Goal: Task Accomplishment & Management: Complete application form

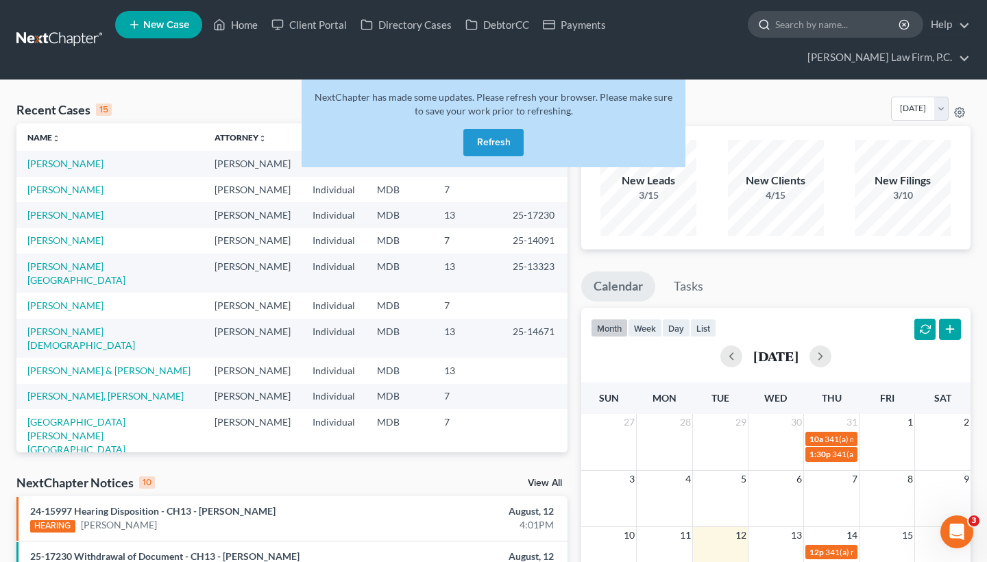
click at [785, 26] on input "search" at bounding box center [837, 24] width 125 height 25
paste input "Cunningham, Sherri"
type input "Cunningham, Sherri"
click at [495, 135] on button "Refresh" at bounding box center [493, 142] width 60 height 27
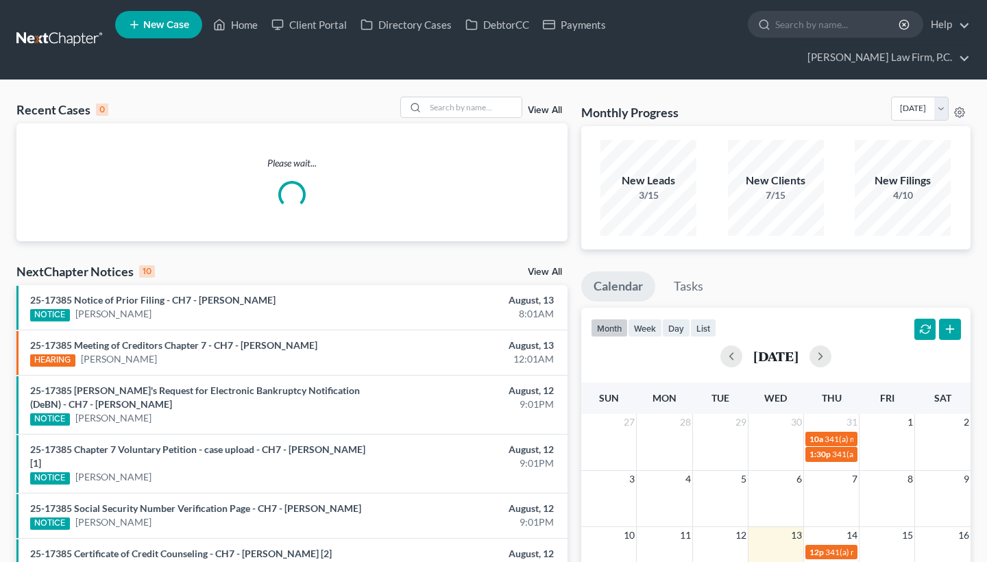
click at [811, 40] on ul "New Case Home Client Portal Directory Cases DebtorCC Payments - No Result - See…" at bounding box center [542, 40] width 855 height 66
click at [811, 32] on input "search" at bounding box center [837, 24] width 125 height 25
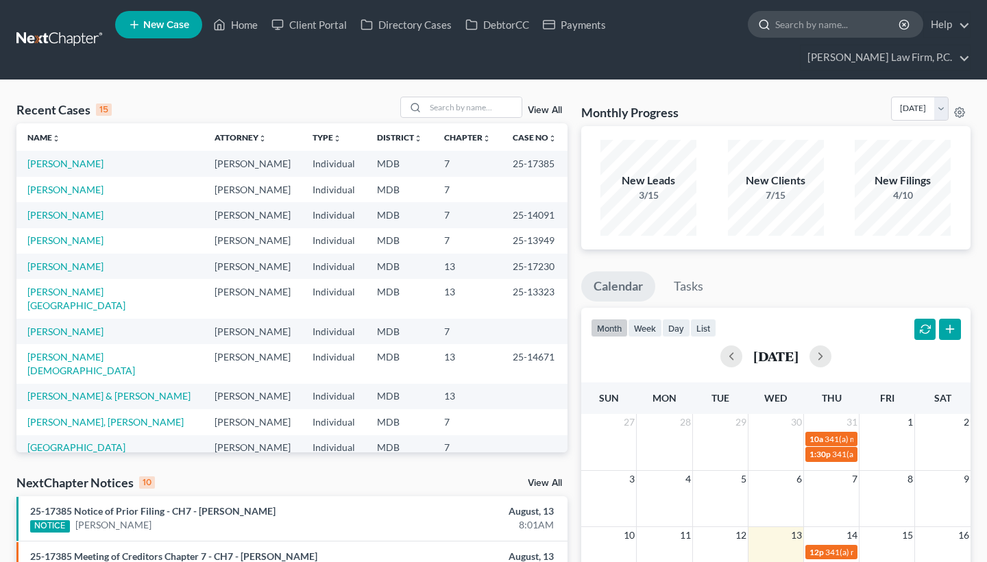
paste input "Cunningham, Sherri"
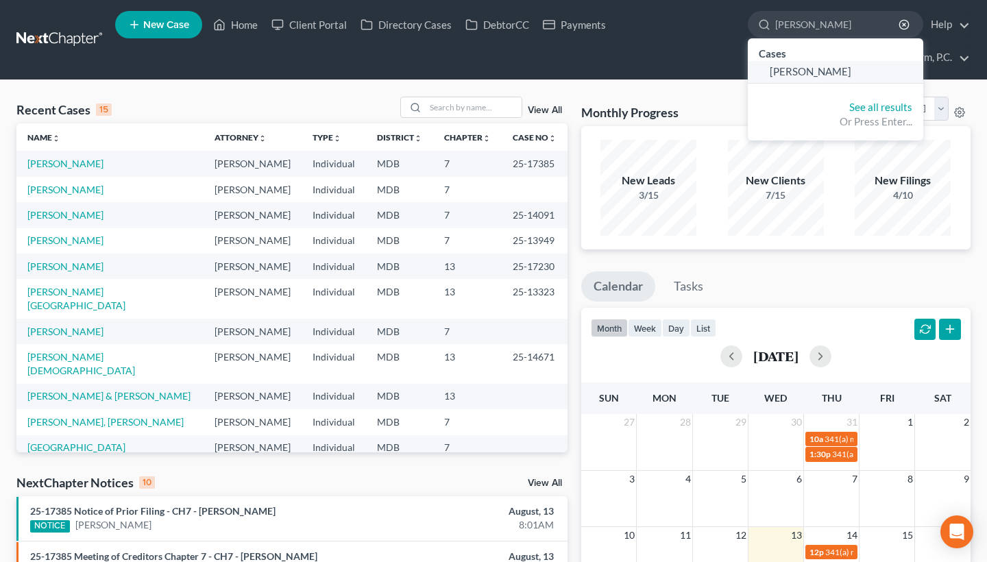
type input "Cunningham, Sherri"
click at [826, 71] on span "[PERSON_NAME]" at bounding box center [810, 71] width 82 height 12
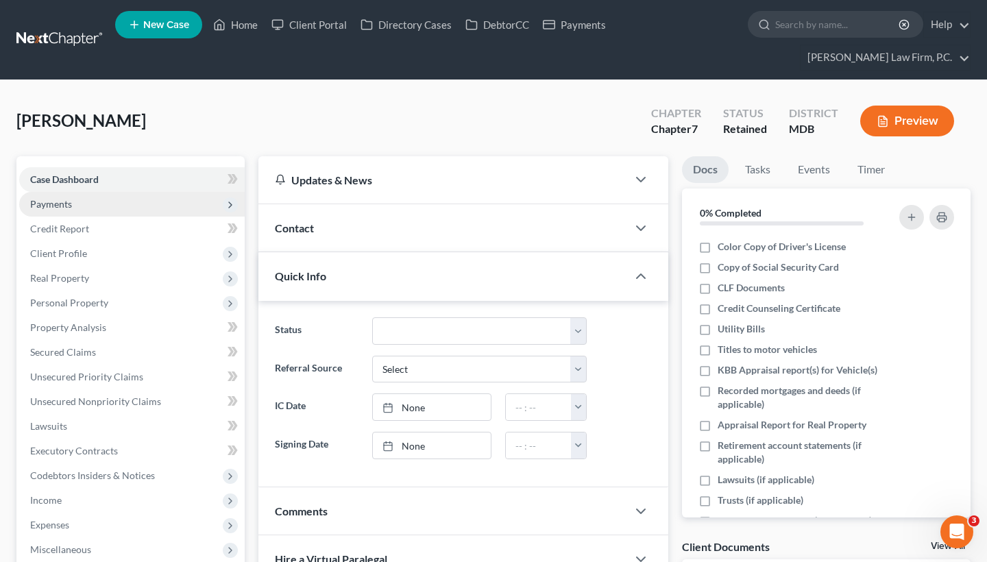
click at [84, 203] on span "Payments" at bounding box center [131, 204] width 225 height 25
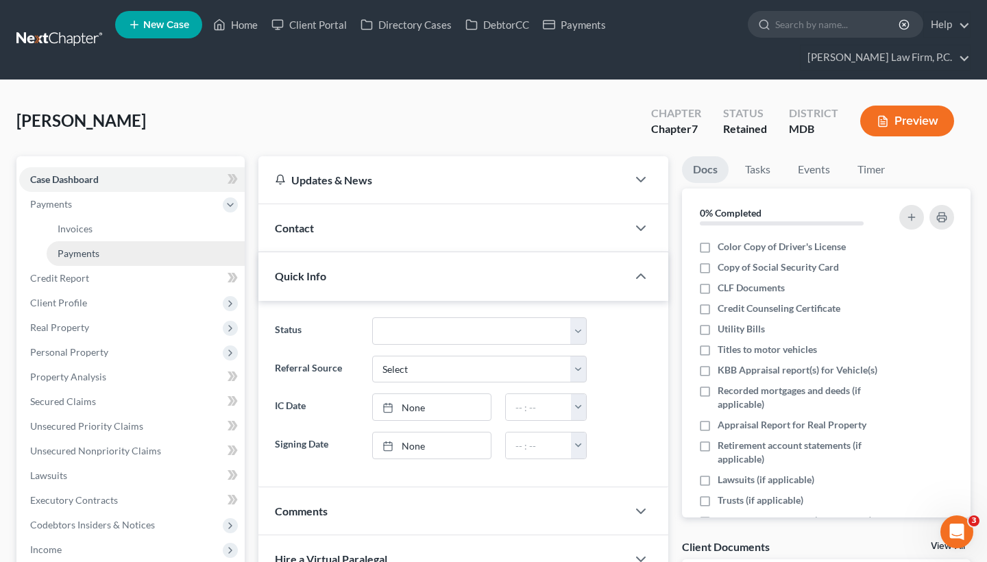
click at [92, 251] on span "Payments" at bounding box center [79, 253] width 42 height 12
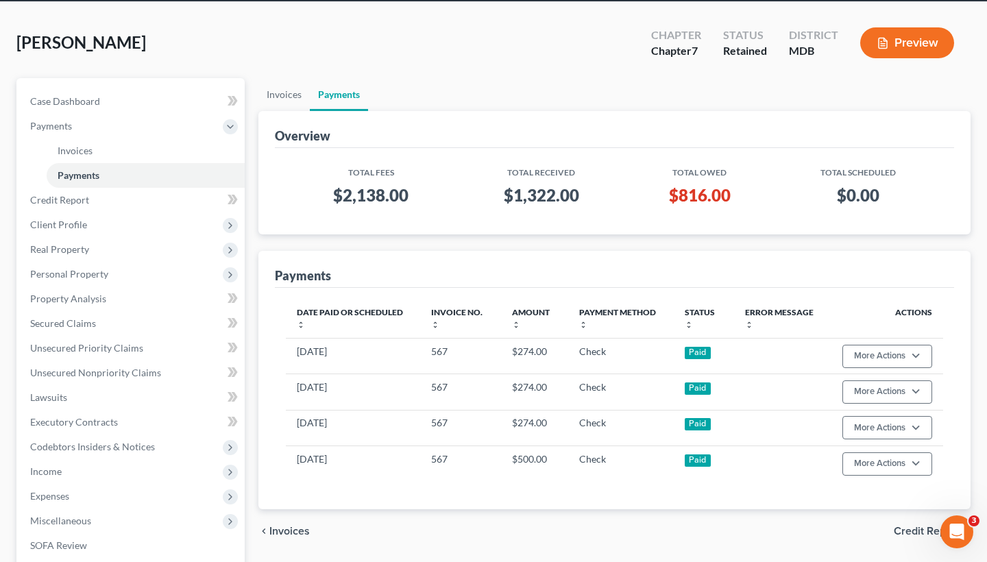
scroll to position [84, 0]
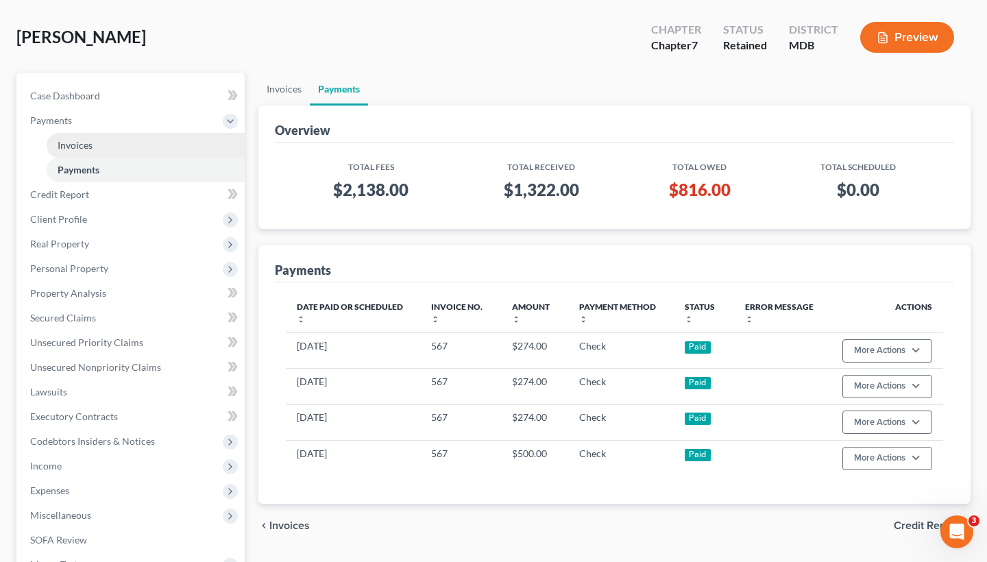
click at [123, 140] on link "Invoices" at bounding box center [146, 145] width 198 height 25
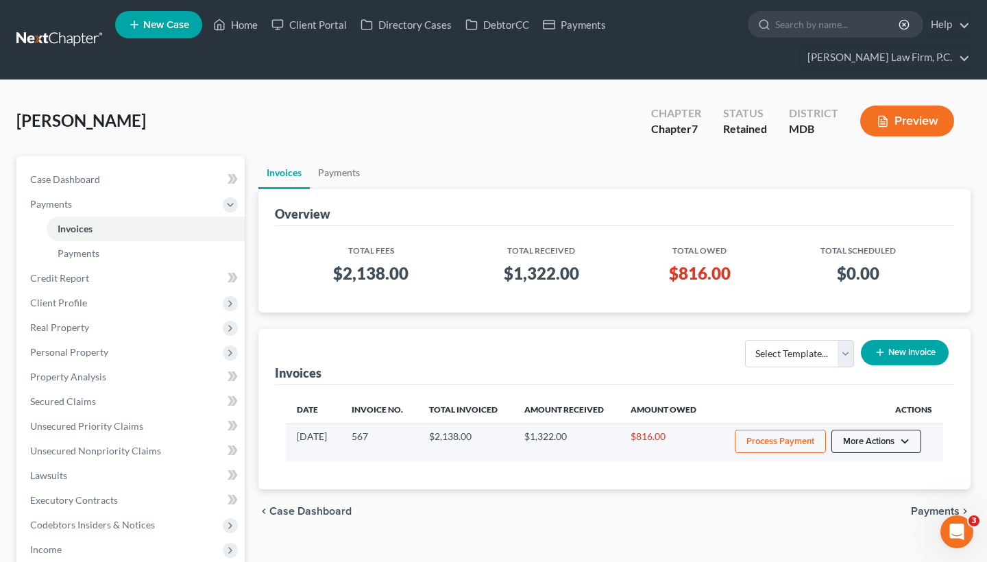
click at [877, 436] on button "More Actions" at bounding box center [876, 441] width 90 height 23
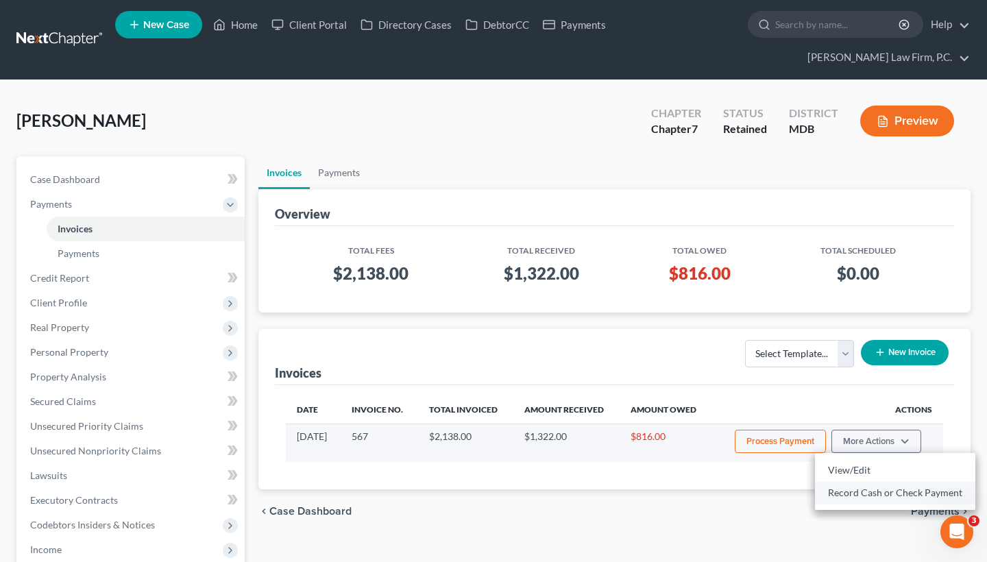
click at [880, 493] on link "Record Cash or Check Payment" at bounding box center [895, 492] width 160 height 23
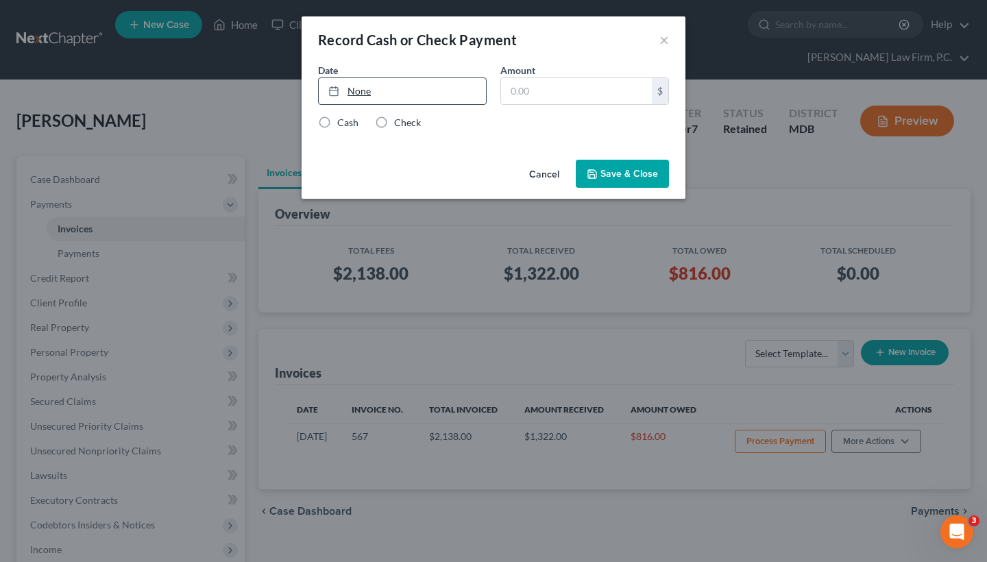
click at [404, 84] on link "None" at bounding box center [402, 91] width 167 height 26
click at [539, 89] on input "text" at bounding box center [576, 91] width 151 height 26
paste input "274"
type input "274"
click at [397, 125] on label "Check" at bounding box center [407, 123] width 27 height 14
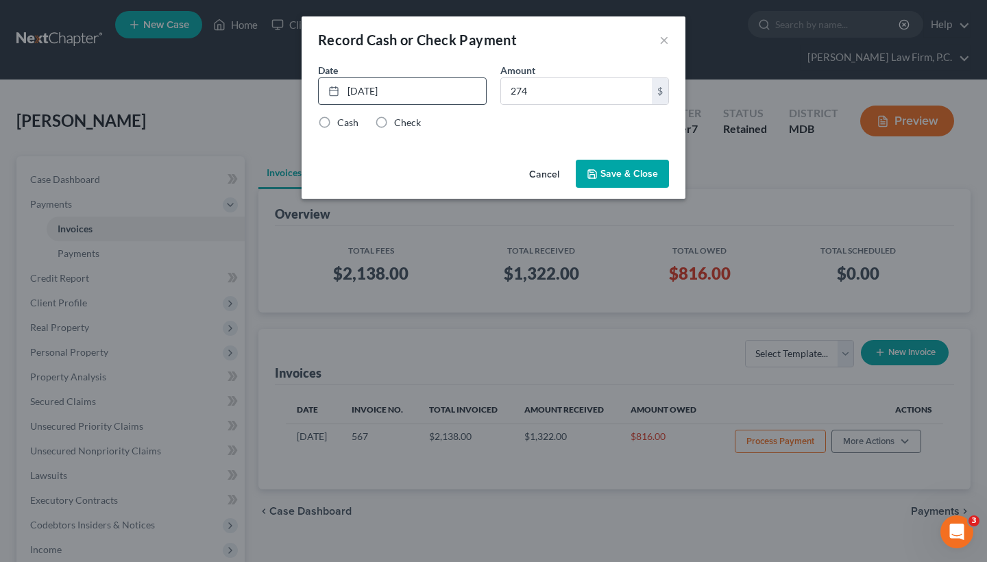
click at [399, 125] on input "Check" at bounding box center [403, 120] width 9 height 9
radio input "true"
click at [623, 185] on button "Save & Close" at bounding box center [622, 174] width 93 height 29
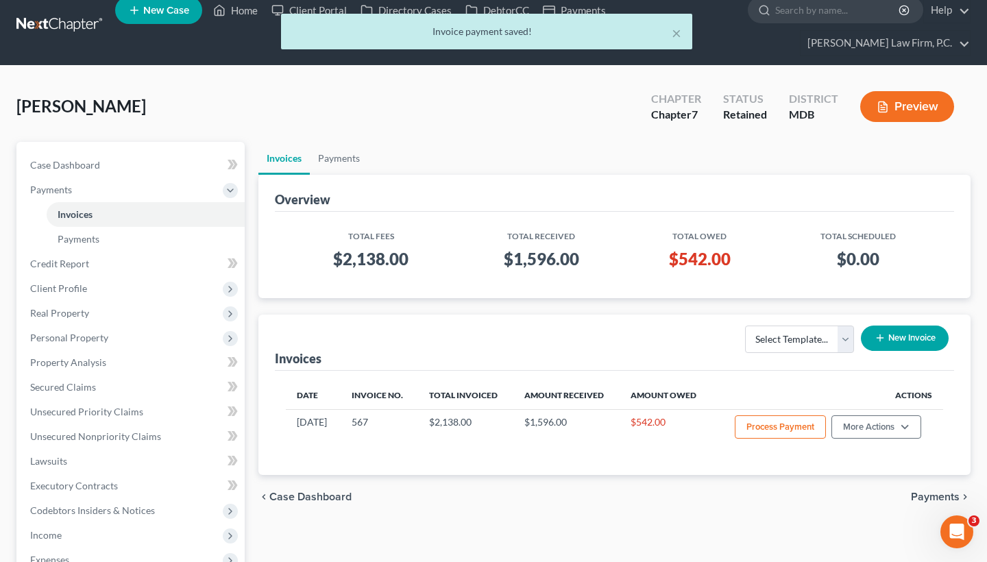
scroll to position [15, 0]
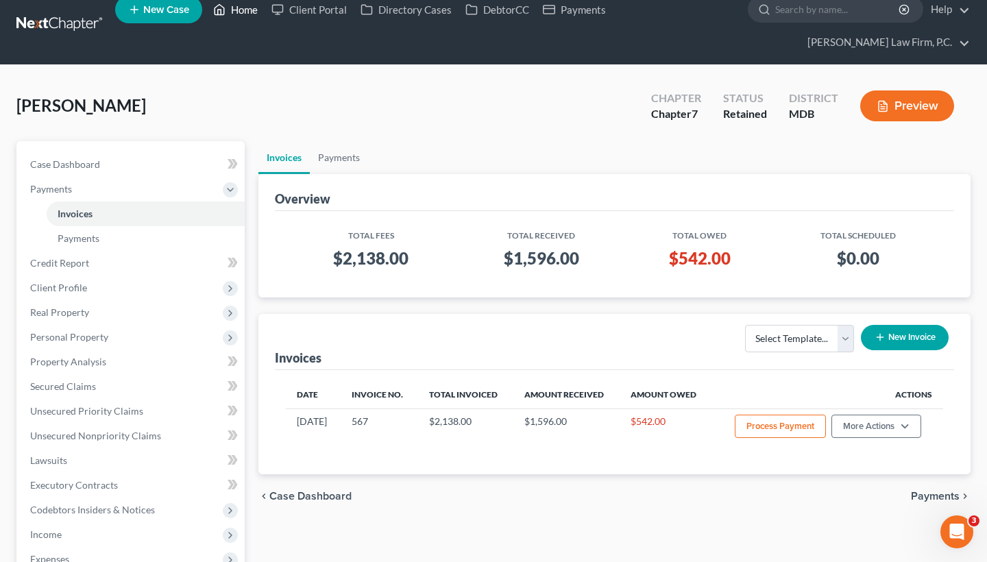
click at [241, 17] on link "Home" at bounding box center [235, 9] width 58 height 25
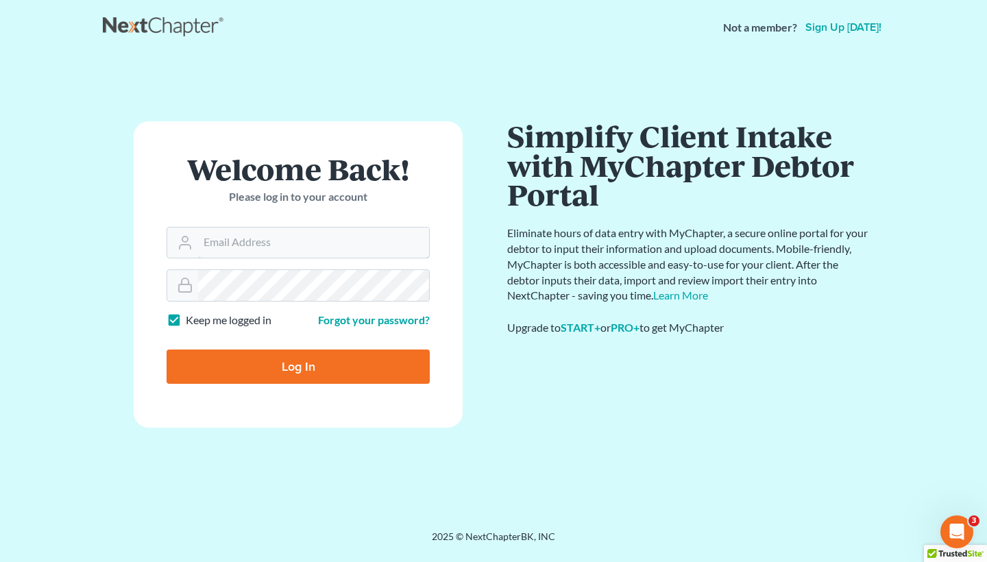
type input "[EMAIL_ADDRESS][DOMAIN_NAME]"
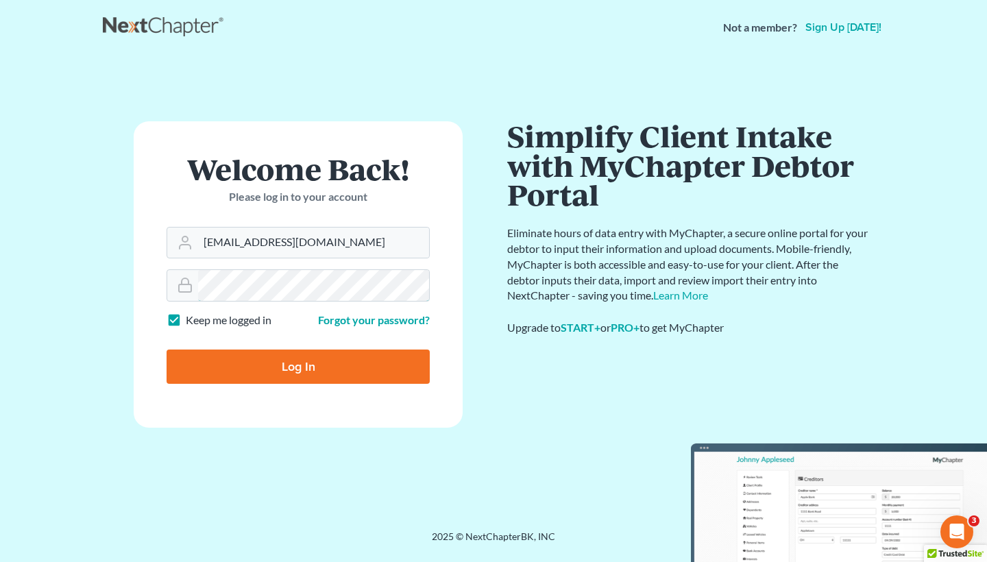
click at [298, 365] on input "Log In" at bounding box center [298, 366] width 263 height 34
type input "Thinking..."
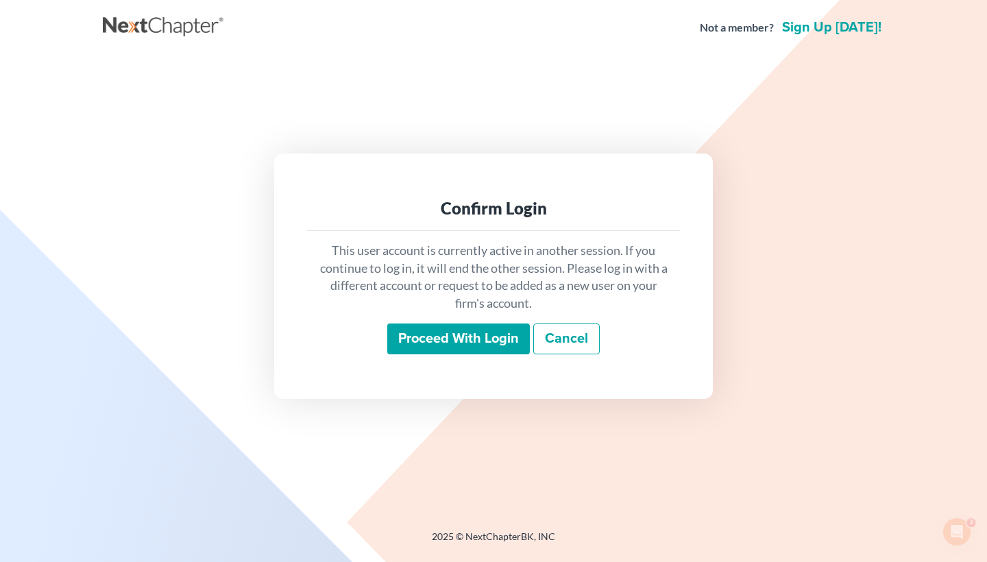
click at [473, 347] on input "Proceed with login" at bounding box center [458, 339] width 143 height 32
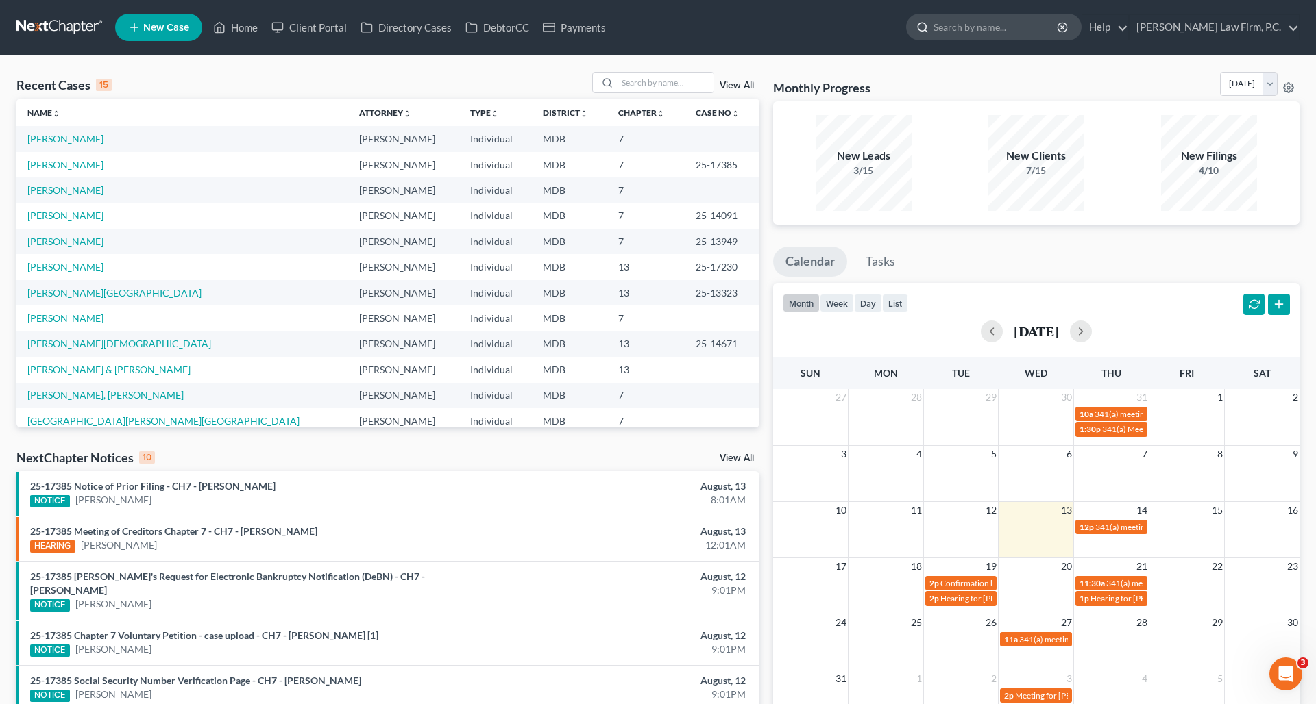
click at [986, 27] on input "search" at bounding box center [995, 26] width 125 height 25
paste input "[PERSON_NAME][GEOGRAPHIC_DATA]"
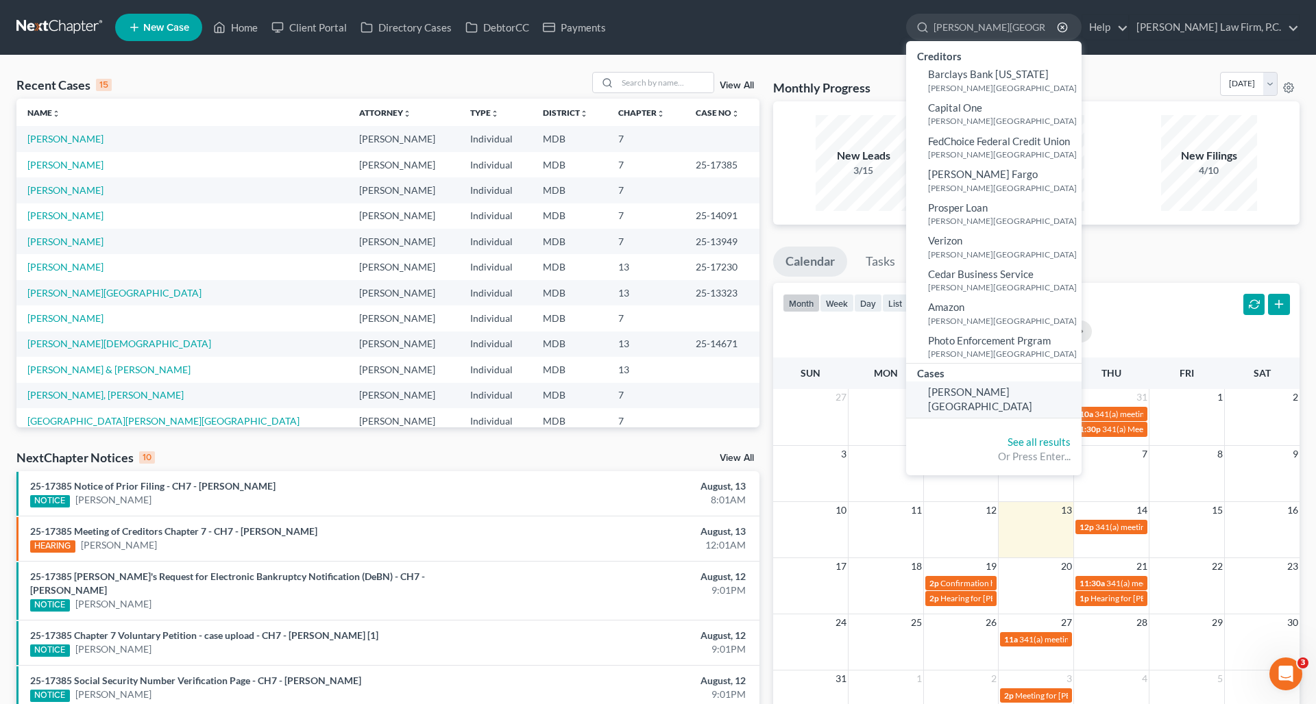
type input "[PERSON_NAME][GEOGRAPHIC_DATA]"
click at [986, 391] on span "[PERSON_NAME][GEOGRAPHIC_DATA]" at bounding box center [980, 399] width 104 height 27
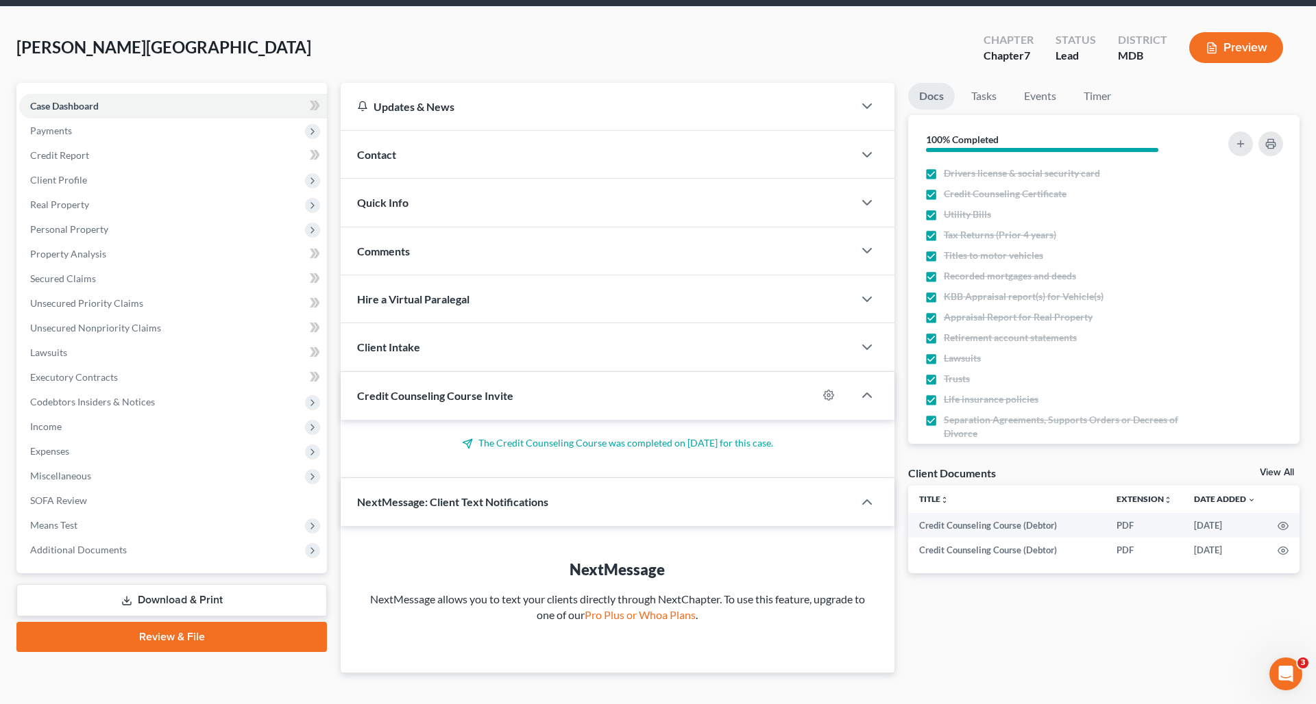
scroll to position [51, 0]
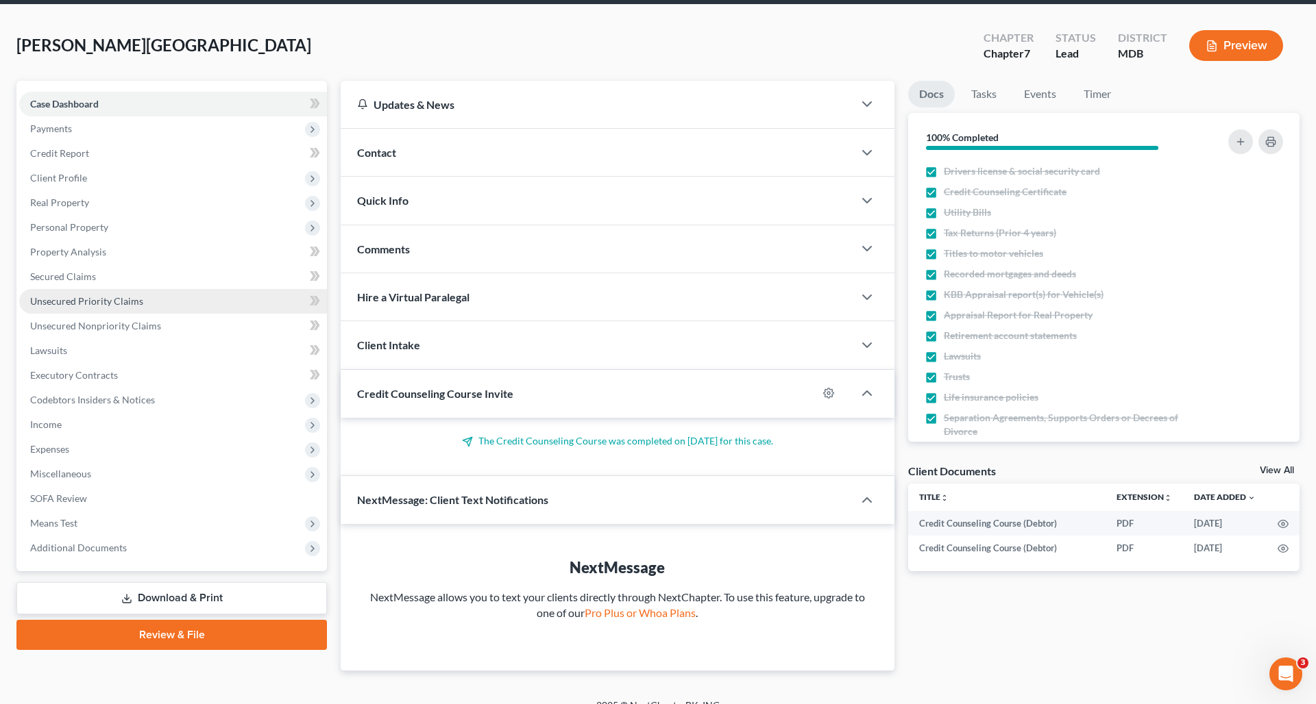
click at [82, 295] on span "Unsecured Priority Claims" at bounding box center [86, 301] width 113 height 12
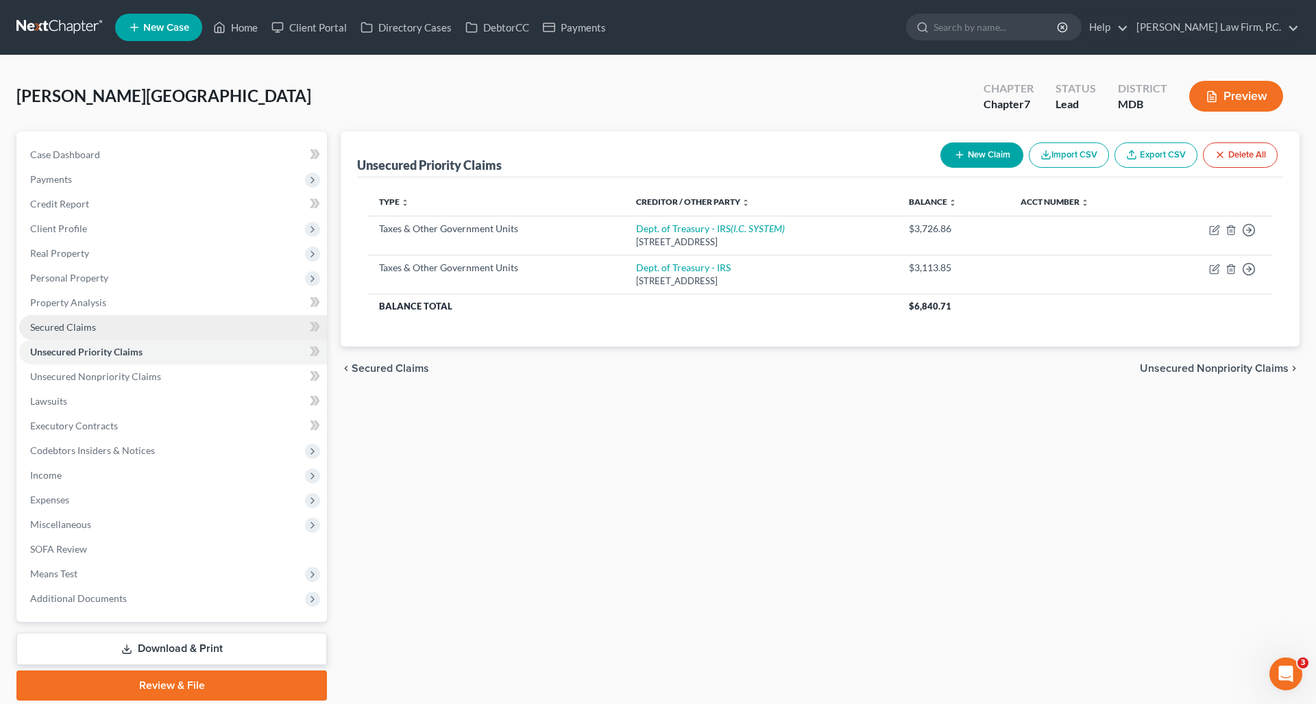
click at [98, 318] on link "Secured Claims" at bounding box center [173, 327] width 308 height 25
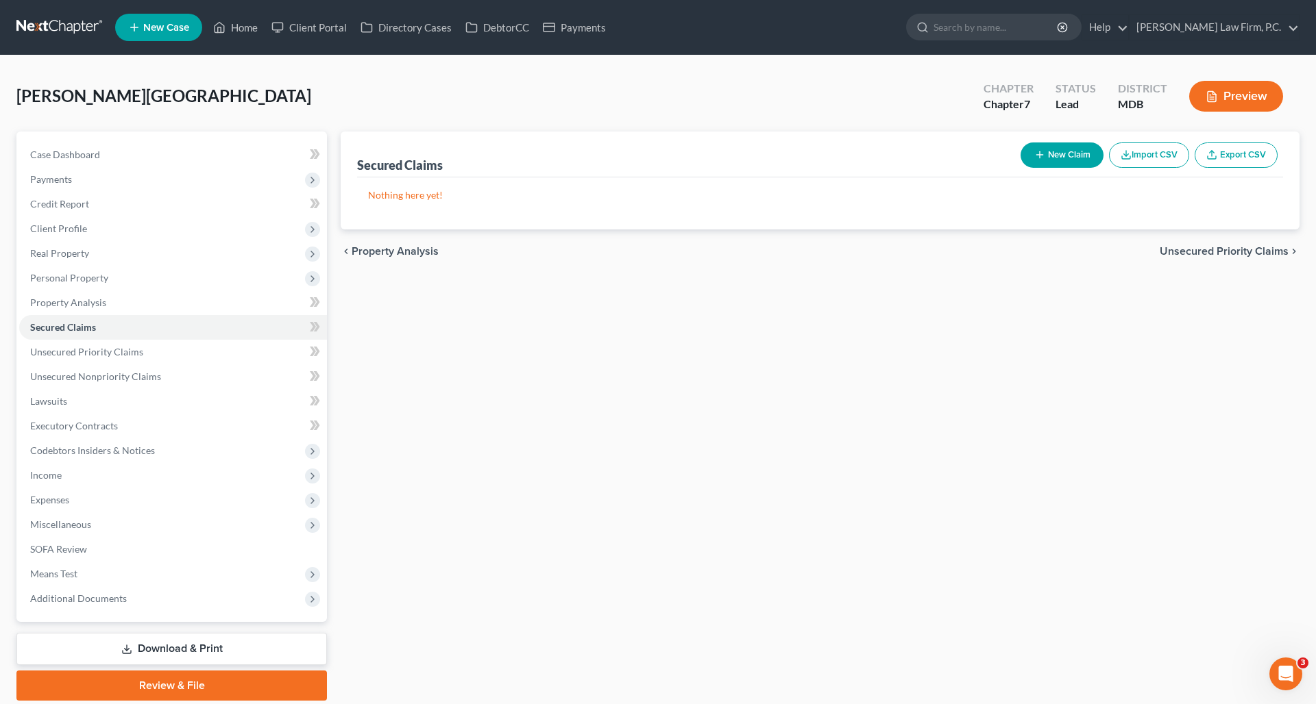
click at [986, 249] on span "Unsecured Priority Claims" at bounding box center [1223, 251] width 129 height 11
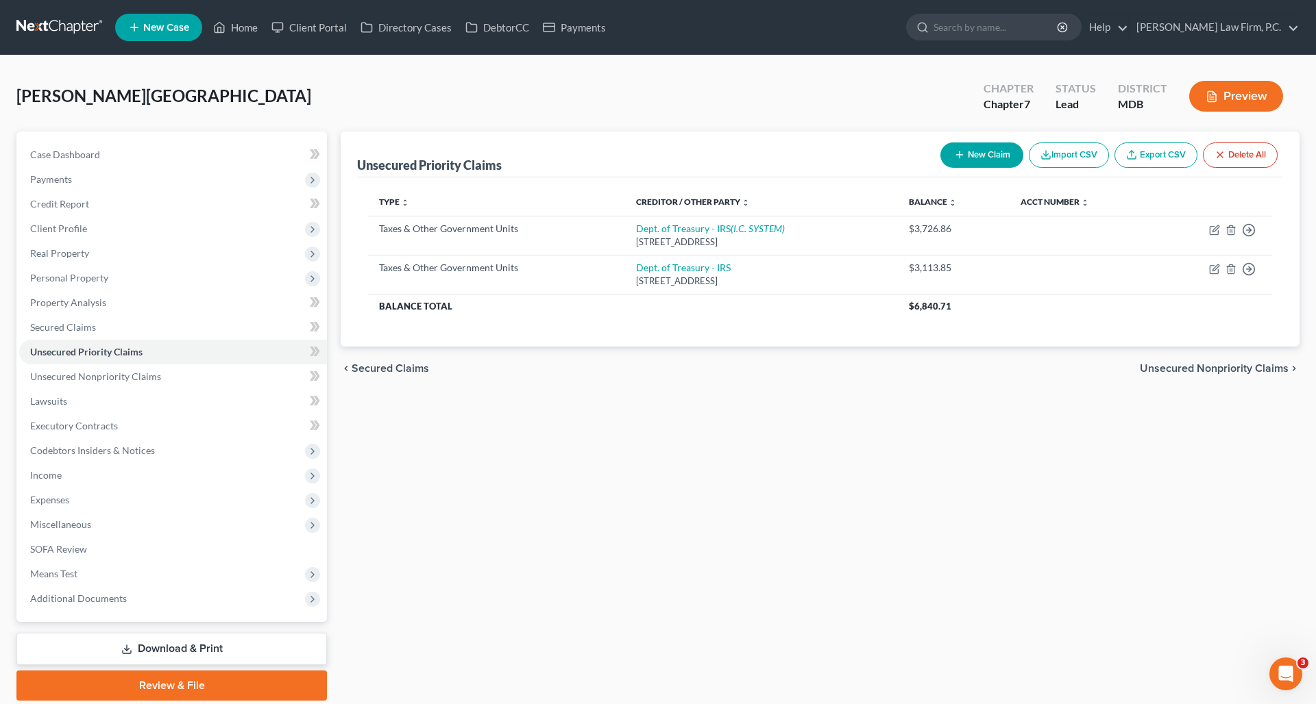
click at [986, 367] on span "Unsecured Nonpriority Claims" at bounding box center [1213, 368] width 149 height 11
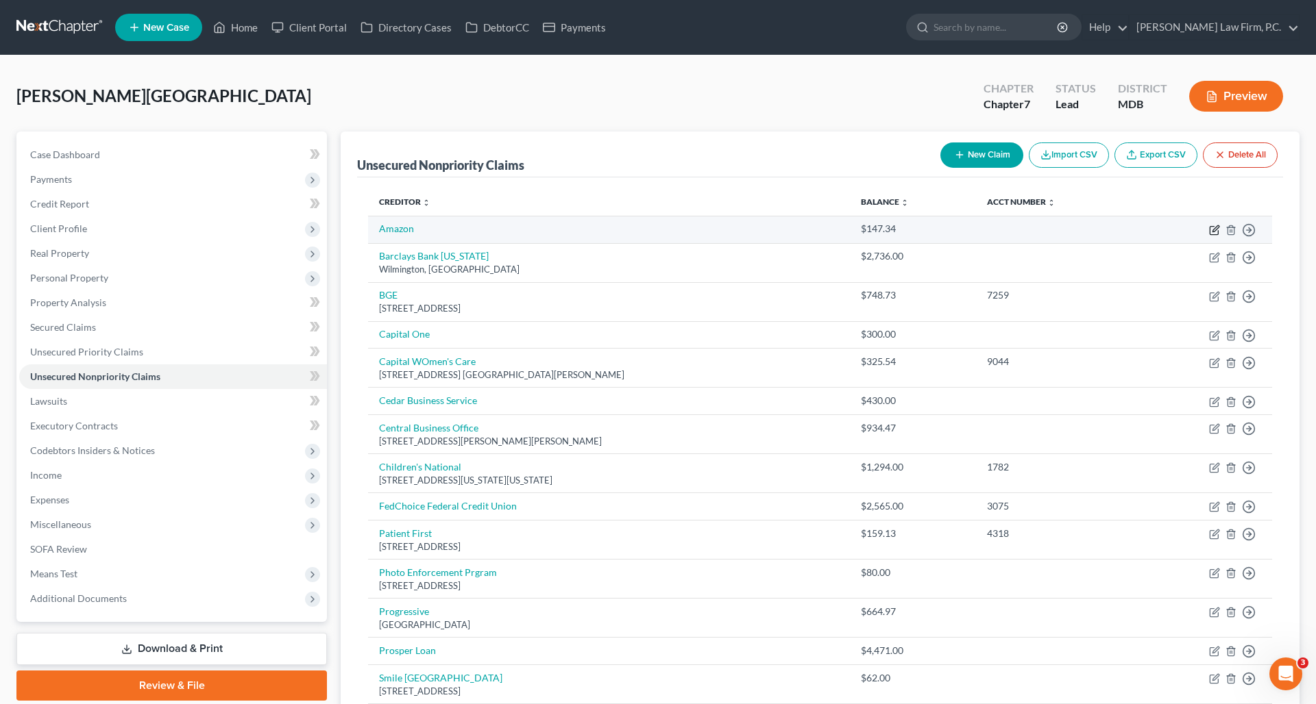
click at [986, 227] on icon "button" at bounding box center [1214, 230] width 11 height 11
select select "0"
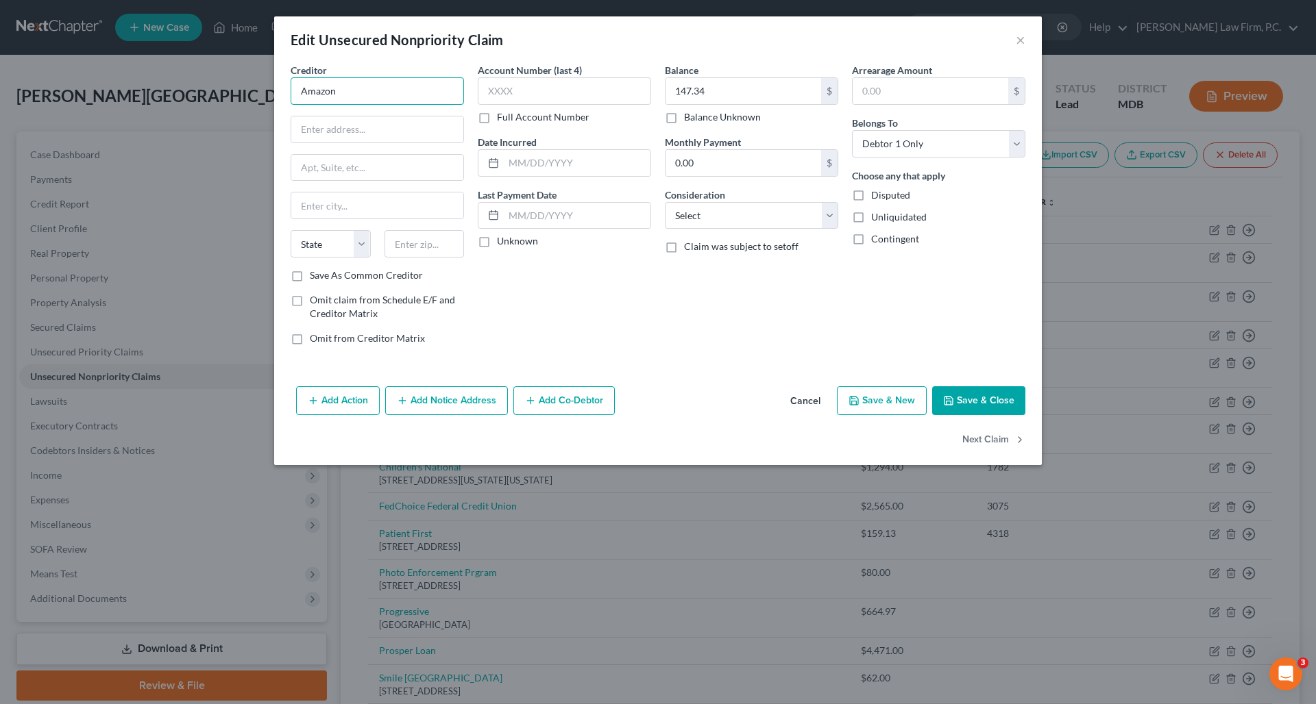
drag, startPoint x: 384, startPoint y: 93, endPoint x: 269, endPoint y: 96, distance: 115.1
click at [269, 96] on div "Edit Unsecured Nonpriority Claim × Creditor * Amazon State AL AK AR AZ CA CO CT…" at bounding box center [658, 352] width 1316 height 704
type input "Amazon"
click at [986, 43] on button "×" at bounding box center [1020, 40] width 10 height 16
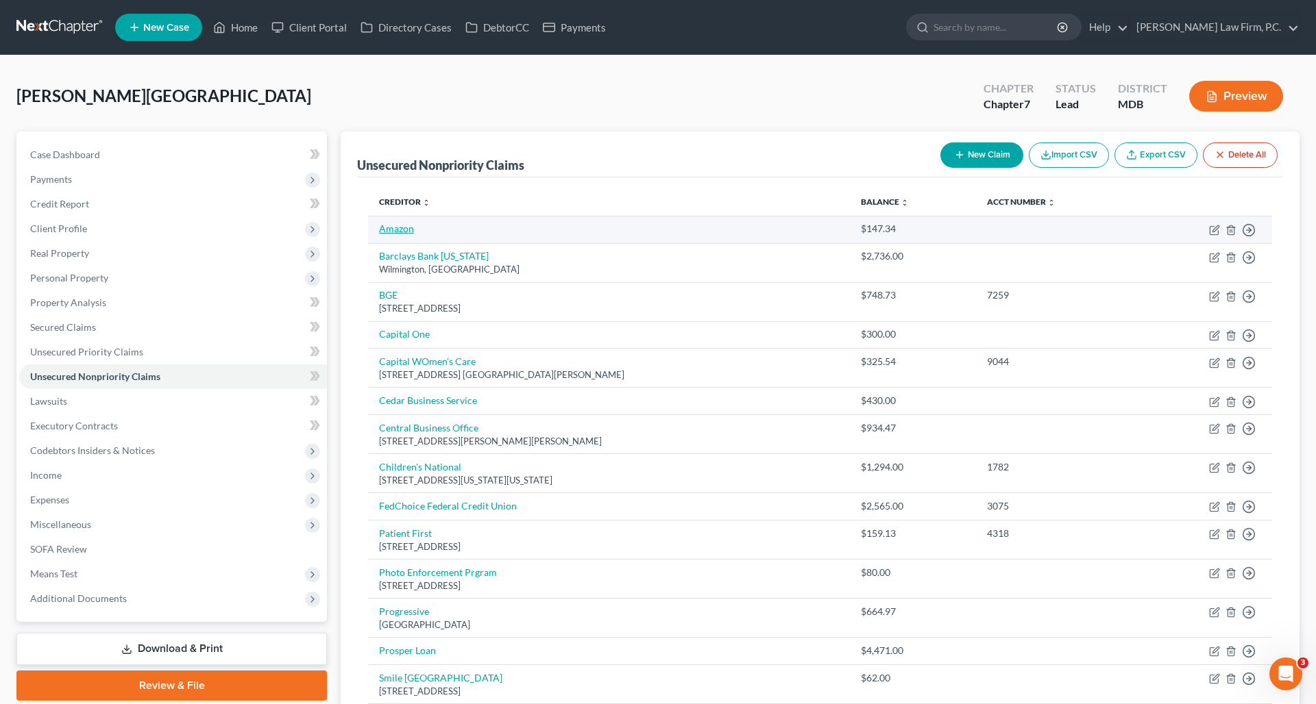
click at [406, 231] on link "Amazon" at bounding box center [396, 229] width 35 height 12
select select "0"
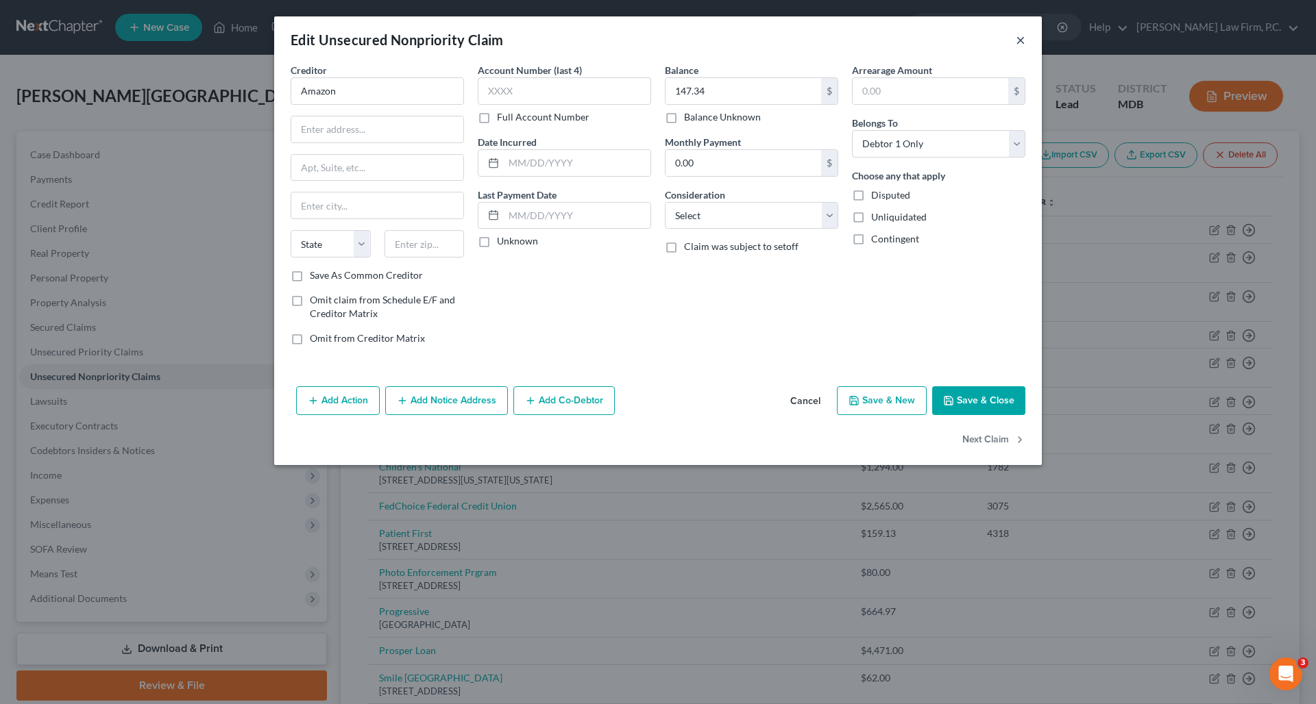
click at [986, 40] on button "×" at bounding box center [1020, 40] width 10 height 16
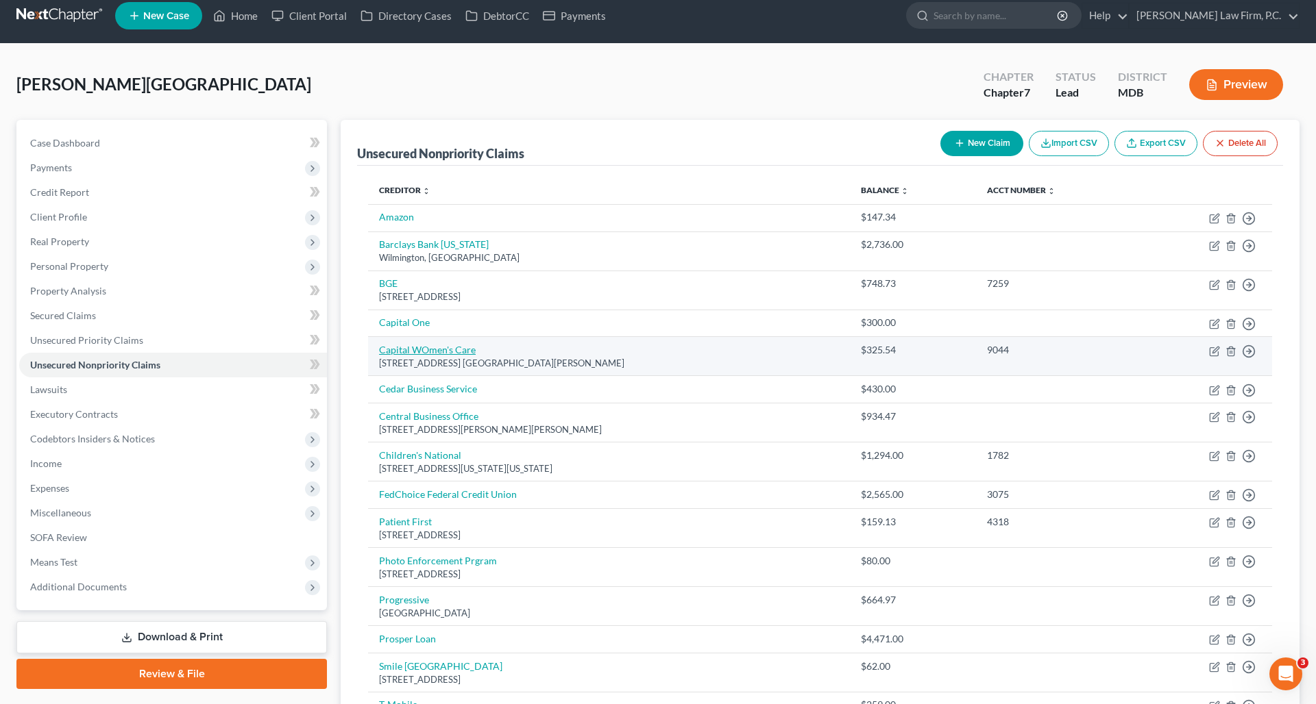
scroll to position [12, 0]
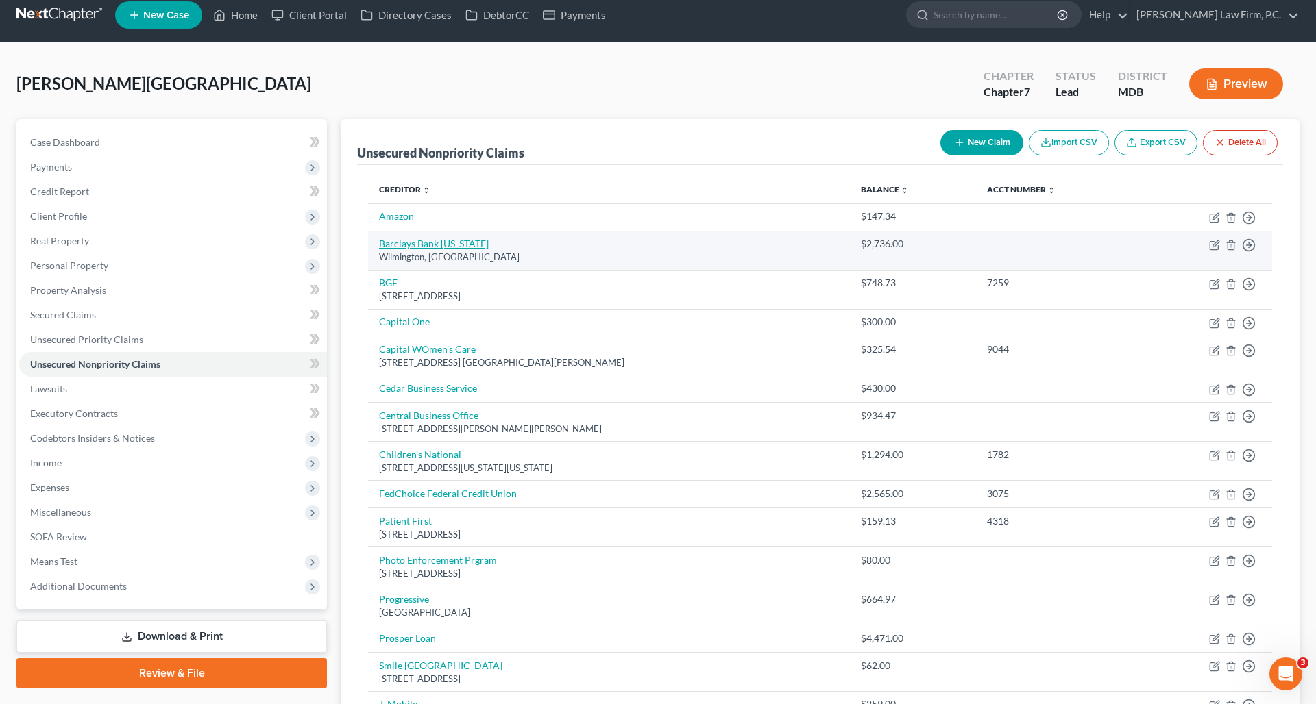
click at [453, 249] on link "Barclays Bank Delaware" at bounding box center [434, 244] width 110 height 12
select select "7"
select select "0"
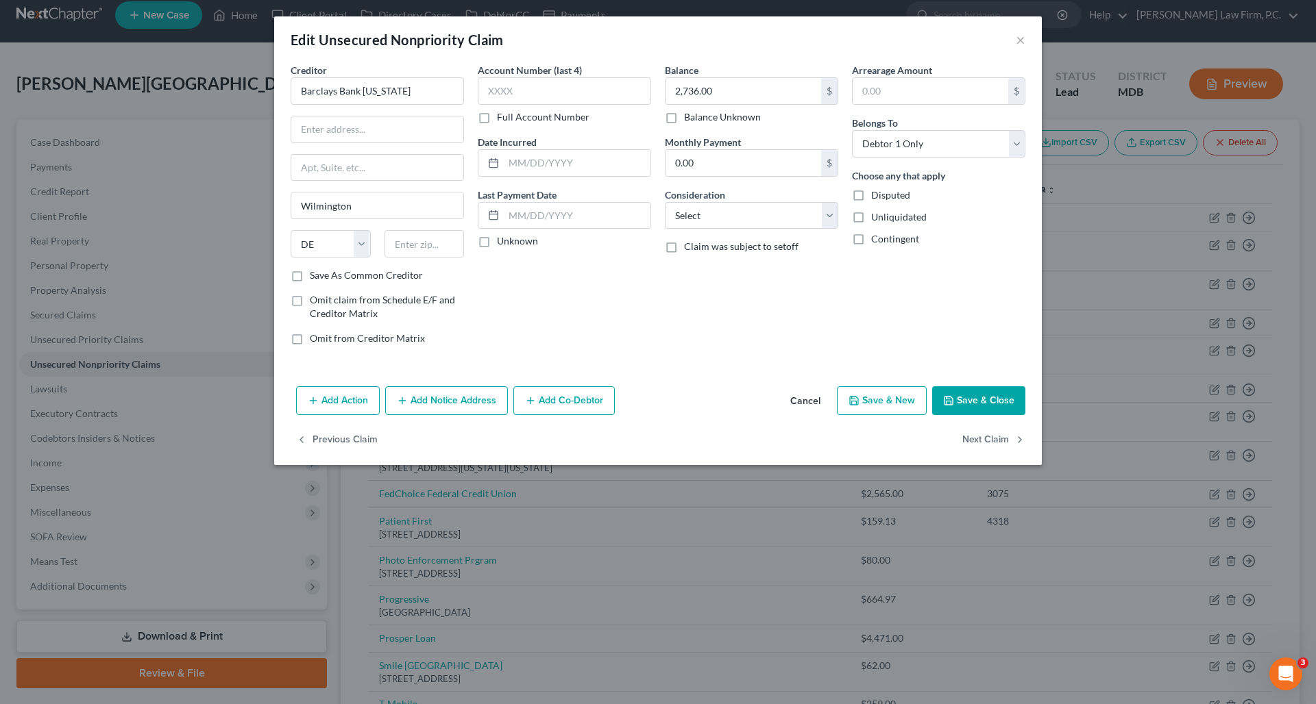
click at [986, 130] on div "Edit Unsecured Nonpriority Claim × Creditor * Barclays Bank Delaware Wilmington…" at bounding box center [658, 352] width 1316 height 704
drag, startPoint x: 412, startPoint y: 88, endPoint x: 298, endPoint y: 87, distance: 113.7
click at [298, 87] on input "Barclays Bank Delaware" at bounding box center [377, 90] width 173 height 27
paste input "100 West St"
type input "100 West St"
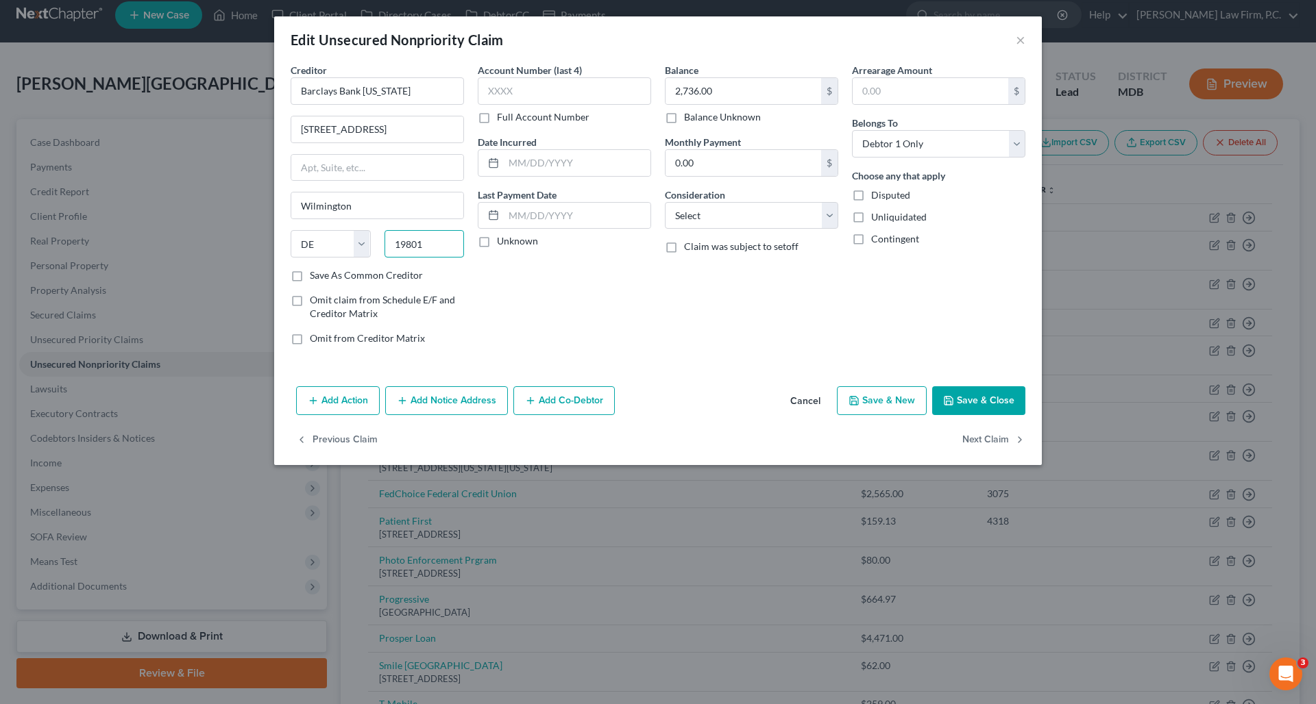
type input "19801"
click at [981, 399] on button "Save & Close" at bounding box center [978, 400] width 93 height 29
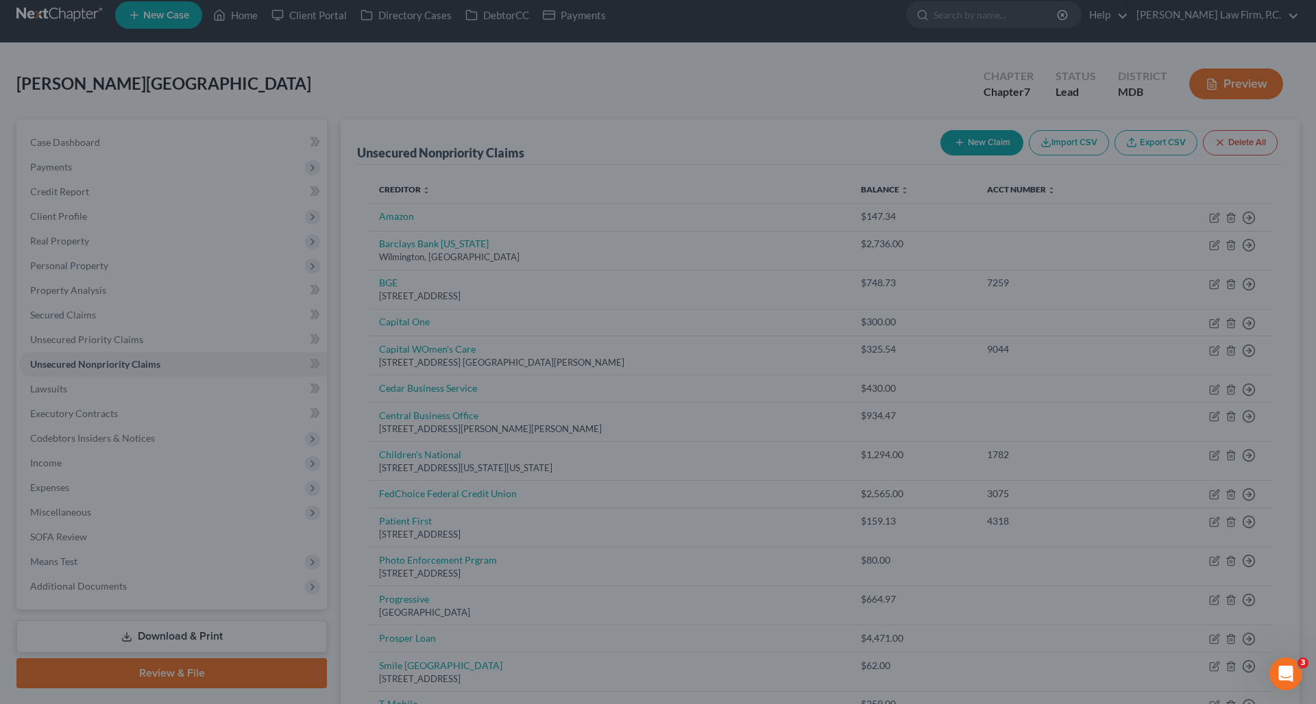
type input "0"
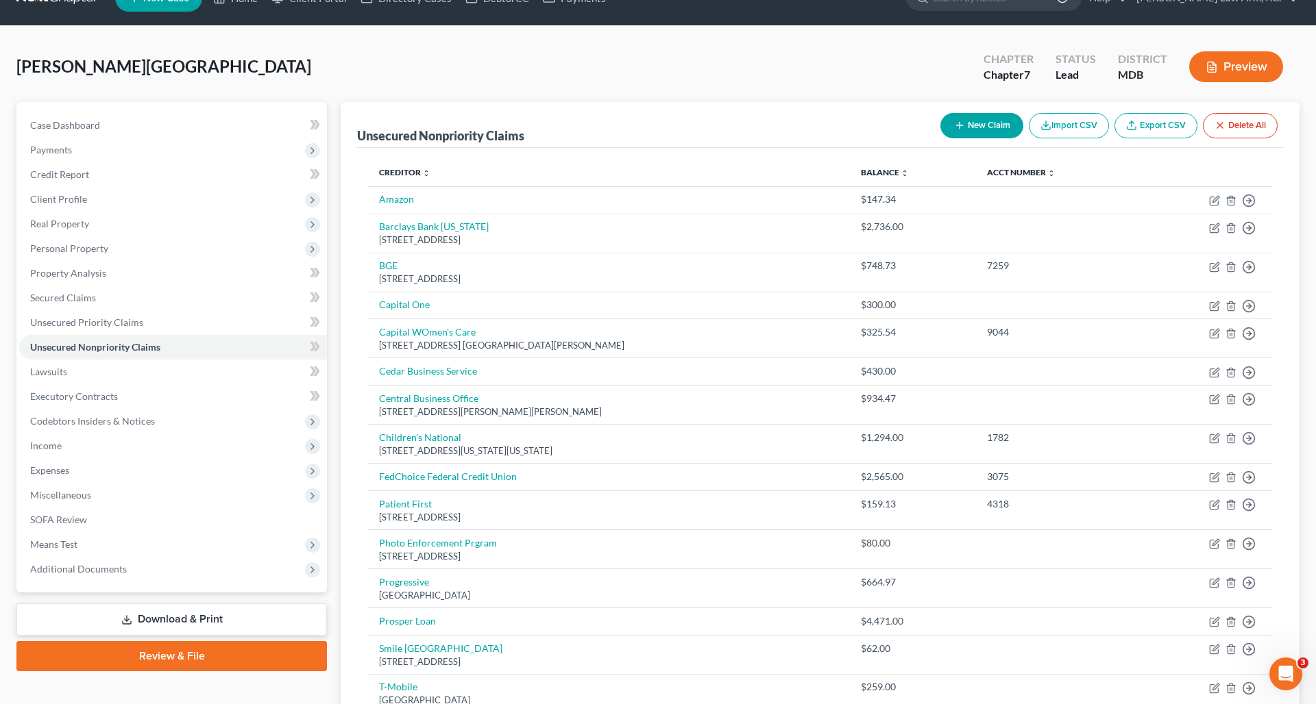
scroll to position [32, 0]
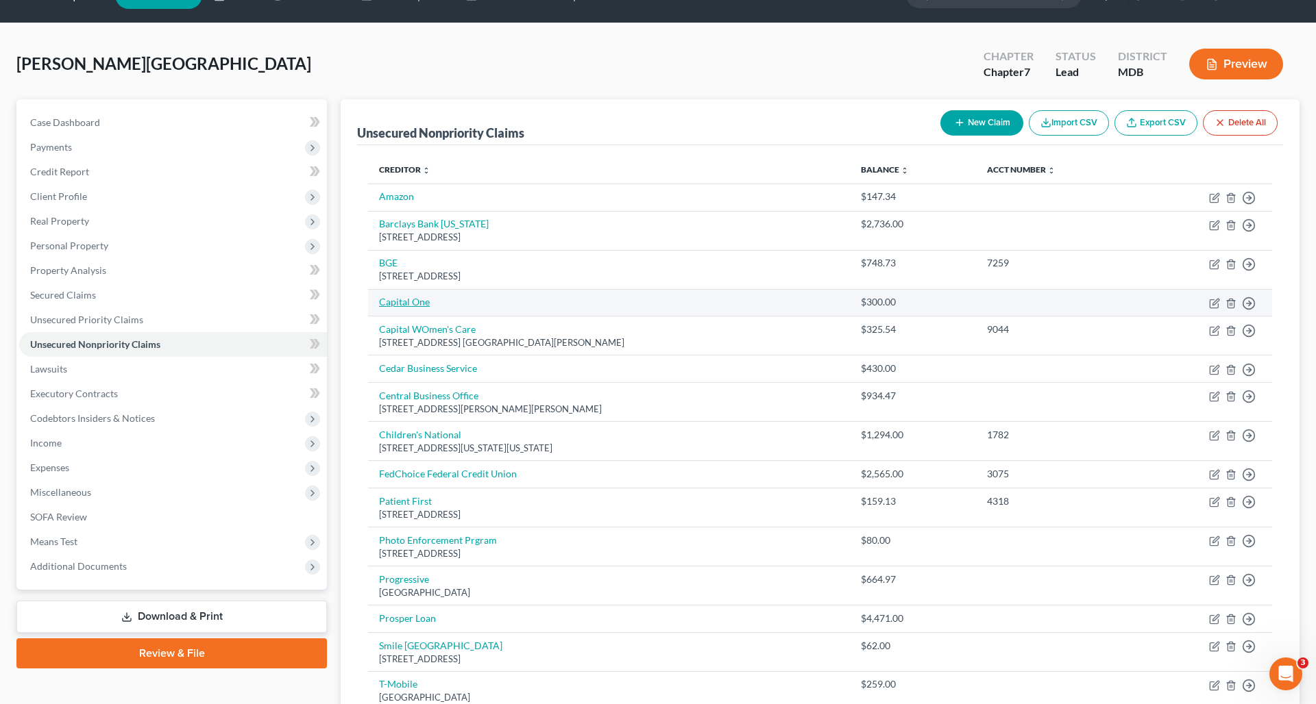
click at [408, 300] on link "Capital One" at bounding box center [404, 302] width 51 height 12
select select "0"
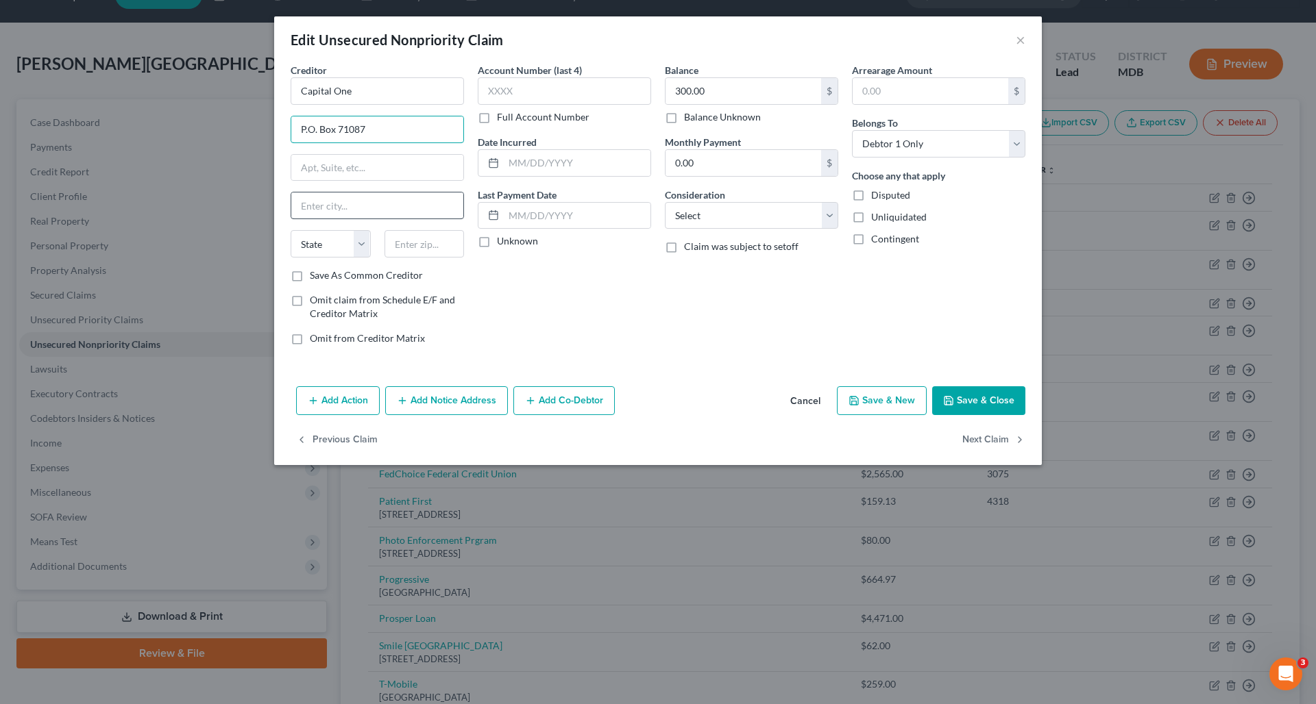
type input "P.O. Box 71087"
click at [312, 207] on input "CHarlotte" at bounding box center [377, 206] width 172 height 26
type input "Charlotte"
select select "28"
type input "28272"
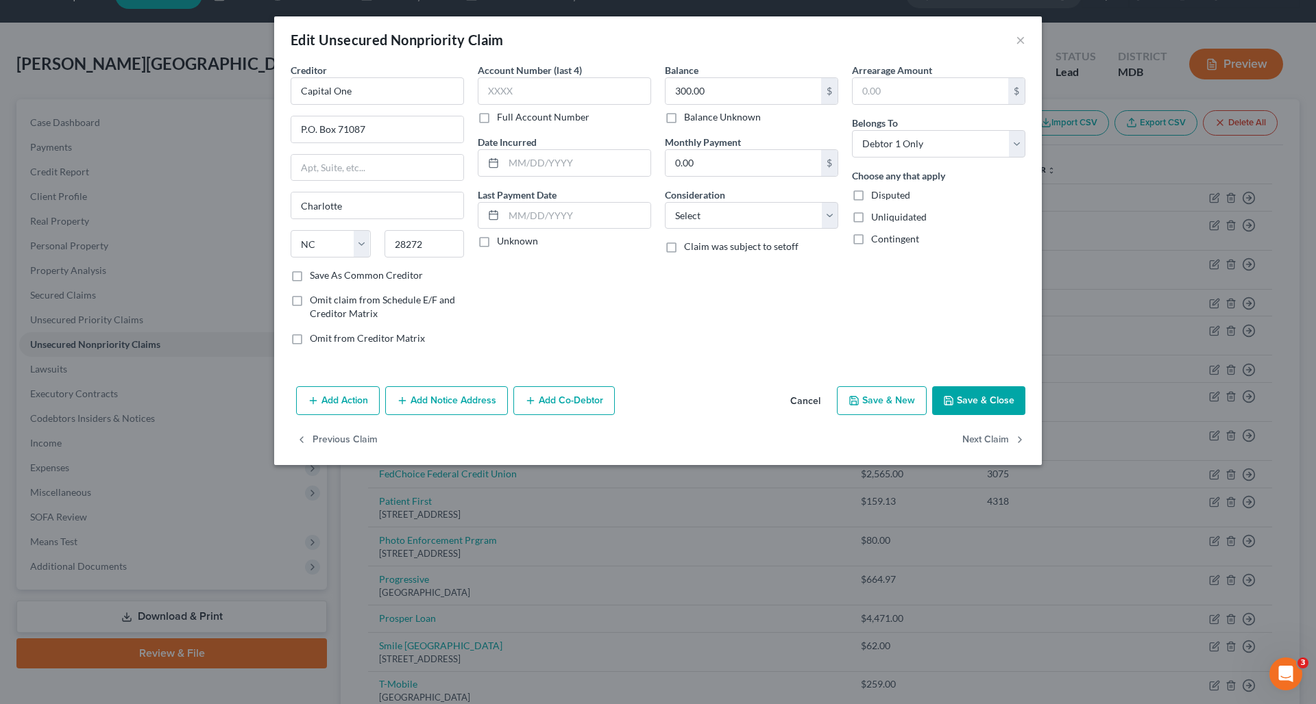
click at [566, 326] on div "Account Number (last 4) Full Account Number Date Incurred Last Payment Date Unk…" at bounding box center [564, 209] width 187 height 293
click at [986, 402] on button "Save & Close" at bounding box center [978, 400] width 93 height 29
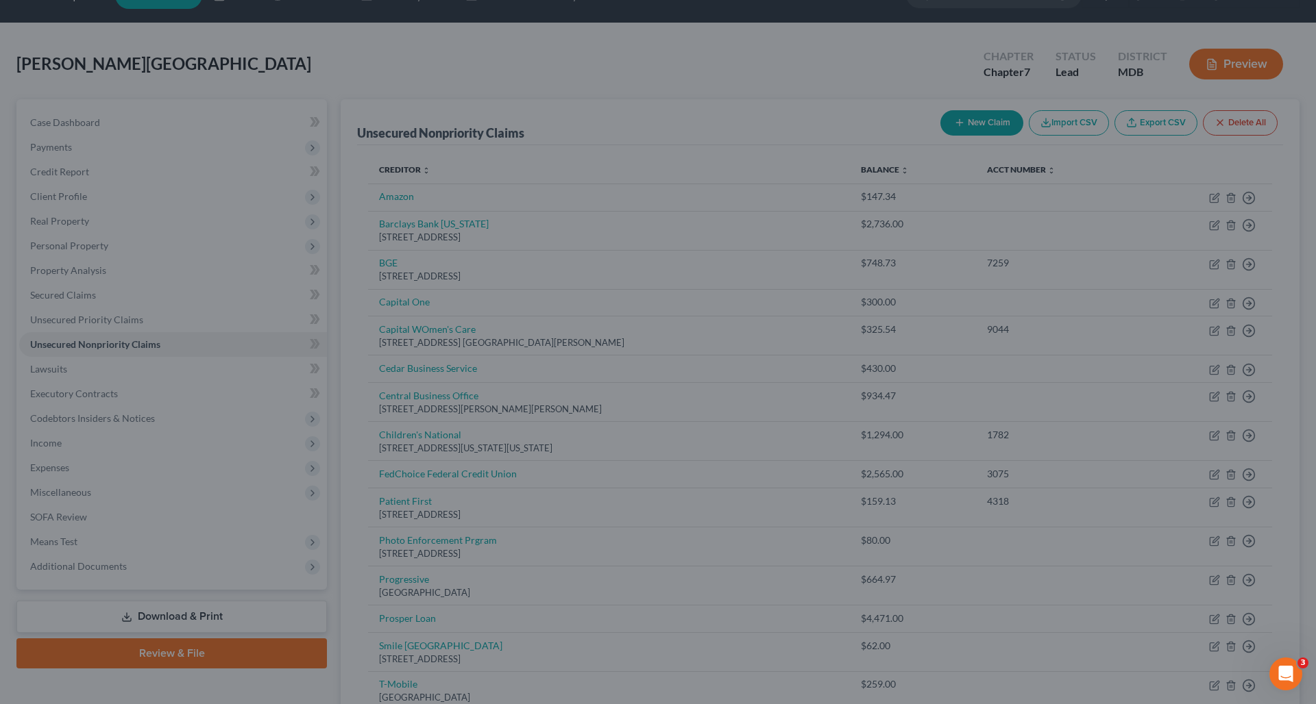
type input "0"
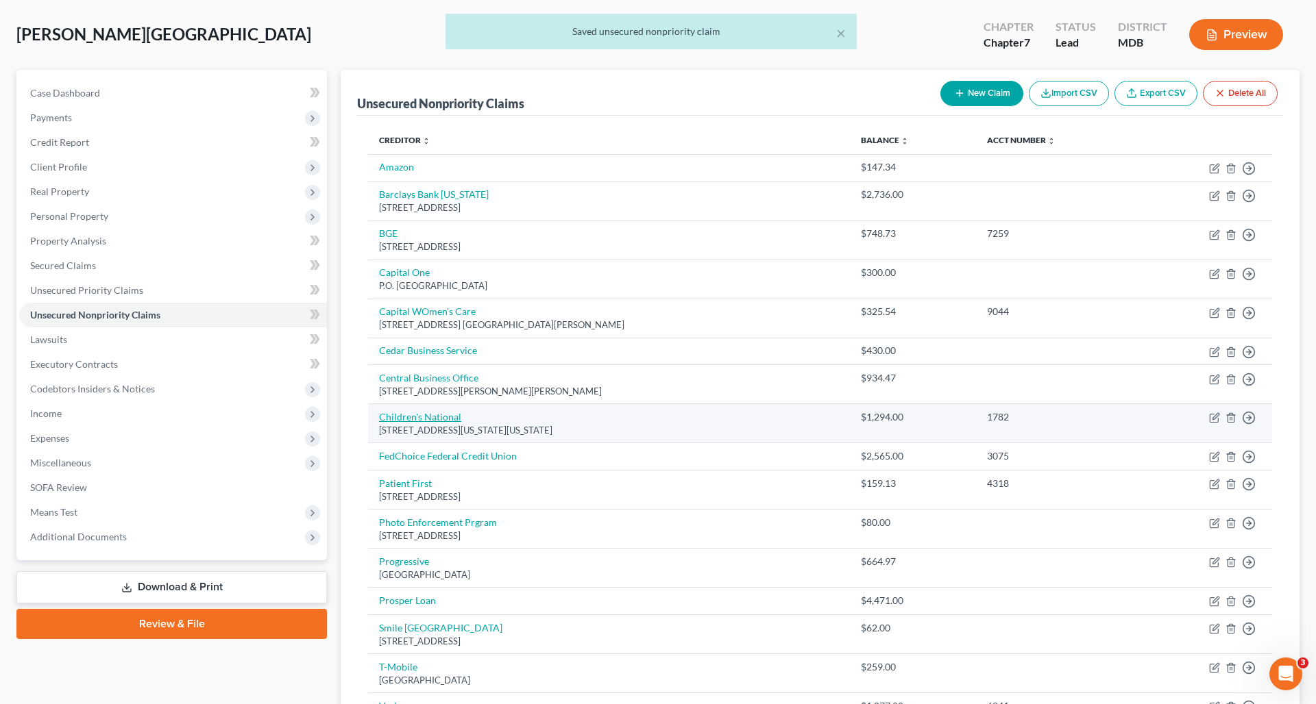
scroll to position [71, 0]
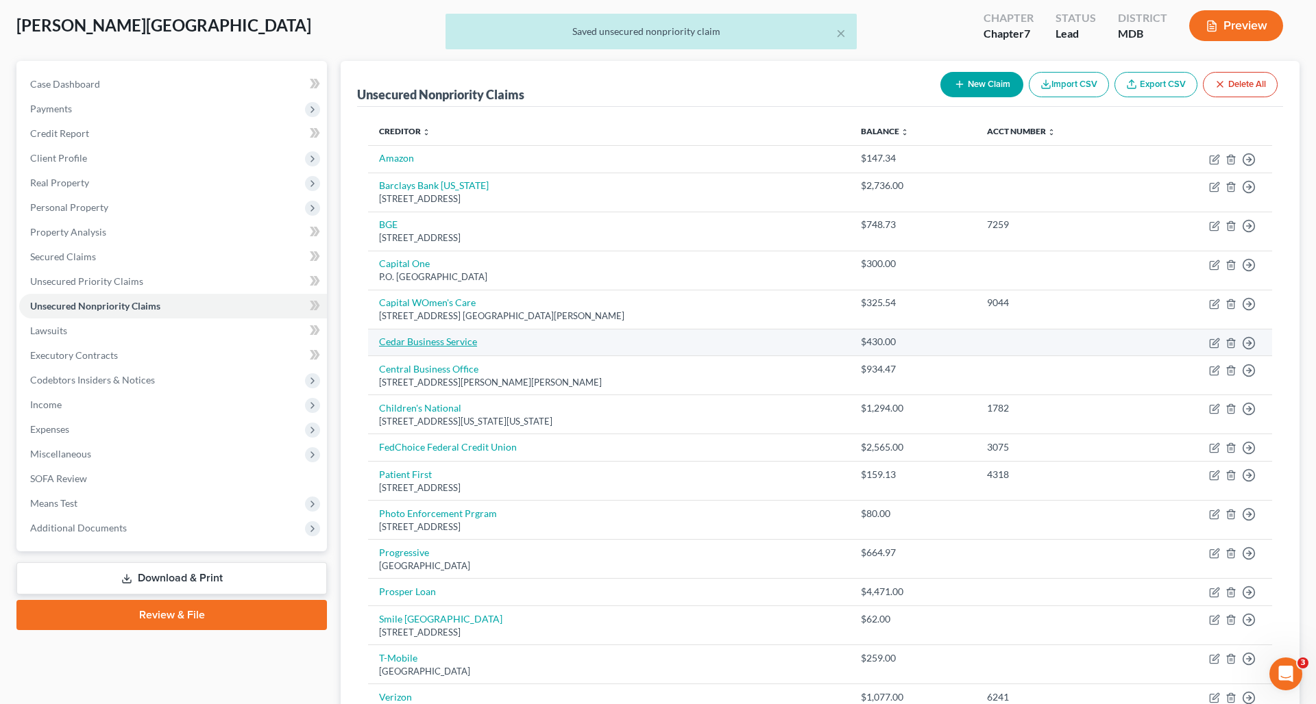
click at [460, 342] on link "Cedar Business Service" at bounding box center [428, 342] width 98 height 12
select select "0"
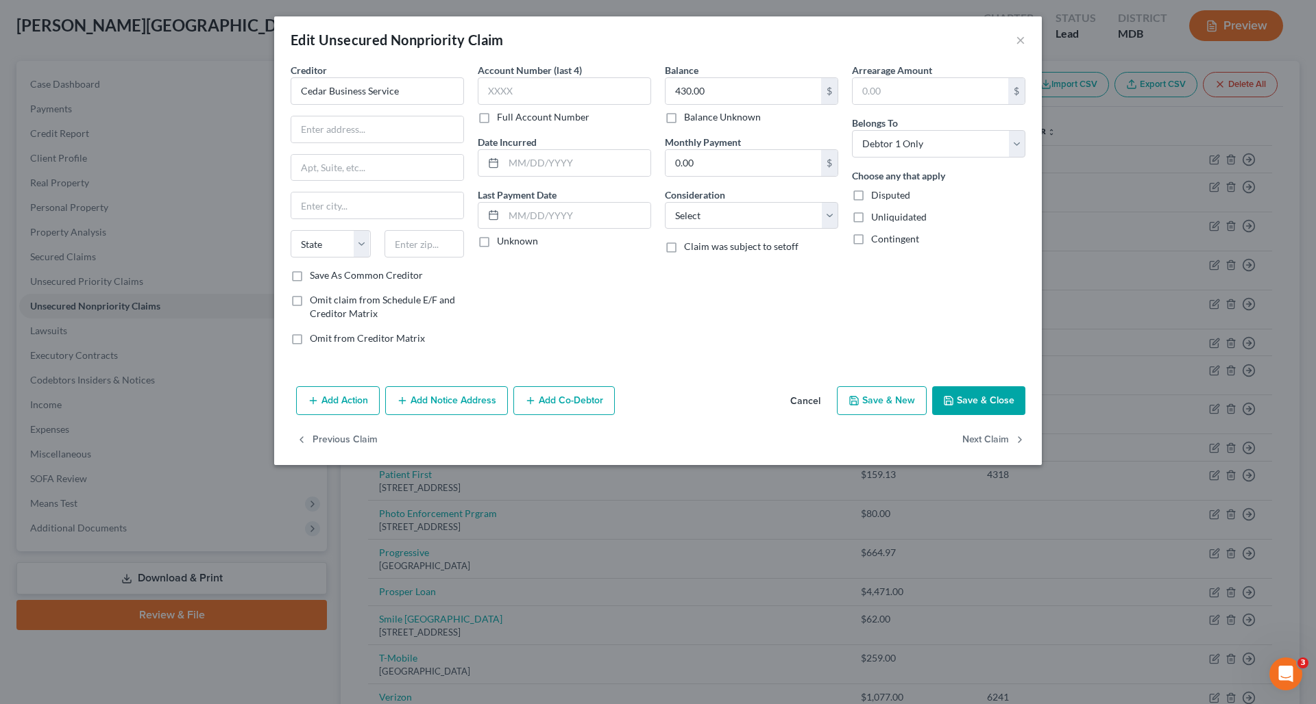
click at [986, 182] on div "Edit Unsecured Nonpriority Claim × Creditor * Cedar Business Service State AL A…" at bounding box center [658, 352] width 1316 height 704
paste input "s Business Services, LLC"
drag, startPoint x: 414, startPoint y: 90, endPoint x: 290, endPoint y: 85, distance: 124.1
click at [290, 85] on div "Creditor * Cedar Business Service State AL AK AR AZ CA CO CT DE DC FL GA GU HI …" at bounding box center [377, 209] width 187 height 293
type input "Cedars Business Services, LLC"
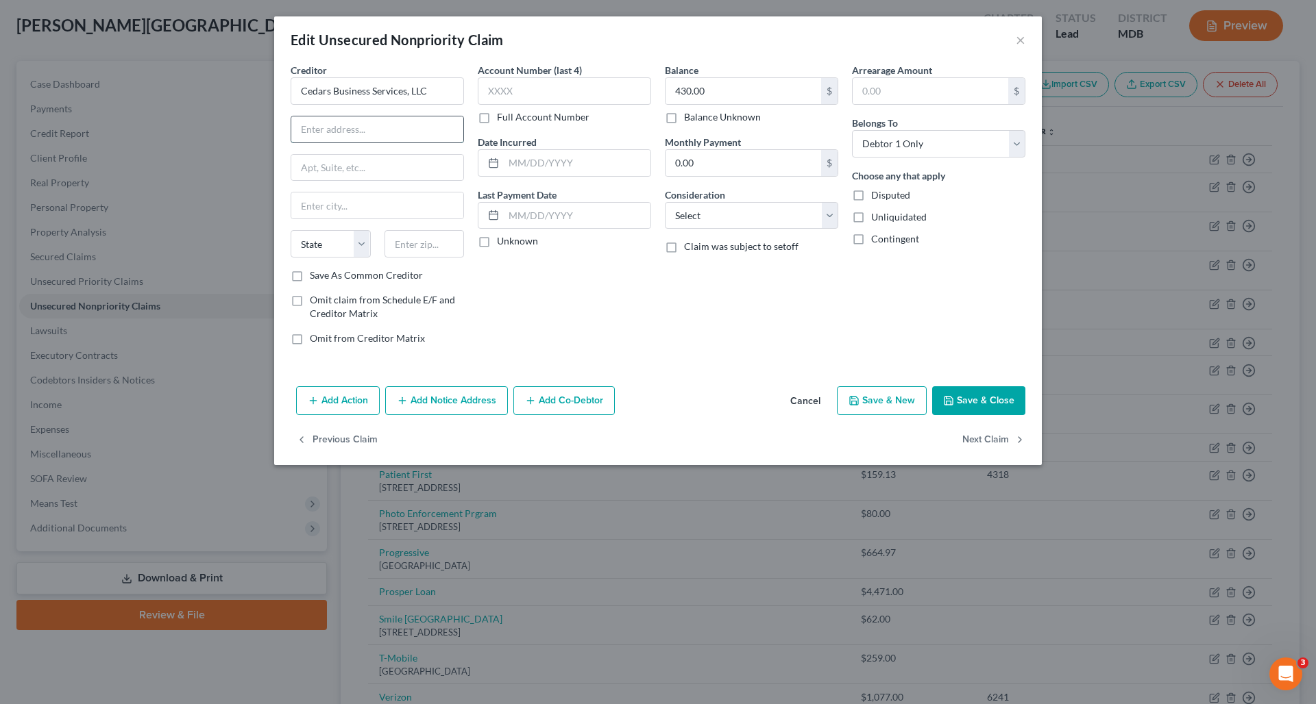
paste input "5230 Las Virgenes Rd Ste 210"
drag, startPoint x: 395, startPoint y: 132, endPoint x: 445, endPoint y: 133, distance: 50.7
click at [445, 133] on input "5230 Las Virgenes Rd Ste 210" at bounding box center [377, 129] width 172 height 26
type input "5230 Las Virgenes Road"
paste input "Ste 210"
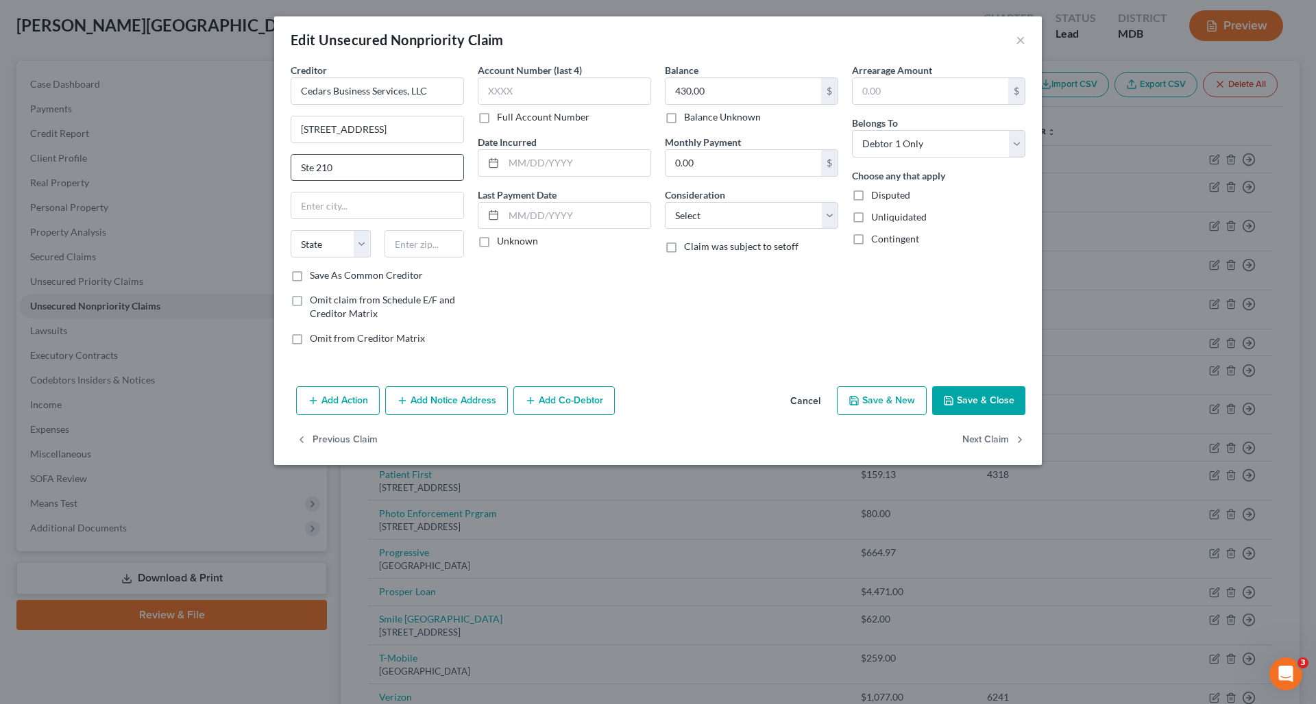
click at [306, 170] on input "Ste 210" at bounding box center [377, 168] width 172 height 26
type input "Suite 210"
paste input "Calabasas"
type input "Calabasas"
select select "4"
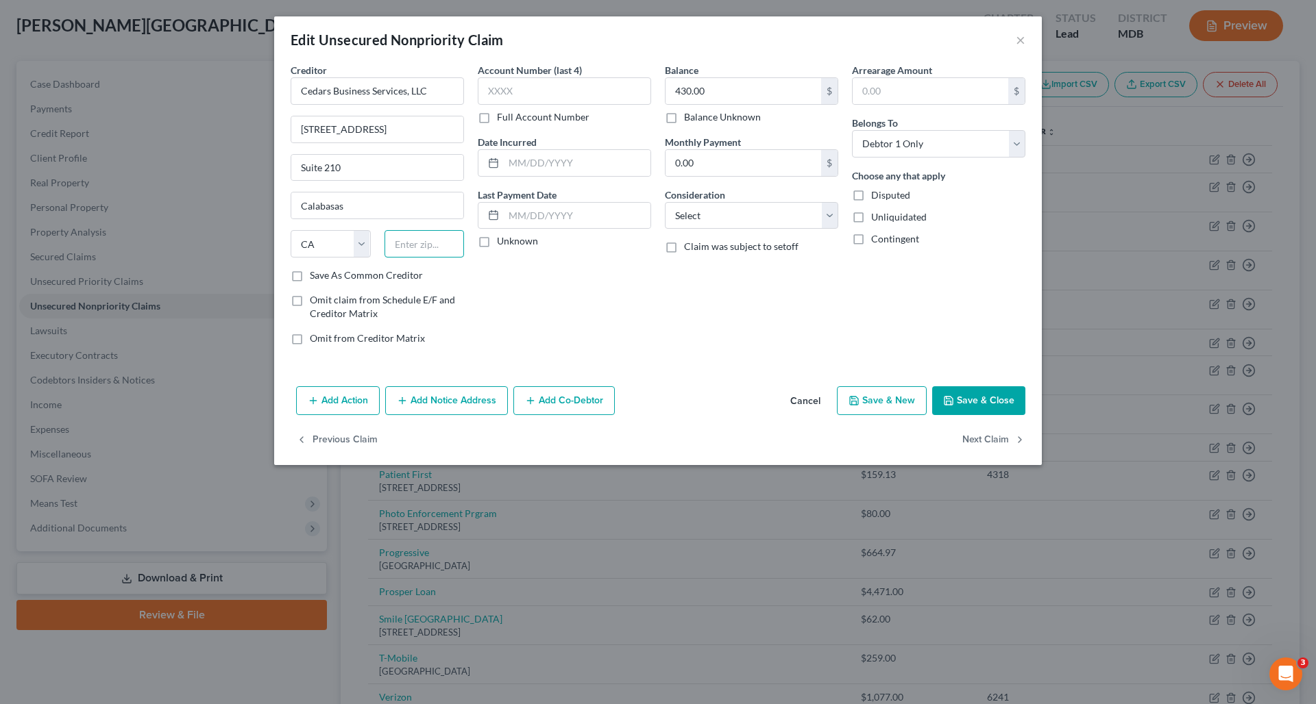
click at [404, 245] on input "text" at bounding box center [424, 243] width 80 height 27
type input "91302"
click at [548, 286] on div "Account Number (last 4) Full Account Number Date Incurred Last Payment Date Unk…" at bounding box center [564, 209] width 187 height 293
click at [986, 398] on button "Save & Close" at bounding box center [978, 400] width 93 height 29
type input "0"
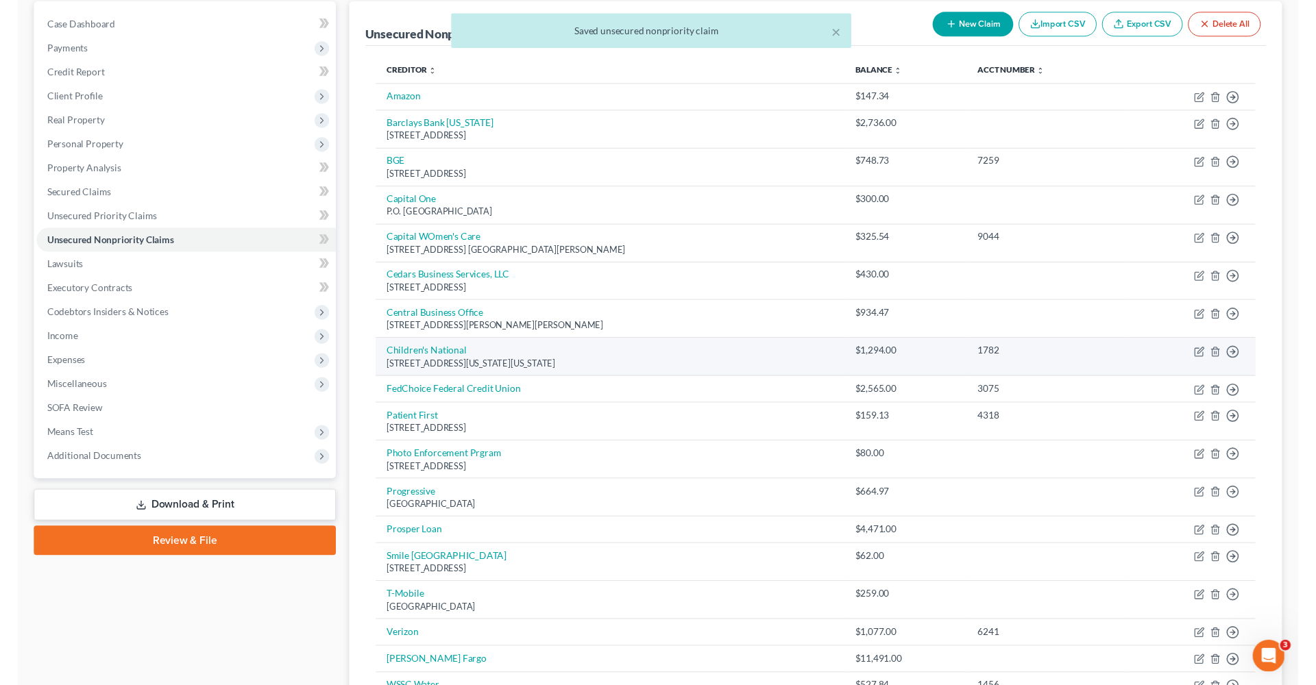
scroll to position [150, 0]
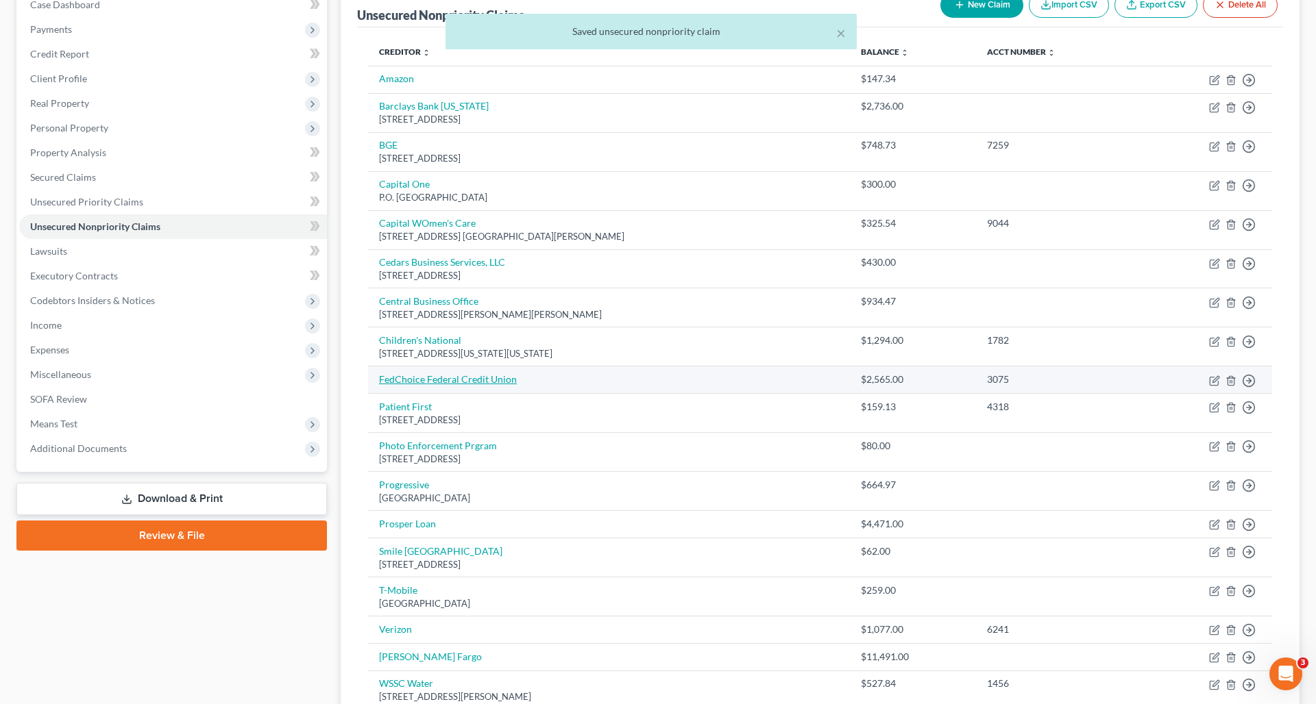
click at [488, 376] on link "FedChoice Federal Credit Union" at bounding box center [448, 379] width 138 height 12
select select "0"
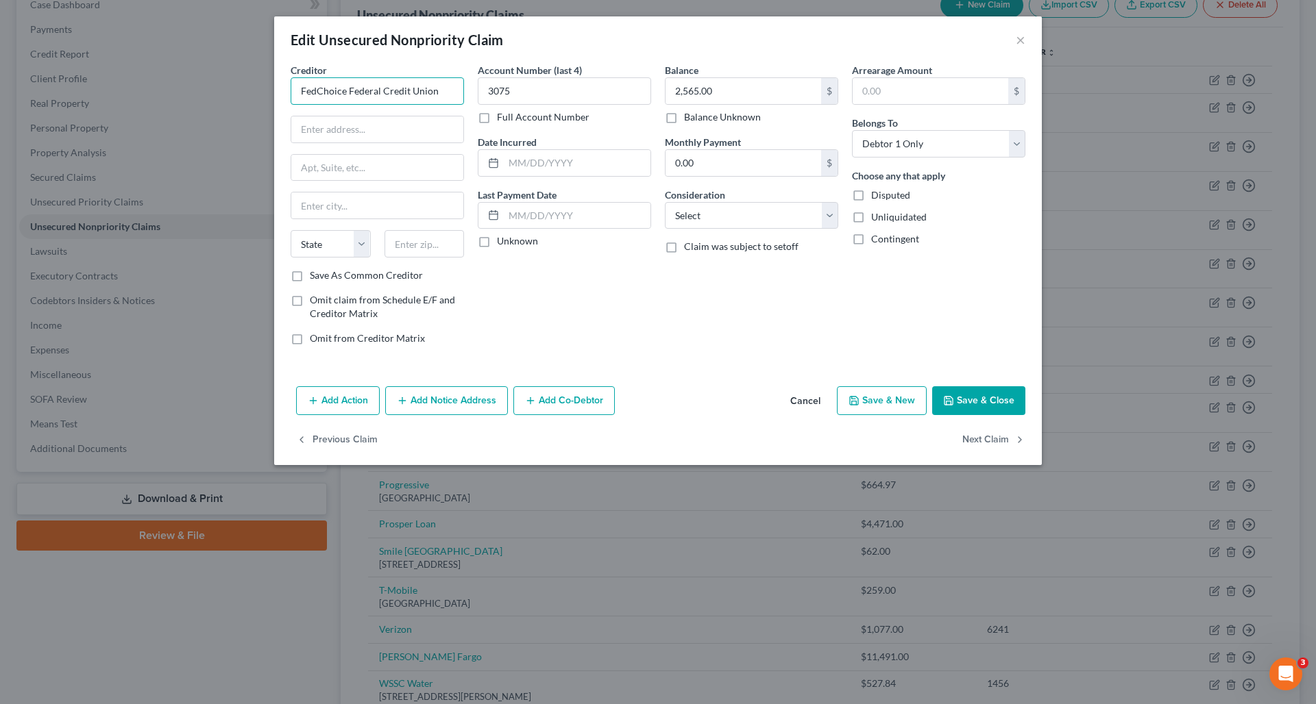
drag, startPoint x: 444, startPoint y: 93, endPoint x: 224, endPoint y: 84, distance: 220.2
click at [223, 84] on div "Edit Unsecured Nonpriority Claim × Creditor * FedChoice Federal Credit Union St…" at bounding box center [658, 352] width 1316 height 704
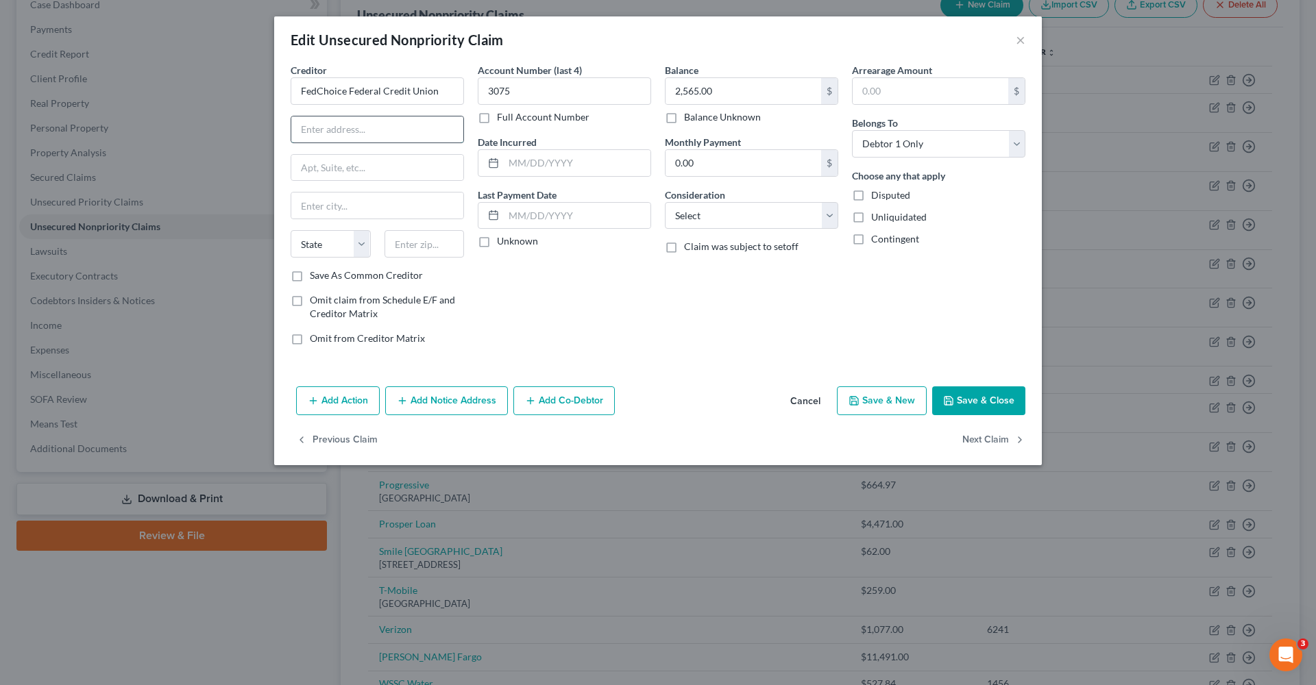
paste input "10001 Willowdale Rd. Lanham, MD 20706"
drag, startPoint x: 407, startPoint y: 130, endPoint x: 445, endPoint y: 138, distance: 38.4
click at [445, 138] on input "10001 Willowdale Rd. Lanham, MD 20706" at bounding box center [377, 129] width 172 height 26
type input "10001 Willowdale Rd. Lanham, MD 20706"
paste input "20706"
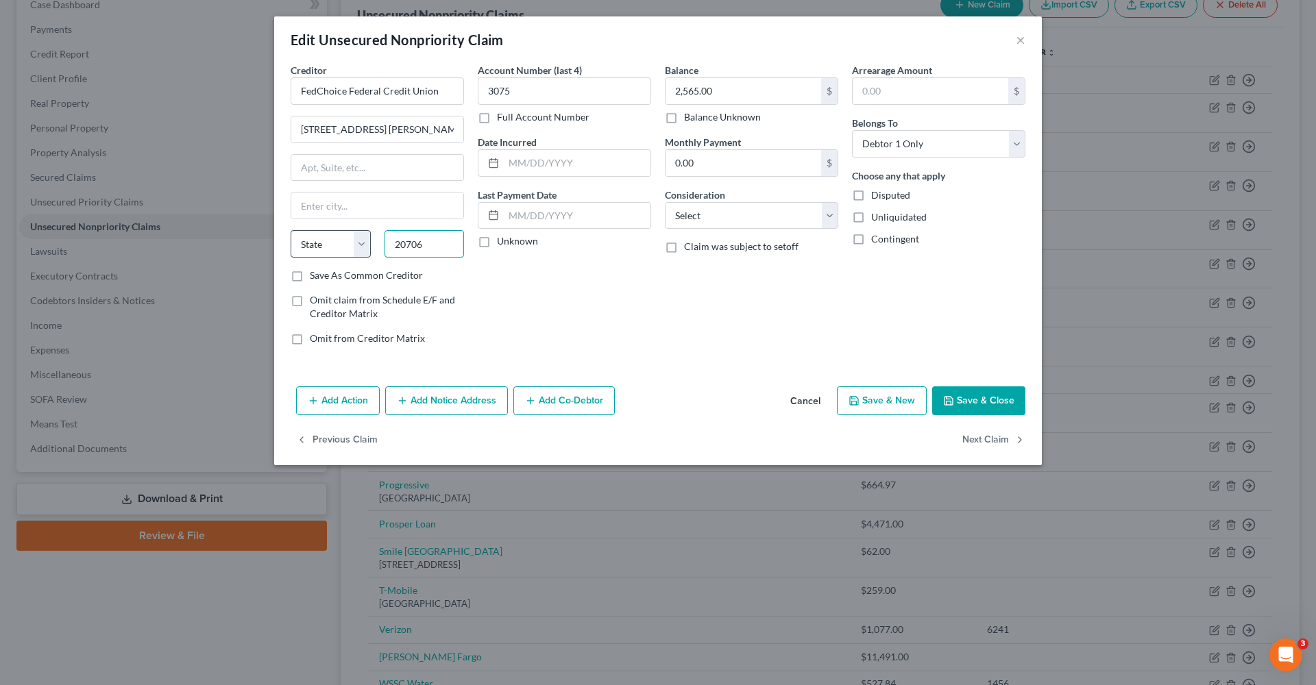
type input "20706"
type input "Lanham"
select select "21"
drag, startPoint x: 392, startPoint y: 130, endPoint x: 468, endPoint y: 132, distance: 76.1
click at [468, 132] on div "Creditor * FedChoice Federal Credit Union 10001 Willowdale Rd. Lanham, MD 20706…" at bounding box center [377, 209] width 187 height 293
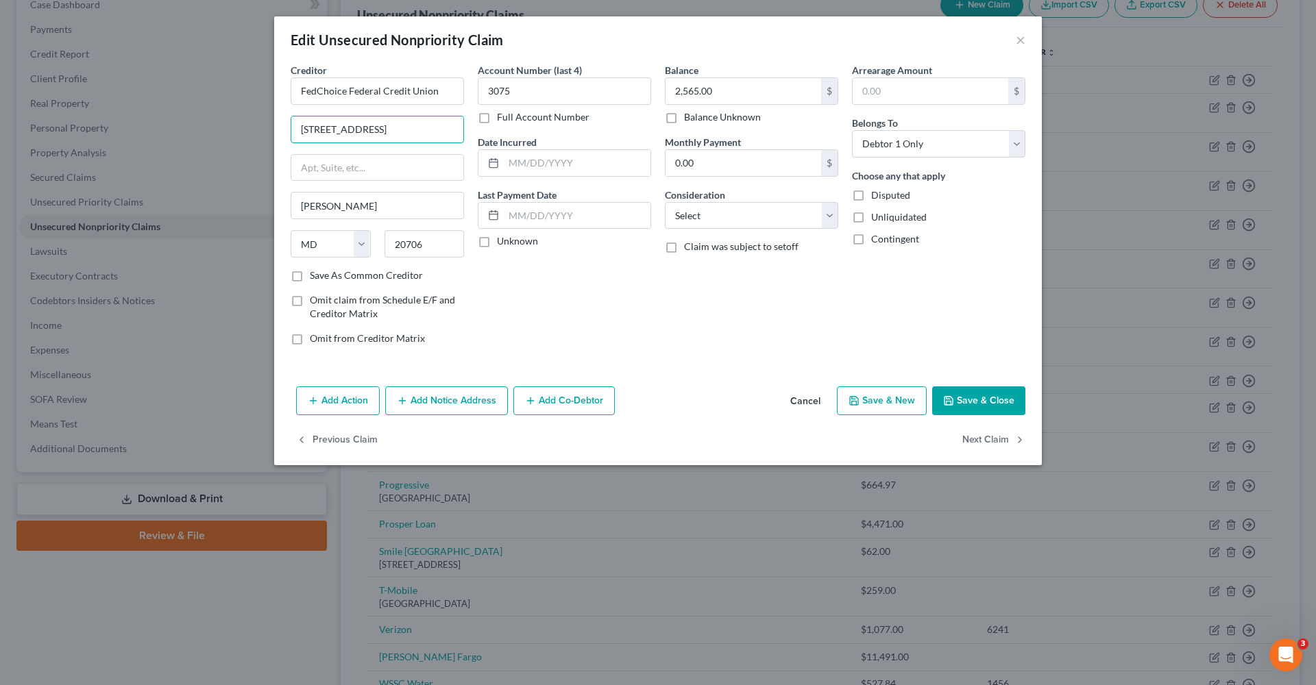
type input "10001 Willowdale Road"
click at [968, 400] on button "Save & Close" at bounding box center [978, 400] width 93 height 29
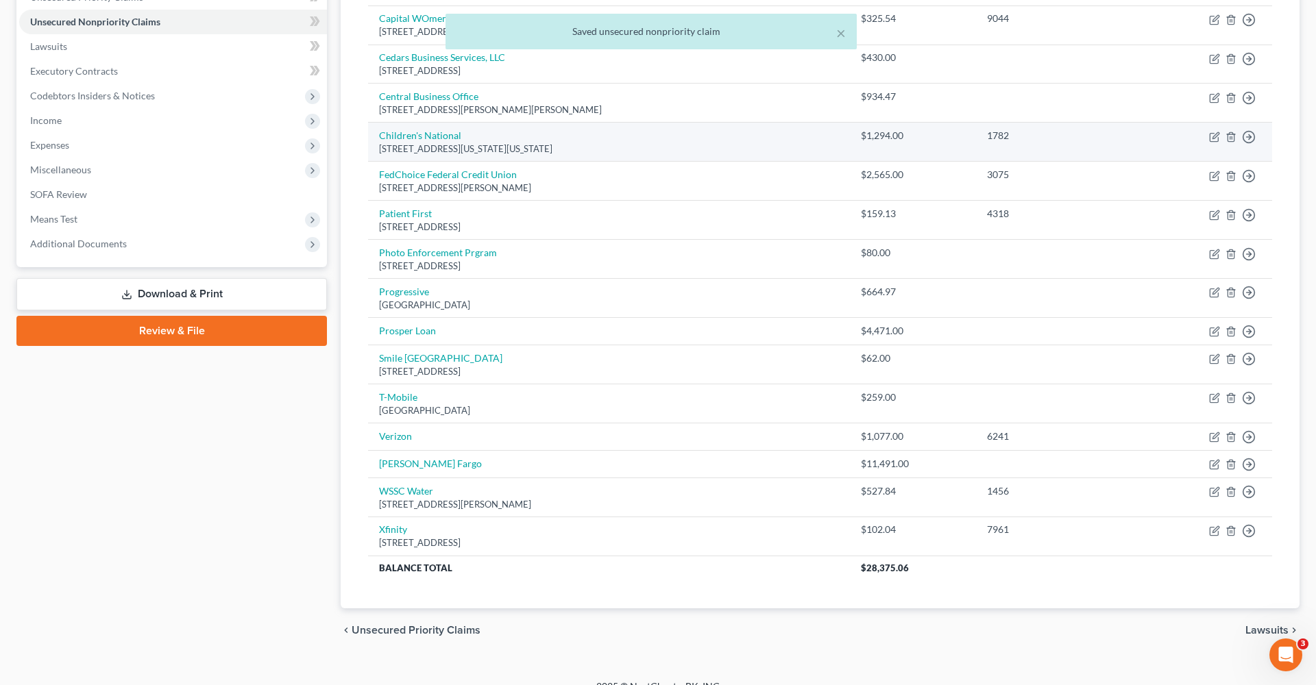
scroll to position [365, 0]
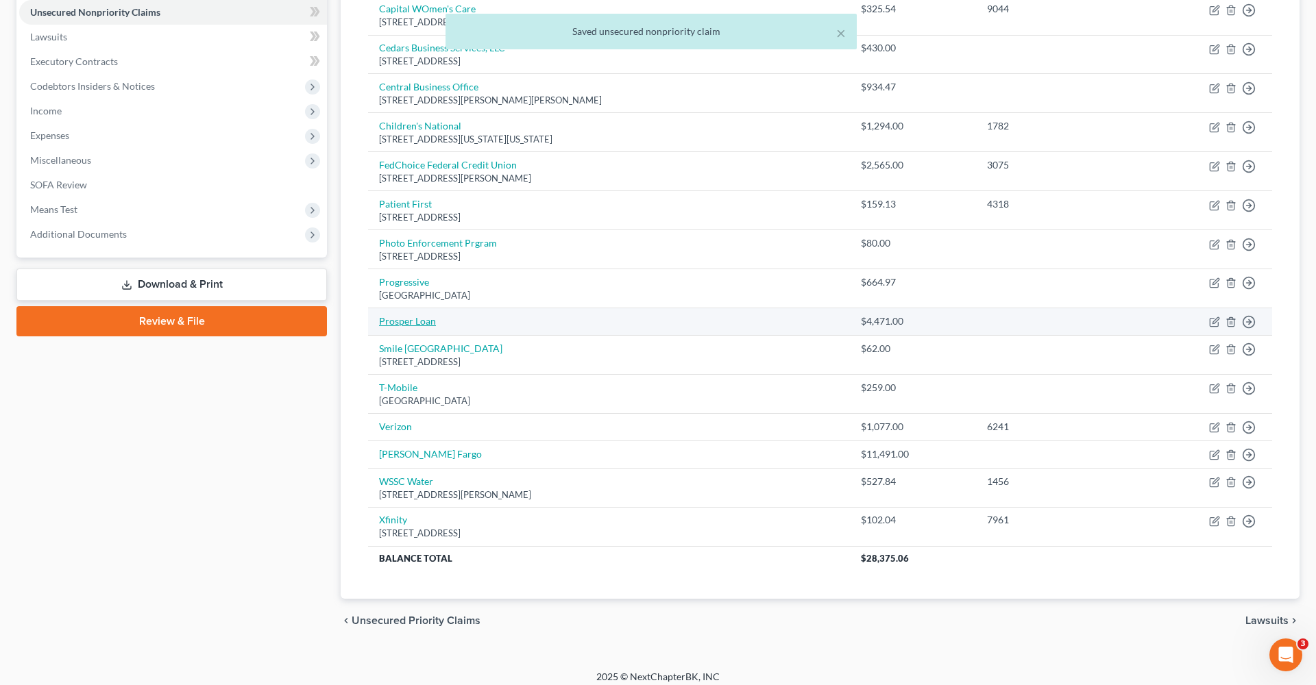
click at [411, 320] on link "Prosper Loan" at bounding box center [407, 321] width 57 height 12
select select "0"
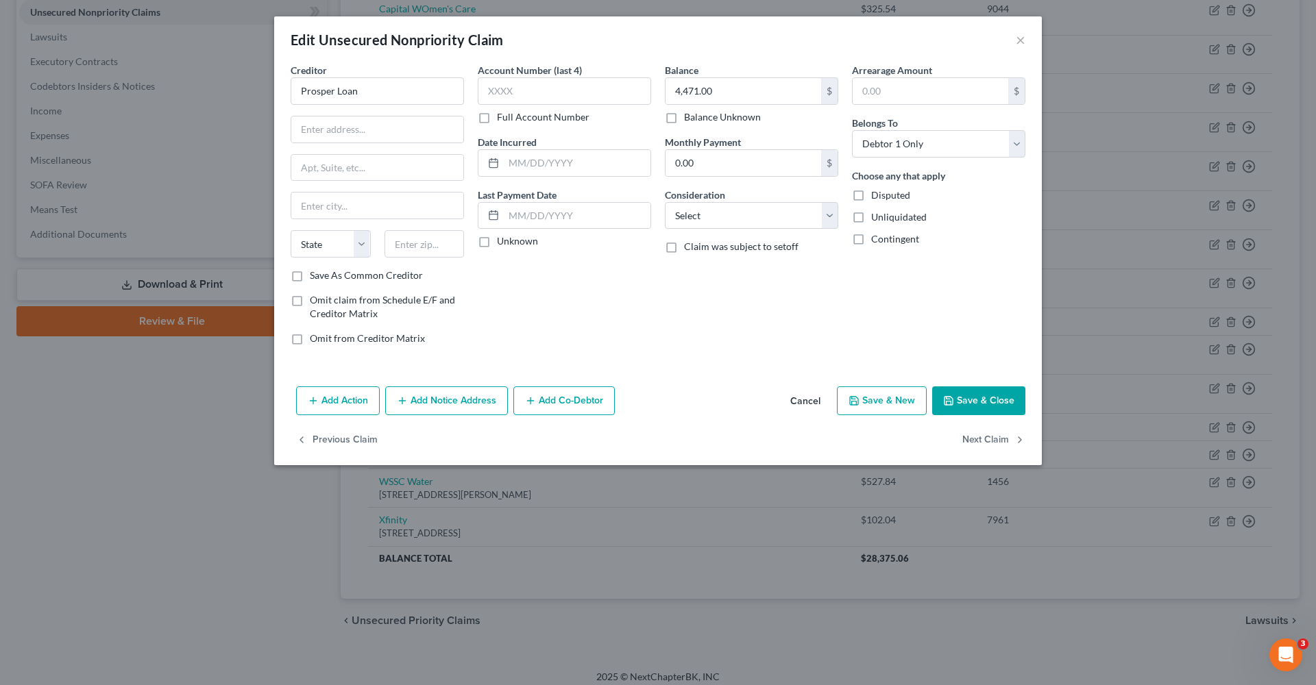
click at [802, 397] on button "Cancel" at bounding box center [805, 401] width 52 height 27
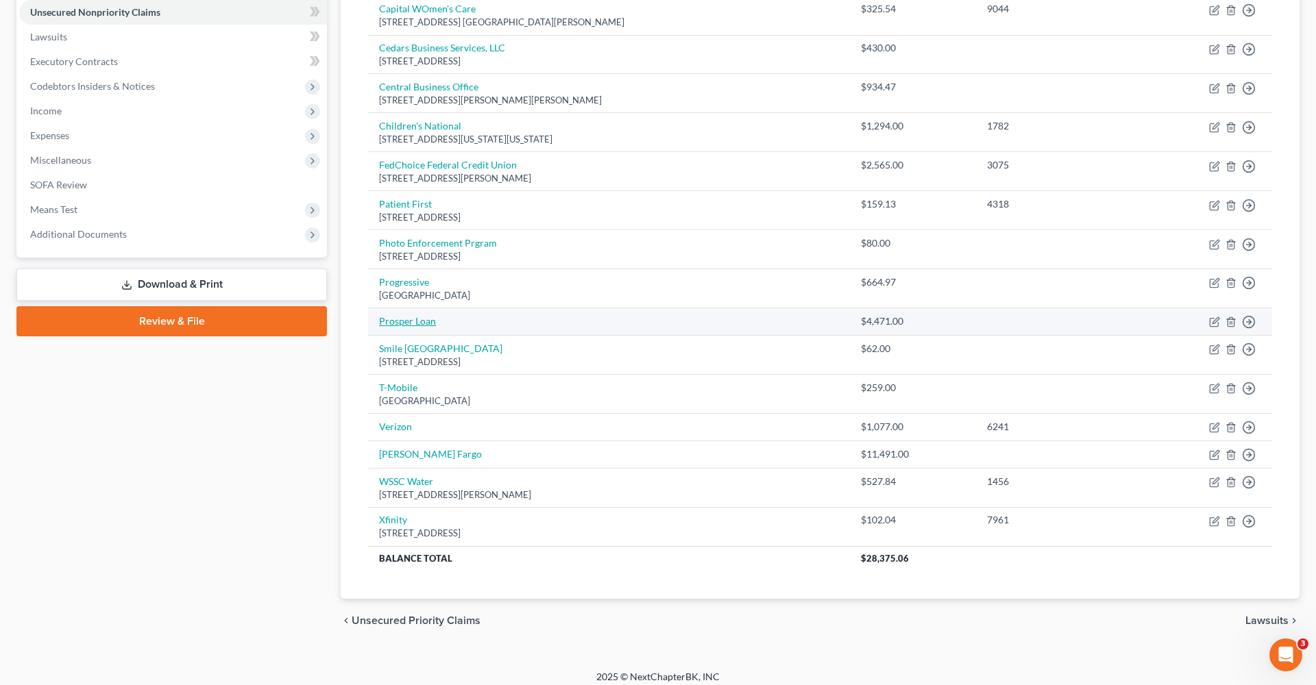
click at [428, 317] on link "Prosper Loan" at bounding box center [407, 321] width 57 height 12
select select "0"
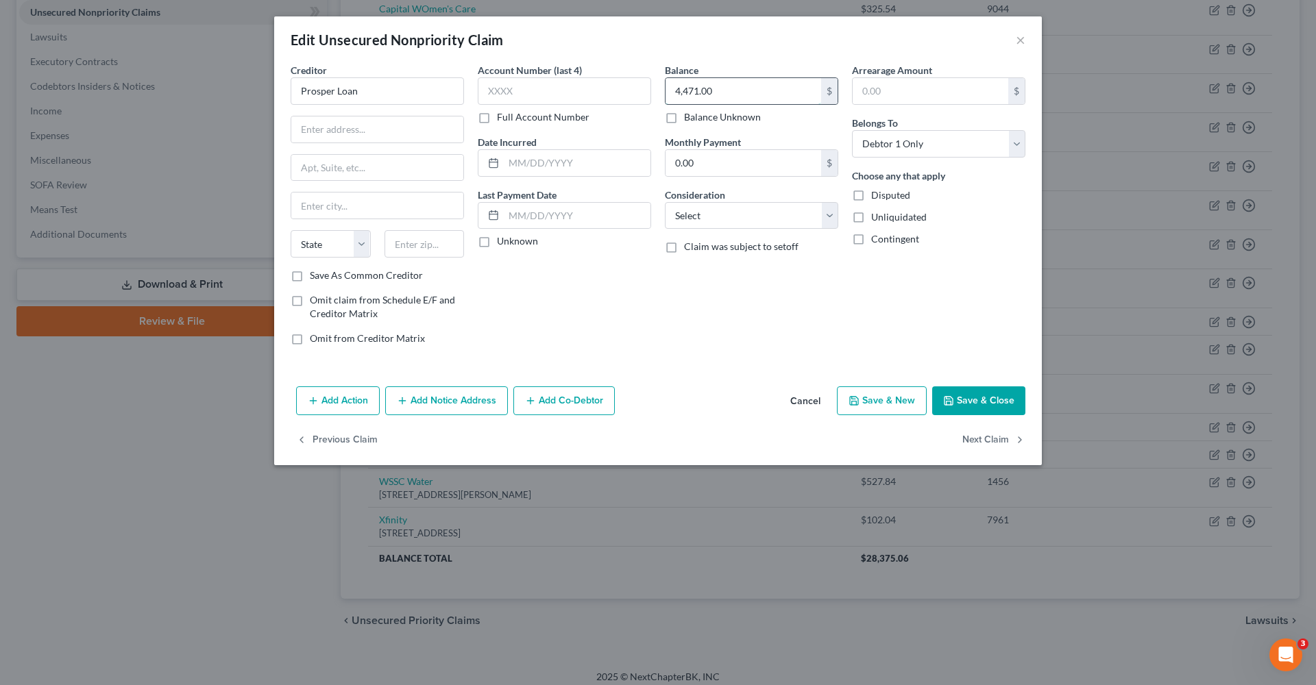
click at [678, 92] on input "4,471.00" at bounding box center [743, 91] width 156 height 26
drag, startPoint x: 678, startPoint y: 91, endPoint x: 671, endPoint y: 91, distance: 7.5
click at [671, 91] on input "4,471.00" at bounding box center [743, 91] width 156 height 26
type input "9,471.00"
click at [968, 404] on button "Save & Close" at bounding box center [978, 400] width 93 height 29
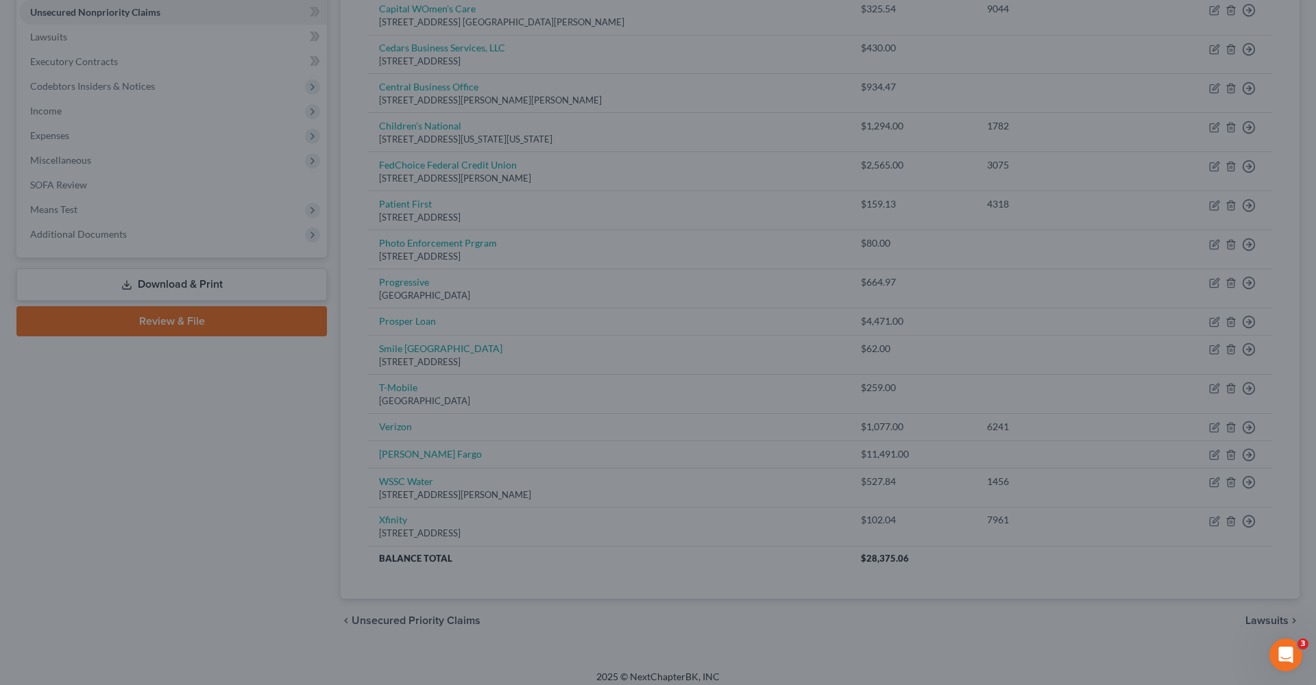
type input "0"
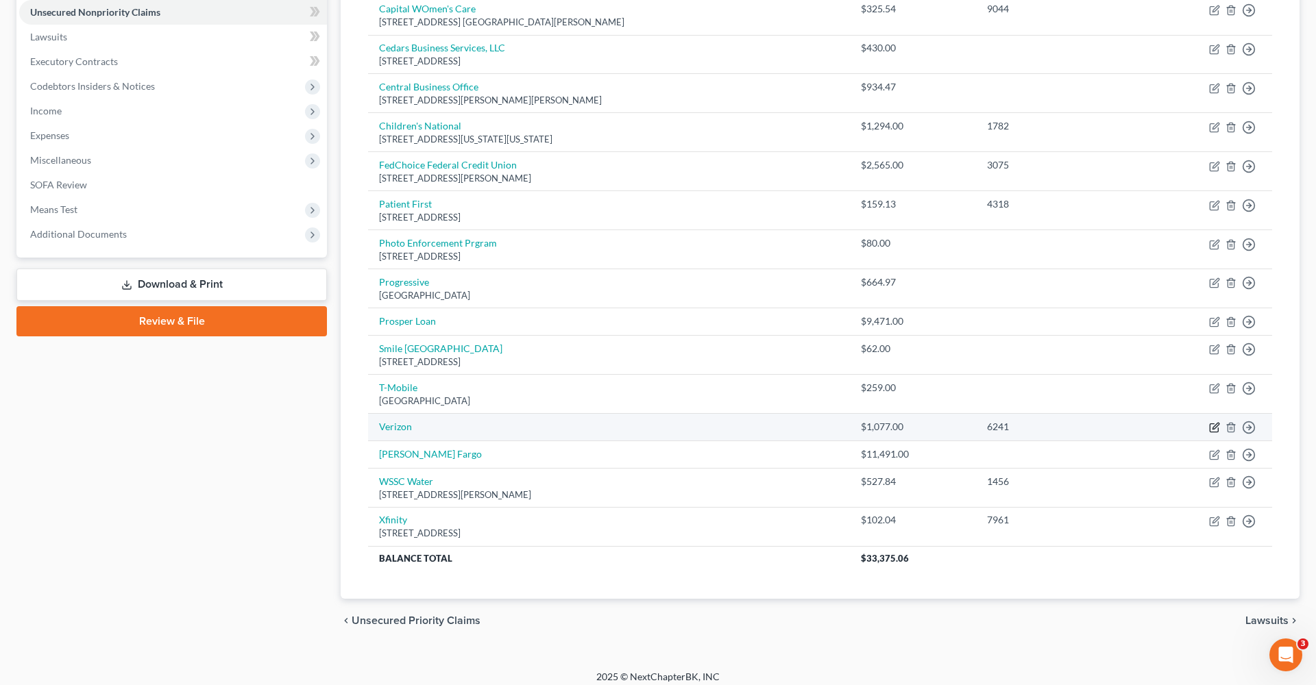
click at [986, 424] on icon "button" at bounding box center [1215, 426] width 6 height 6
select select "0"
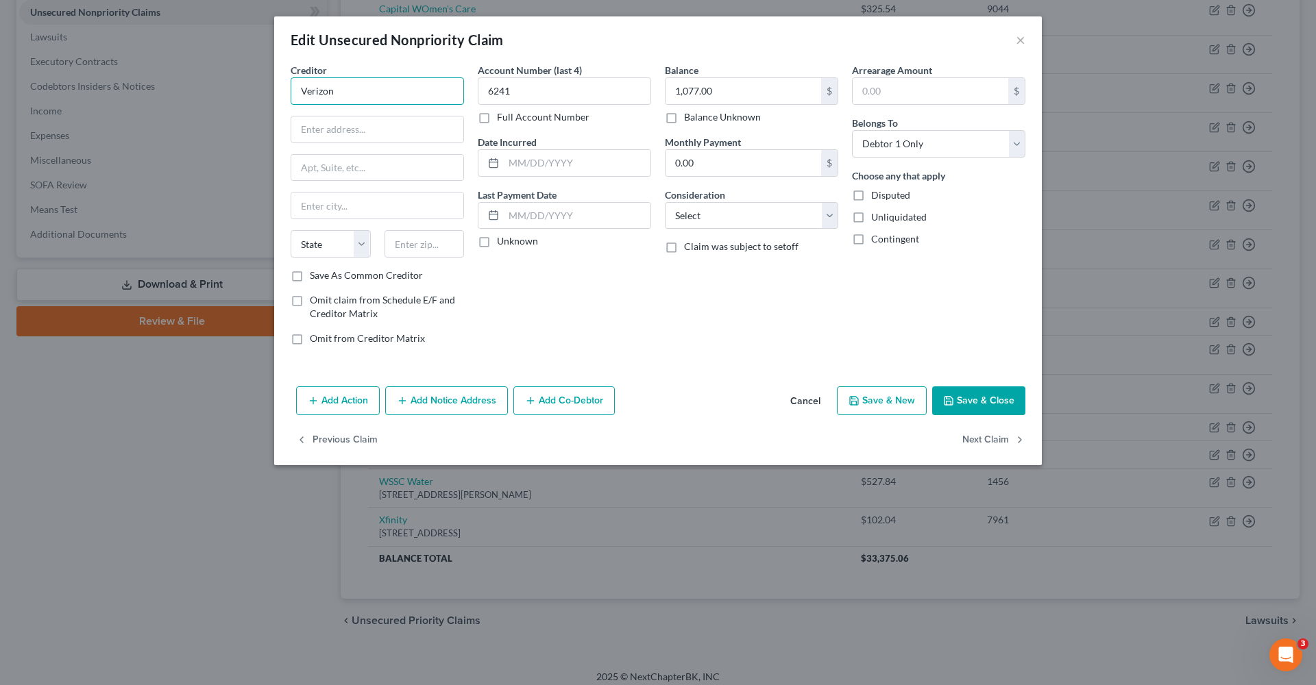
drag, startPoint x: 431, startPoint y: 90, endPoint x: 267, endPoint y: 93, distance: 164.5
click at [267, 93] on div "Edit Unsecured Nonpriority Claim × Creditor * Verizon State AL AK AR AZ CA CO C…" at bounding box center [658, 342] width 1316 height 685
type input "Verizon"
click at [362, 126] on div "4515 N. Santa Fe Ave., Oklahoma City, OK 73118" at bounding box center [372, 128] width 143 height 12
type input "4515 N. Santa Fe Ave."
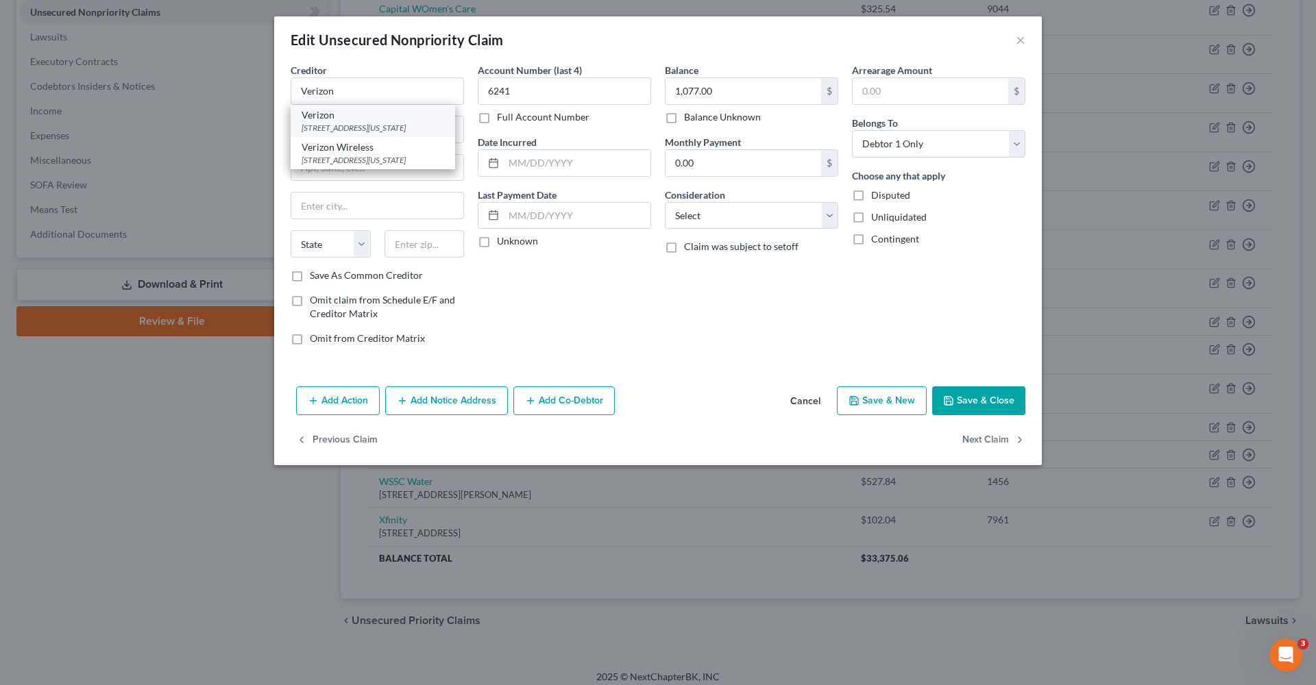
type input "Oklahoma City"
select select "37"
type input "73118"
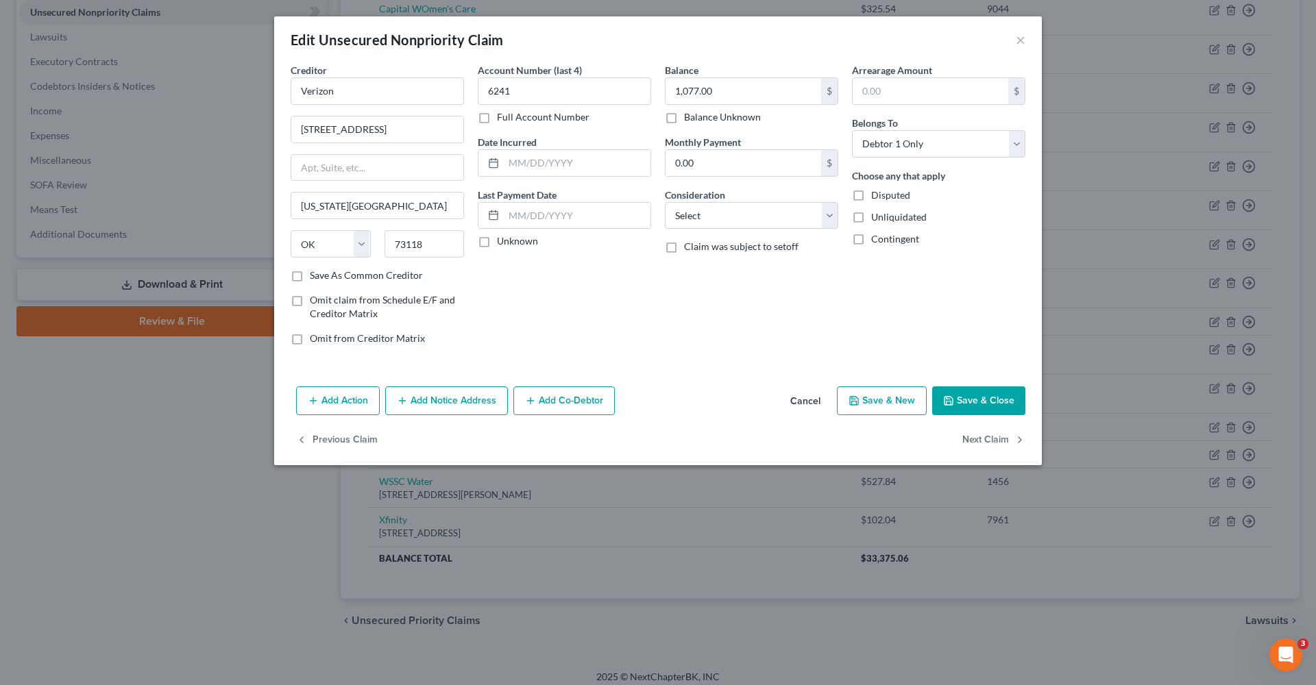
click at [984, 408] on button "Save & Close" at bounding box center [978, 400] width 93 height 29
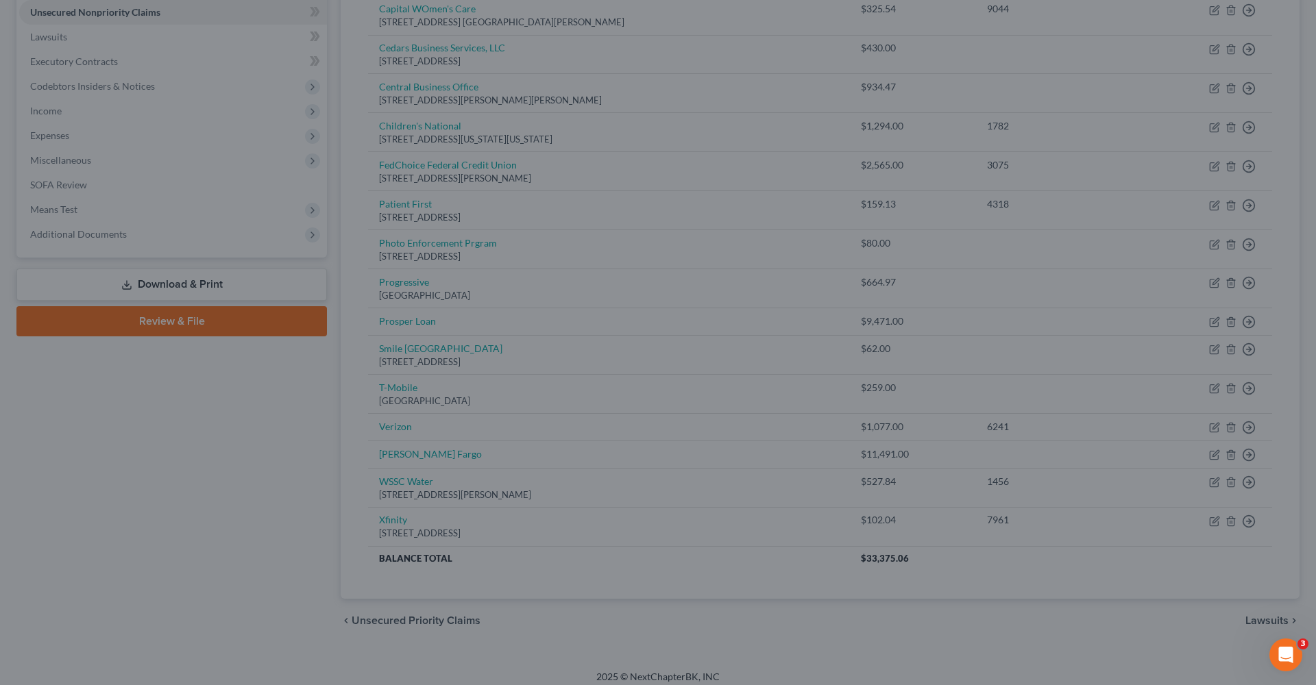
type input "0"
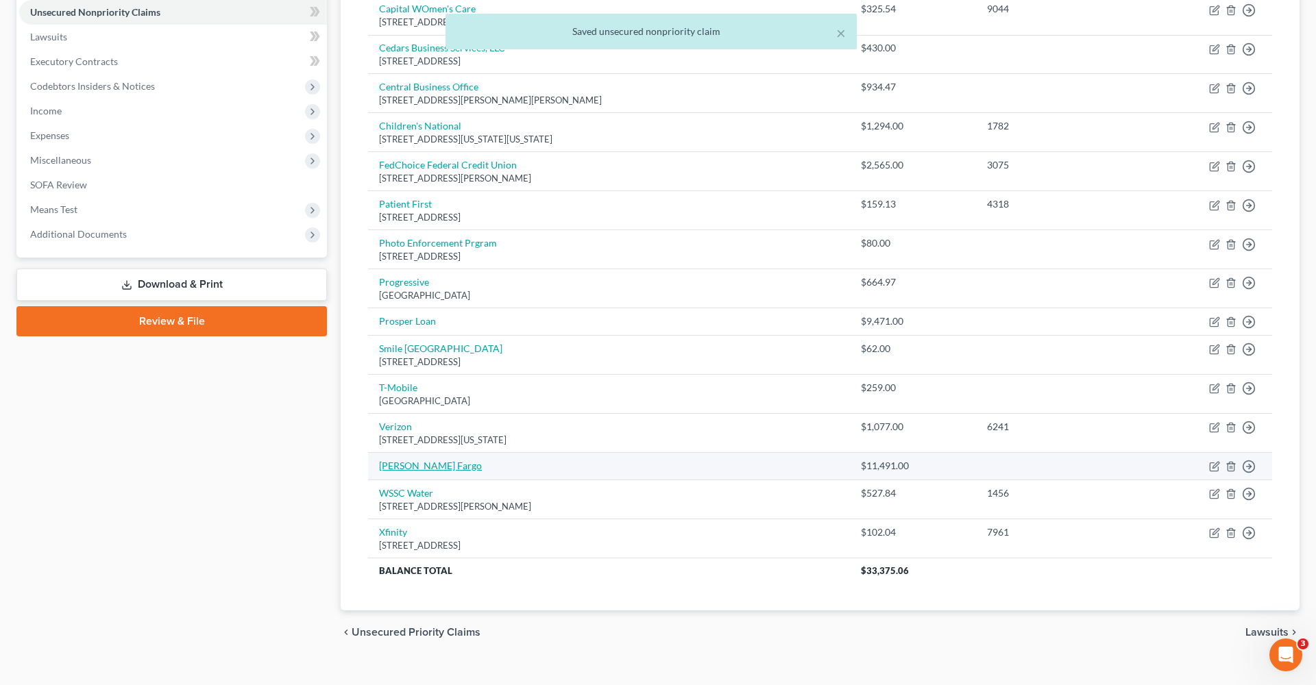
click at [416, 464] on link "[PERSON_NAME] Fargo" at bounding box center [430, 466] width 103 height 12
select select "0"
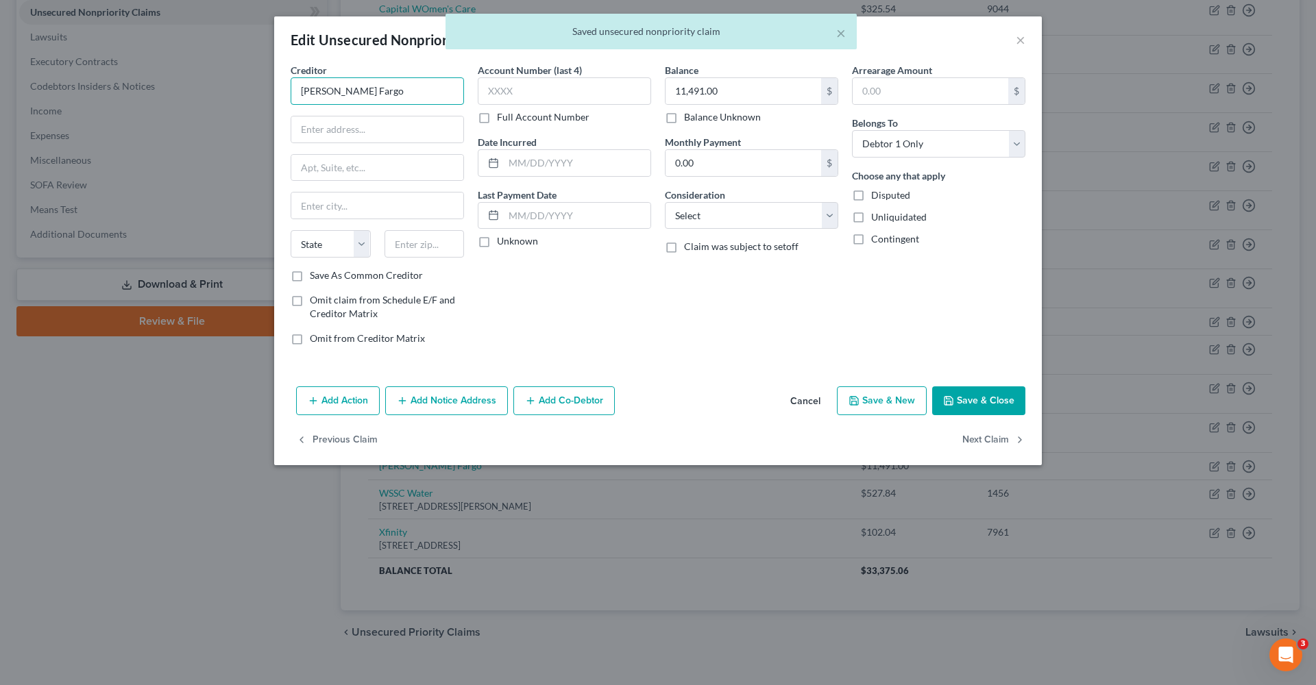
drag, startPoint x: 362, startPoint y: 95, endPoint x: 278, endPoint y: 95, distance: 84.3
click at [278, 95] on div "Creditor * Wells Fargo State AL AK AR AZ CA CO CT DE DC FL GA GU HI ID IL IN IA…" at bounding box center [657, 222] width 767 height 318
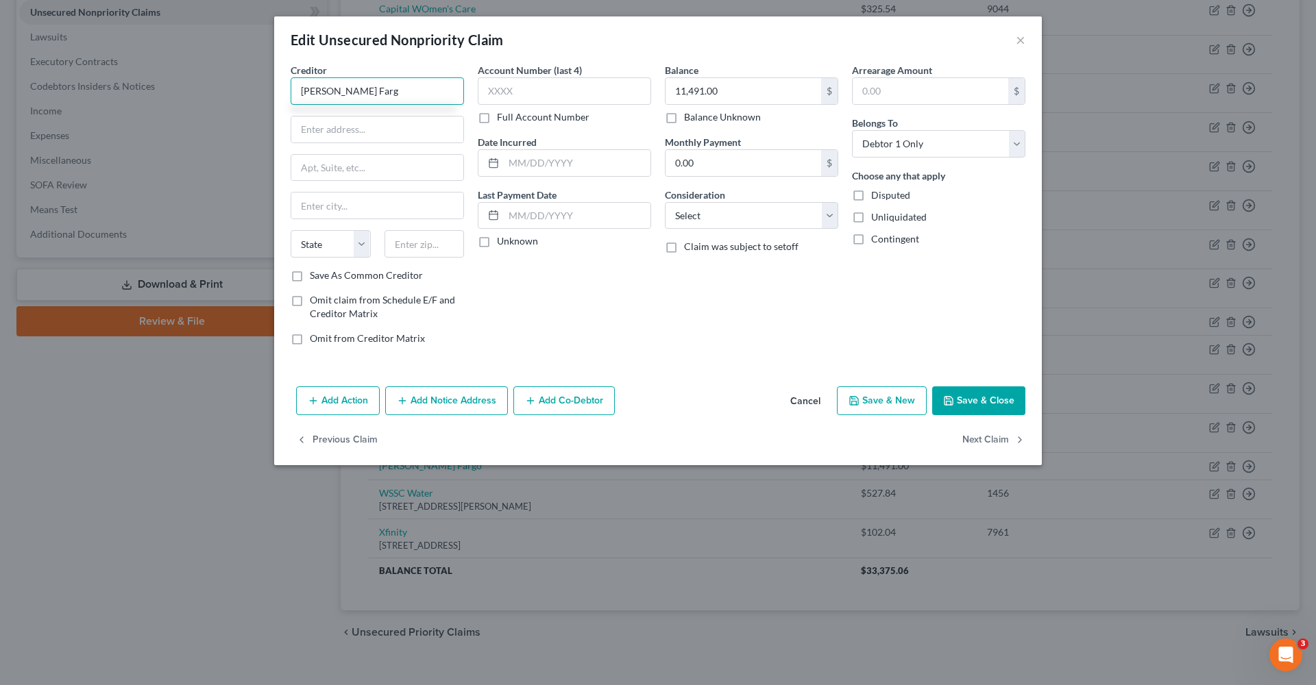
type input "[PERSON_NAME] Fargo"
click at [986, 42] on button "×" at bounding box center [1020, 40] width 10 height 16
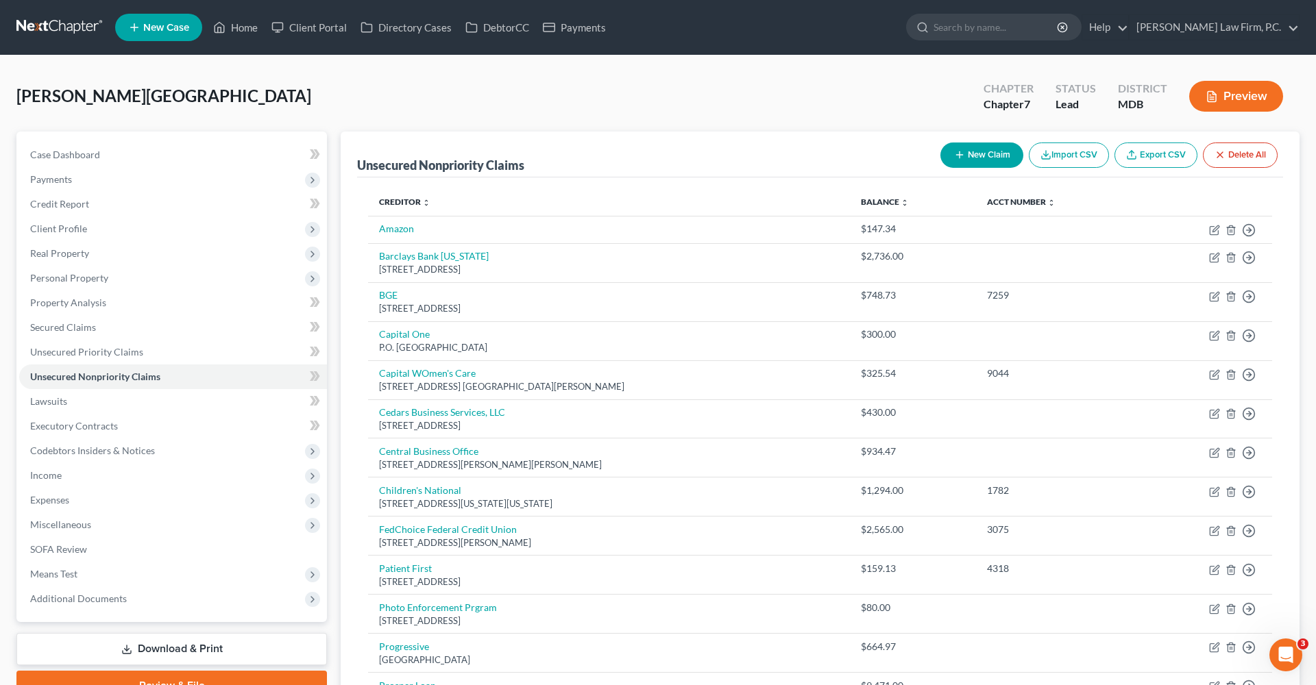
scroll to position [0, 0]
click at [967, 163] on button "New Claim" at bounding box center [981, 155] width 83 height 25
select select "0"
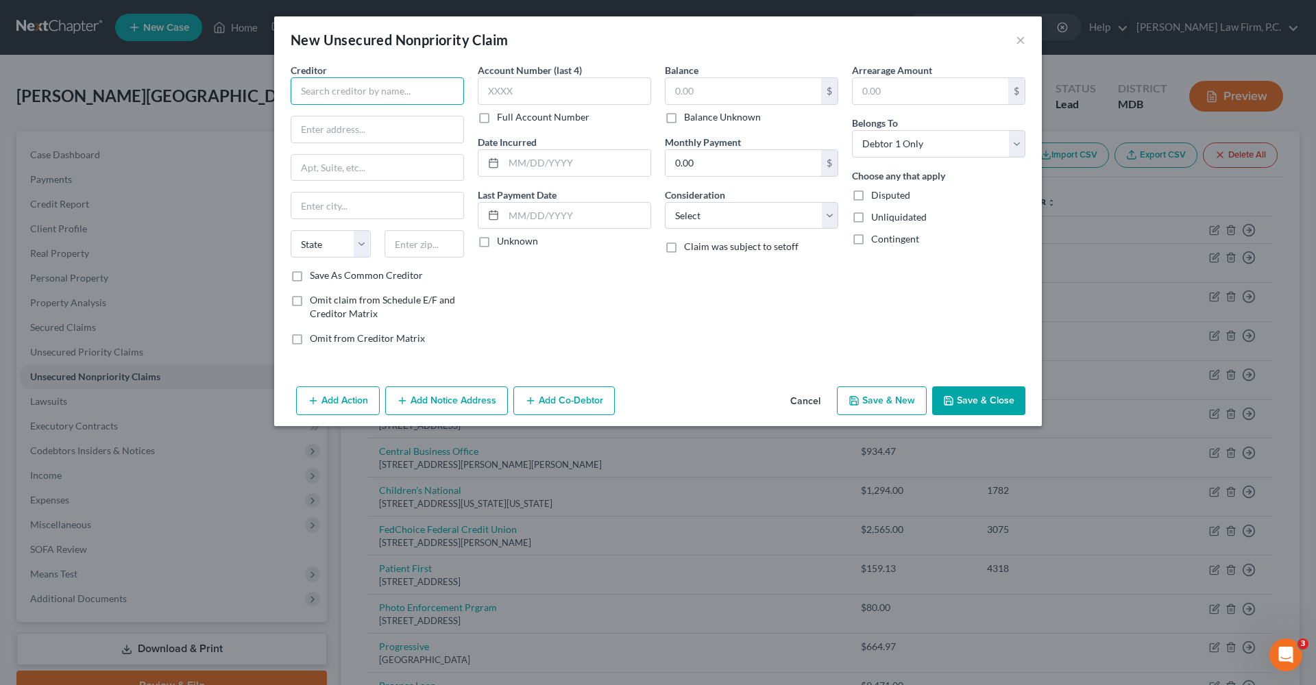
click at [351, 79] on input "text" at bounding box center [377, 90] width 173 height 27
type input "Apple"
click at [711, 306] on div "Balance $ Balance Unknown Balance Undetermined $ Balance Unknown Monthly Paymen…" at bounding box center [751, 209] width 187 height 293
click at [722, 84] on input "text" at bounding box center [743, 91] width 156 height 26
type input "10.99"
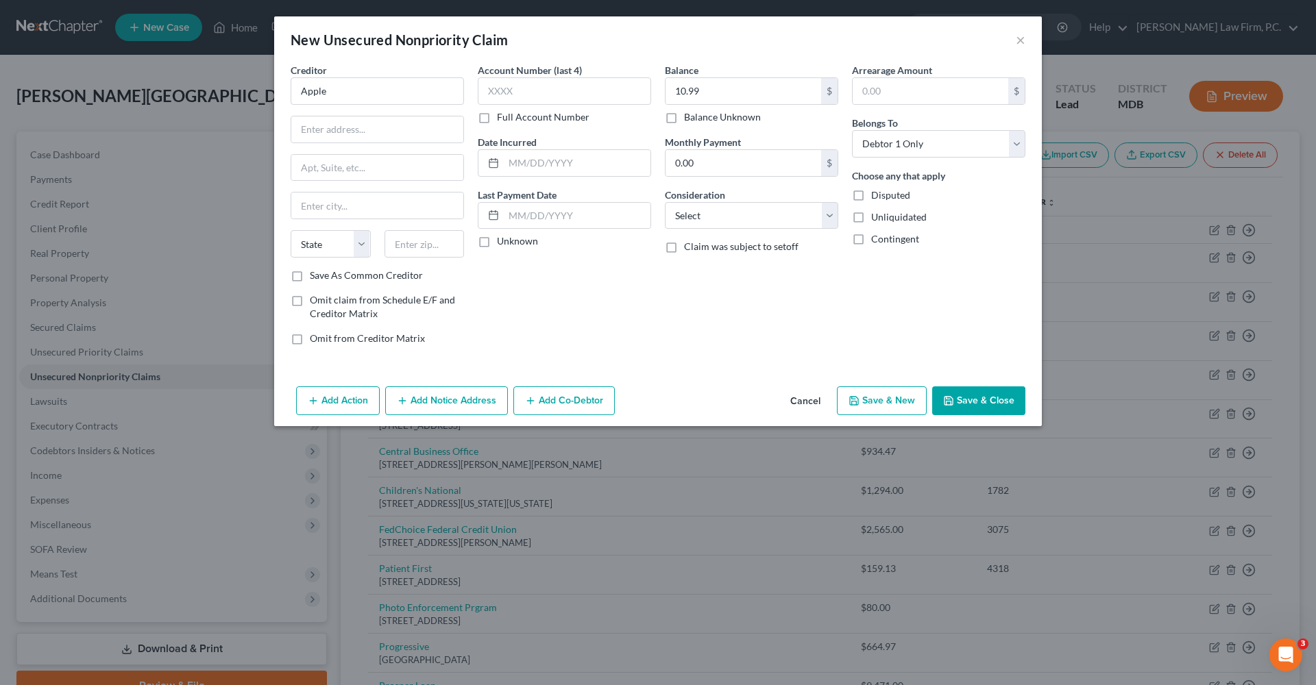
click at [986, 396] on button "Save & Close" at bounding box center [978, 400] width 93 height 29
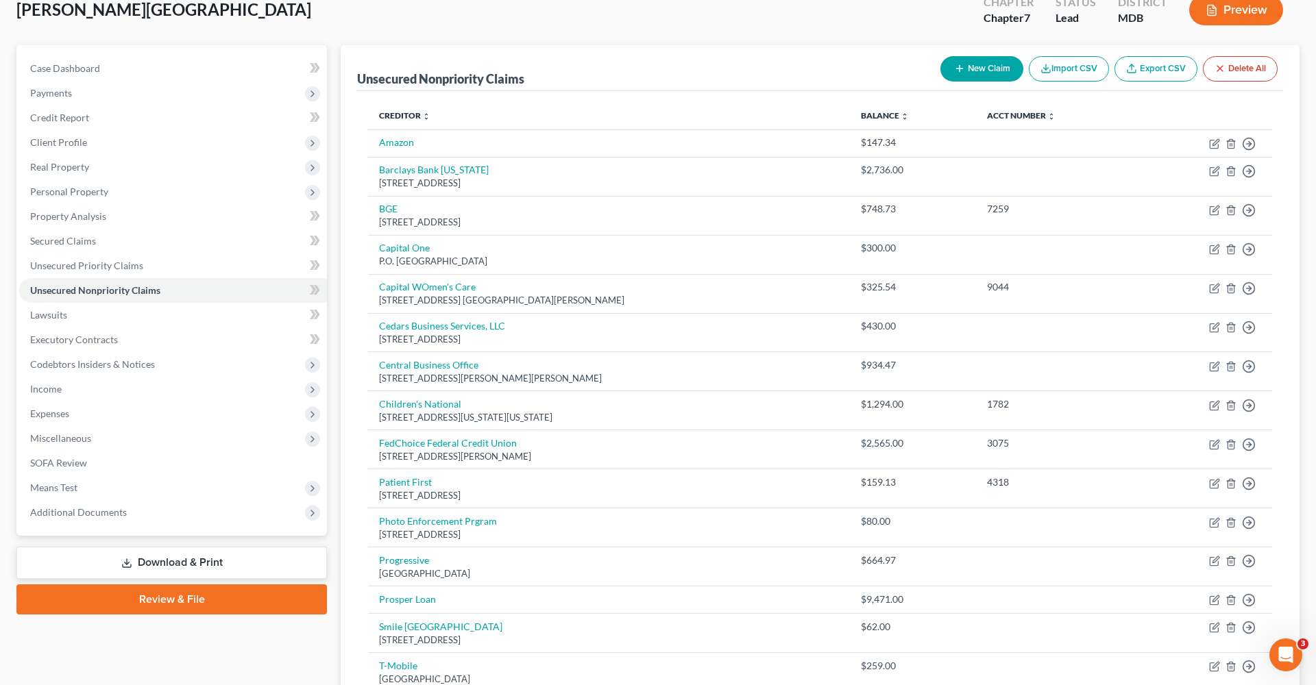
scroll to position [75, 0]
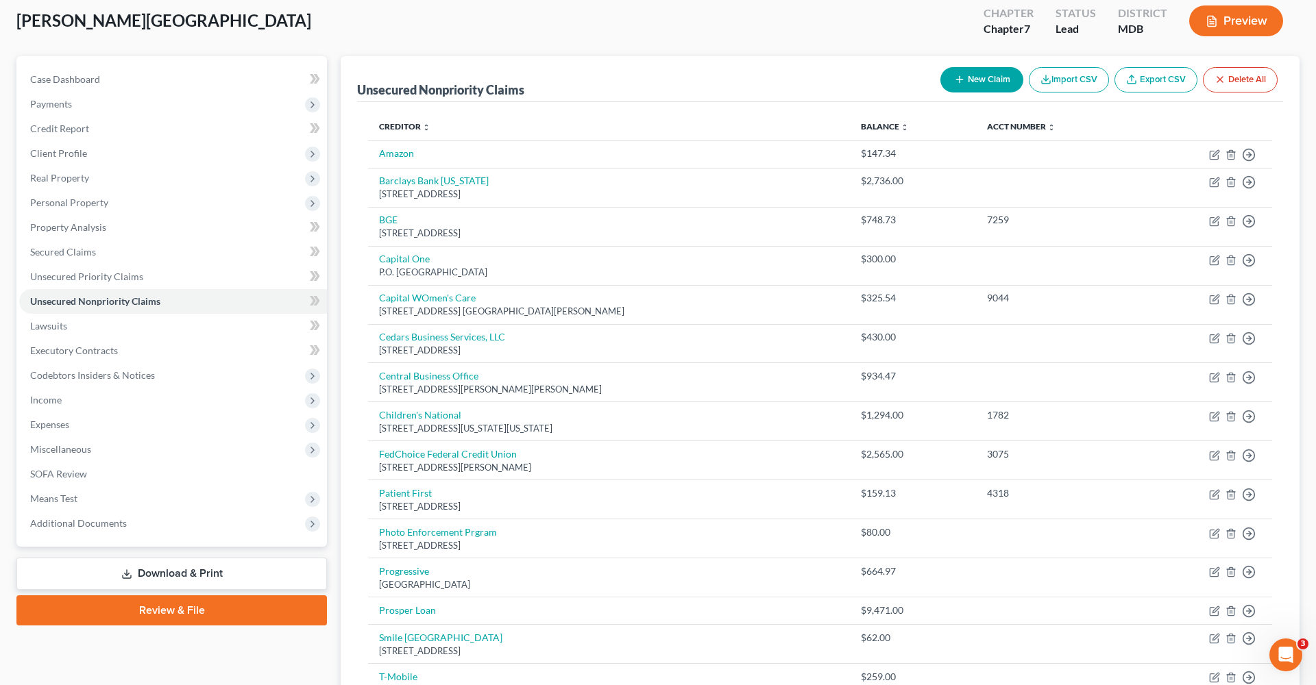
click at [976, 83] on button "New Claim" at bounding box center [981, 79] width 83 height 25
select select "0"
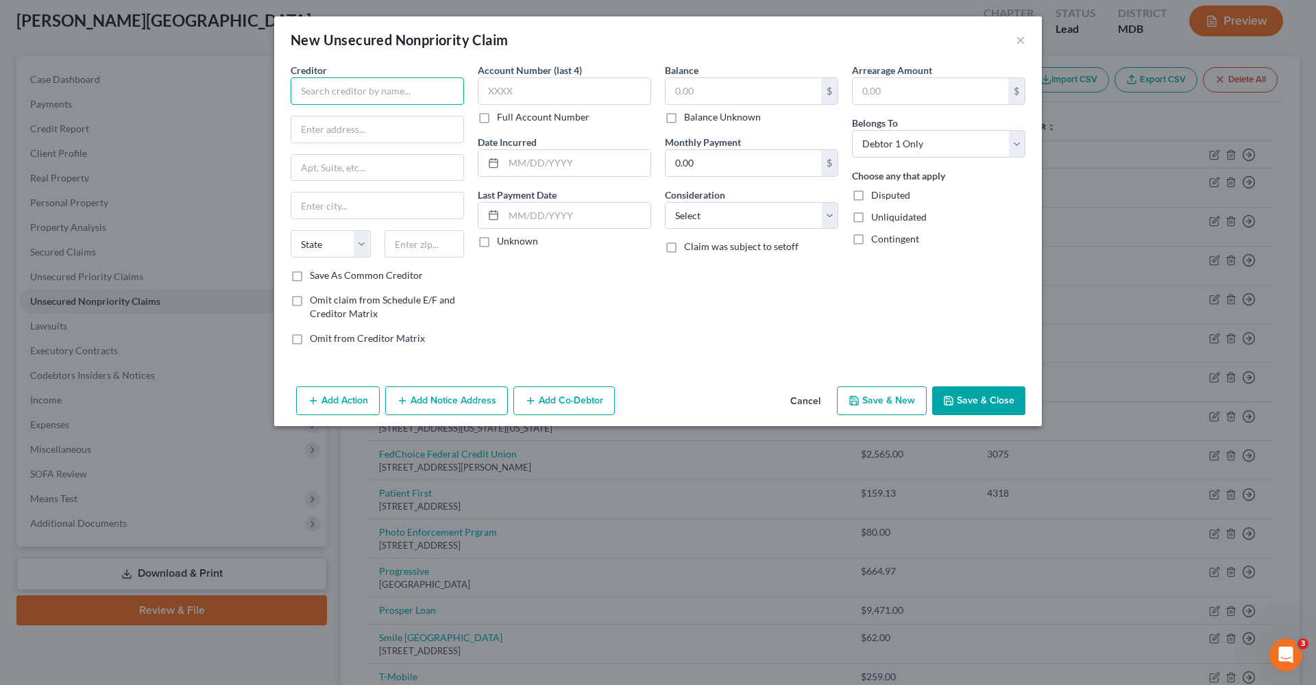
click at [417, 97] on input "text" at bounding box center [377, 90] width 173 height 27
type input "Canva"
click at [344, 131] on input "text" at bounding box center [377, 129] width 172 height 26
paste input "3212 E. Cesar Chavez Street,"
type input "3212 E. Cesar Chavez Street"
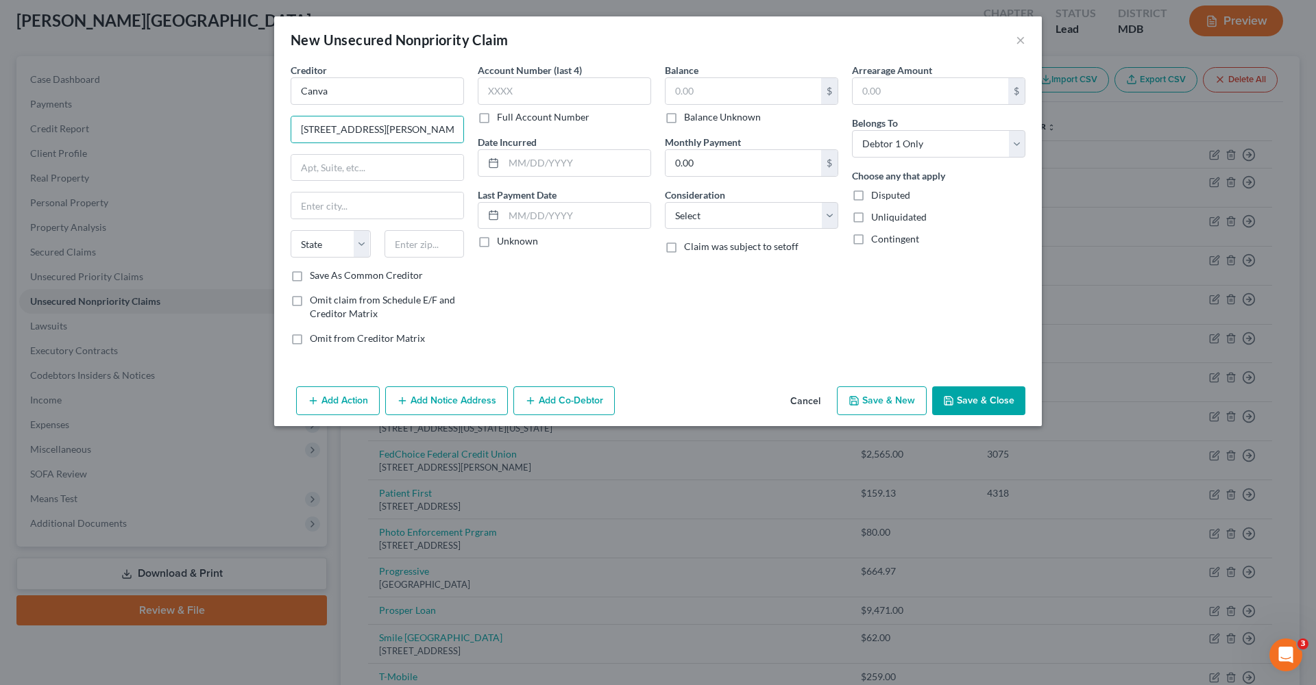
click at [383, 183] on div "Creditor * Canva 3212 E. Cesar Chavez Street State AL AK AR AZ CA CO CT DE DC F…" at bounding box center [377, 166] width 173 height 206
click at [405, 173] on input "text" at bounding box center [377, 168] width 172 height 26
paste input "Building 1, Suite 1300"
type input "Building 1, Suite 1300"
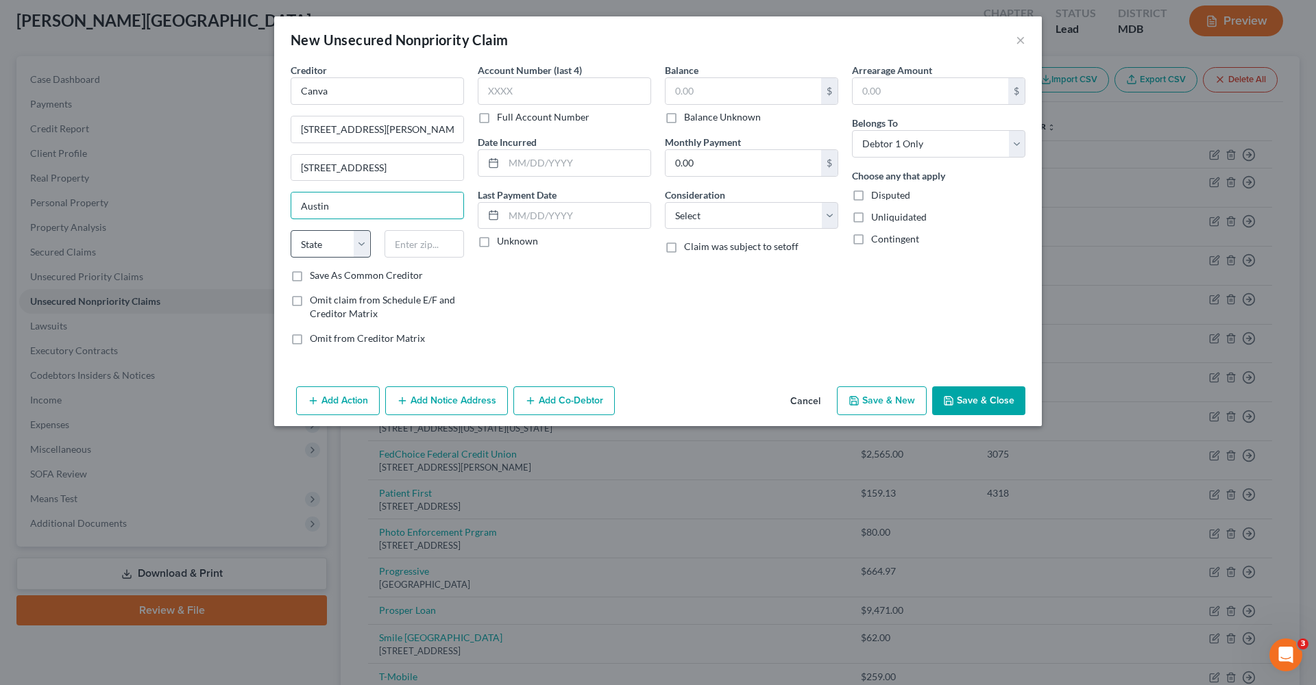
type input "Austin"
select select "45"
type input "78702"
type input "2594"
click at [737, 101] on input "text" at bounding box center [743, 91] width 156 height 26
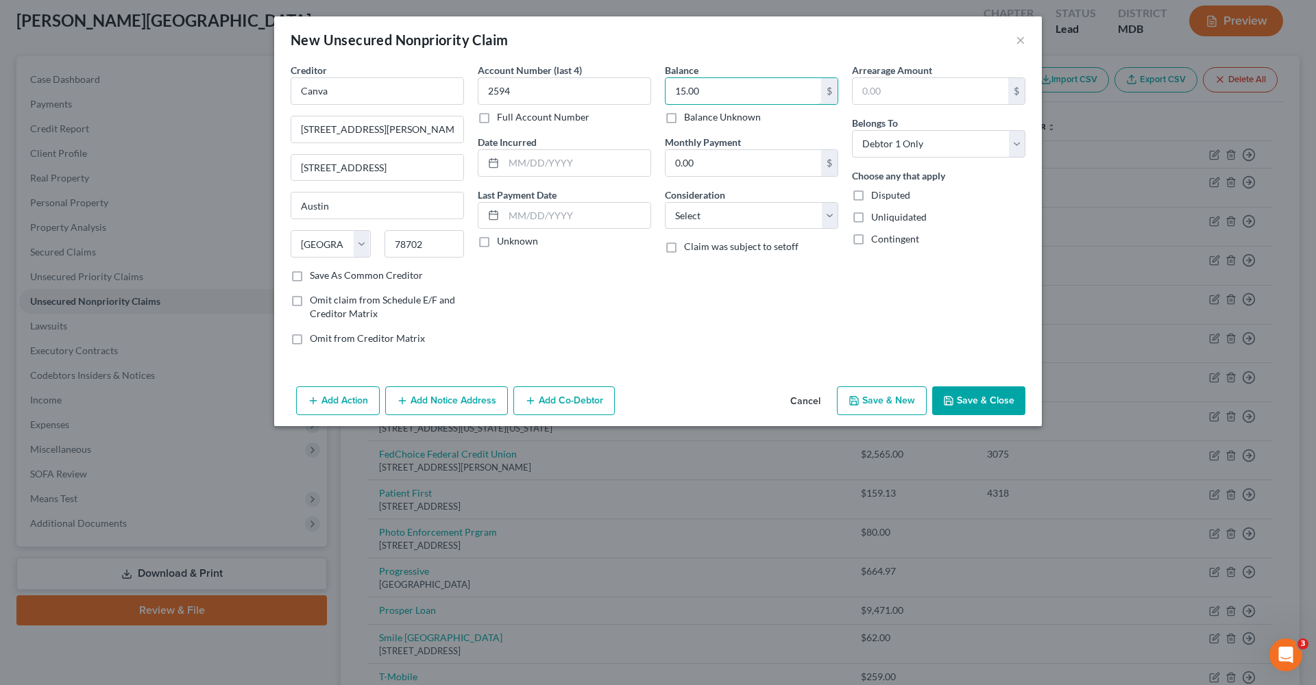
type input "15.00"
click at [970, 397] on button "Save & Close" at bounding box center [978, 400] width 93 height 29
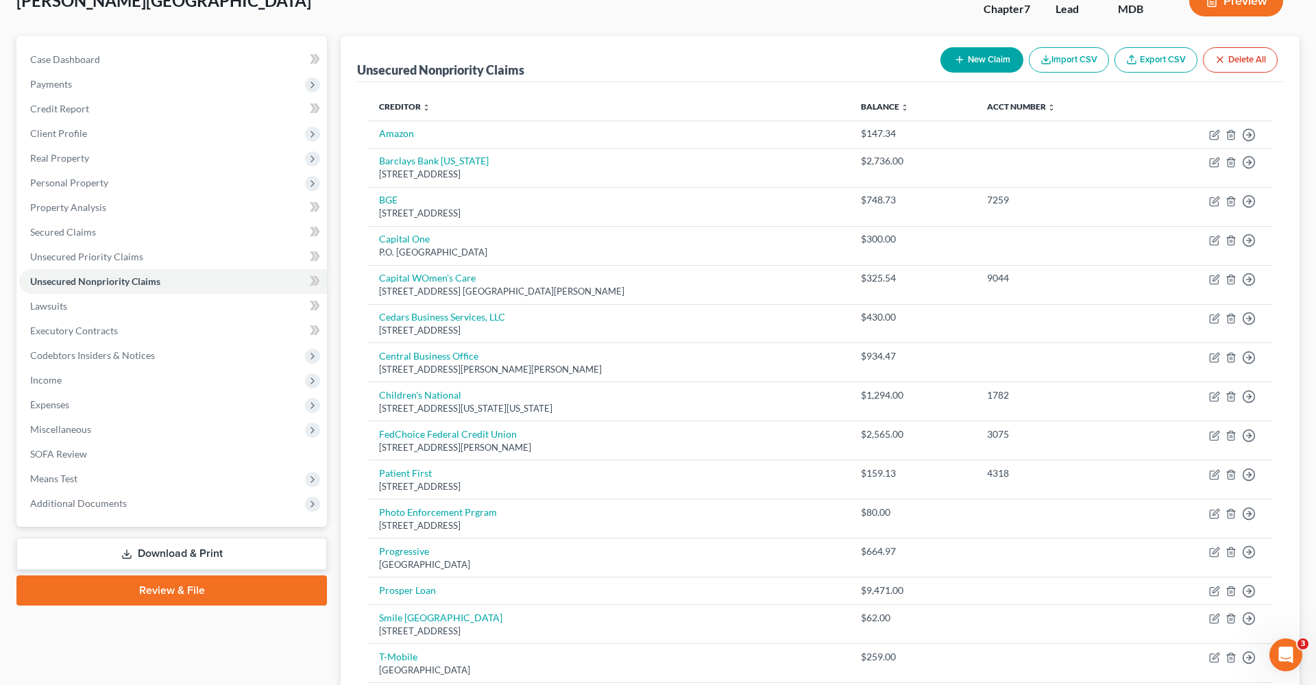
scroll to position [83, 0]
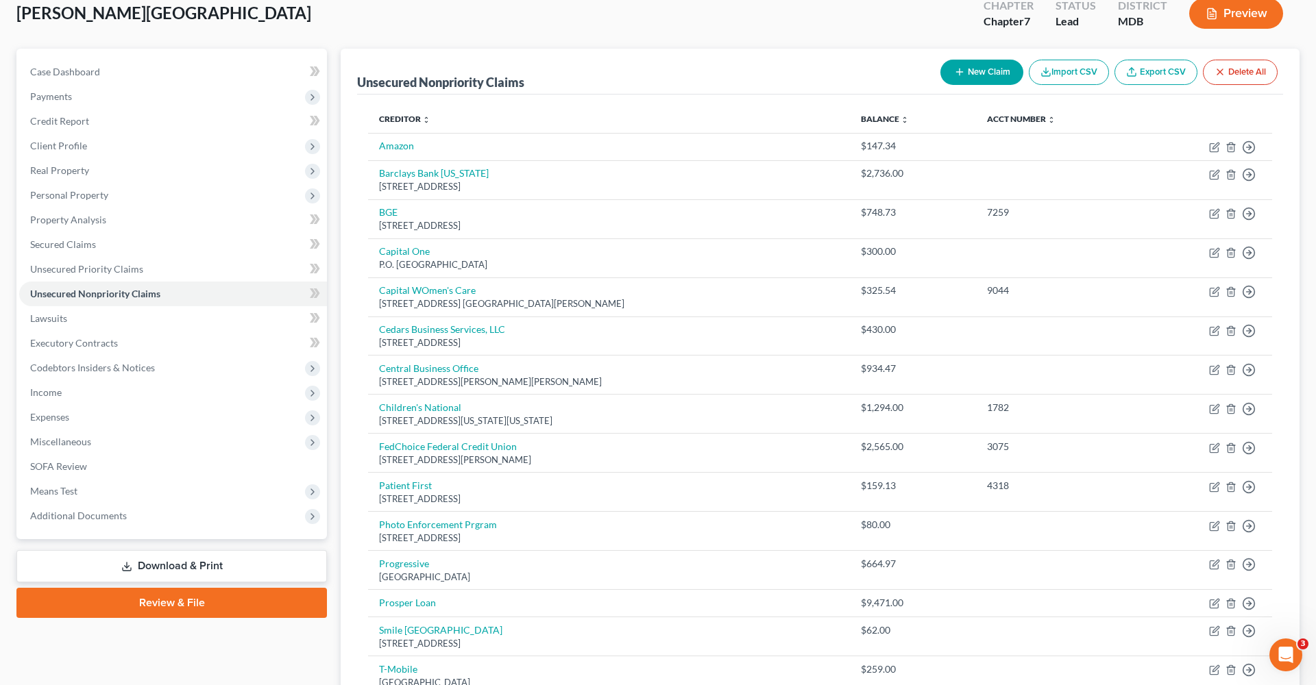
click at [984, 79] on button "New Claim" at bounding box center [981, 72] width 83 height 25
select select "0"
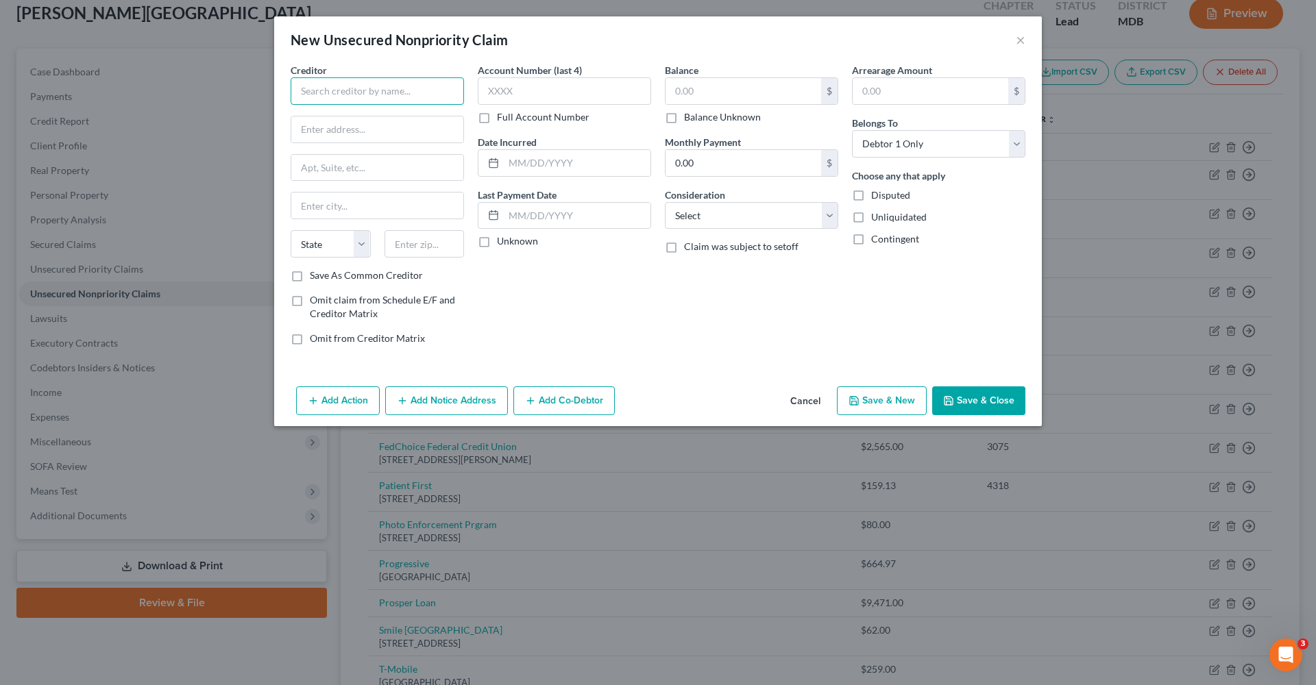
click at [415, 99] on input "text" at bounding box center [377, 90] width 173 height 27
click at [701, 85] on input "text" at bounding box center [743, 91] width 156 height 26
type input "OpenAI"
type input "20"
type input "0003"
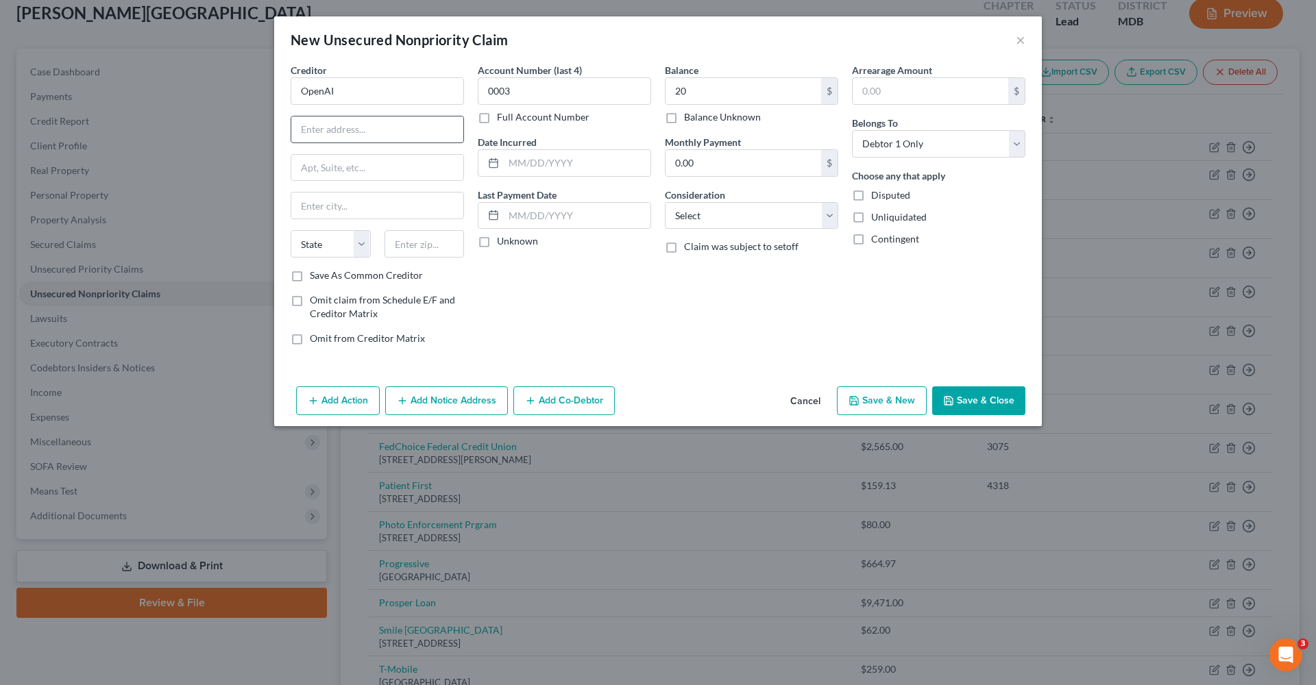
paste input "548 Market Street"
type input "548 Market Street"
paste input "PMB 97273"
type input "PMB 97273"
paste input "San Francisco,"
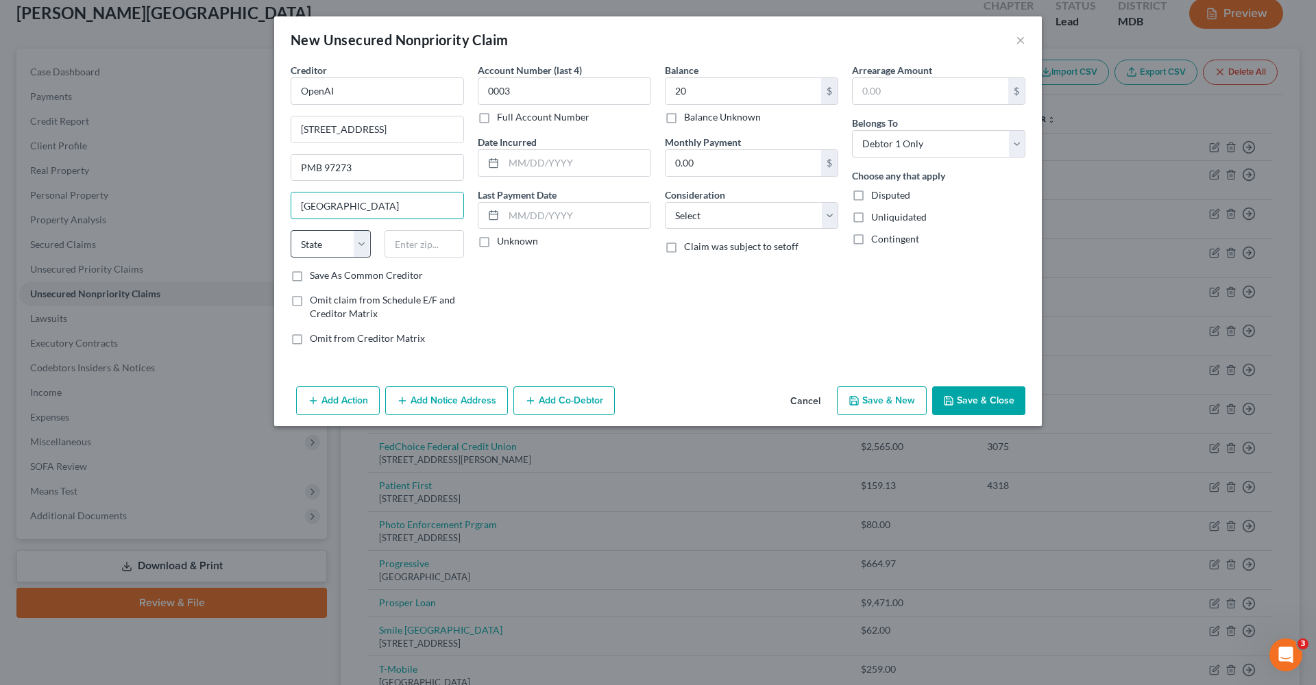
type input "San Francisco"
select select "4"
type input "94104"
click at [739, 90] on input "20" at bounding box center [743, 91] width 156 height 26
type input "20.00"
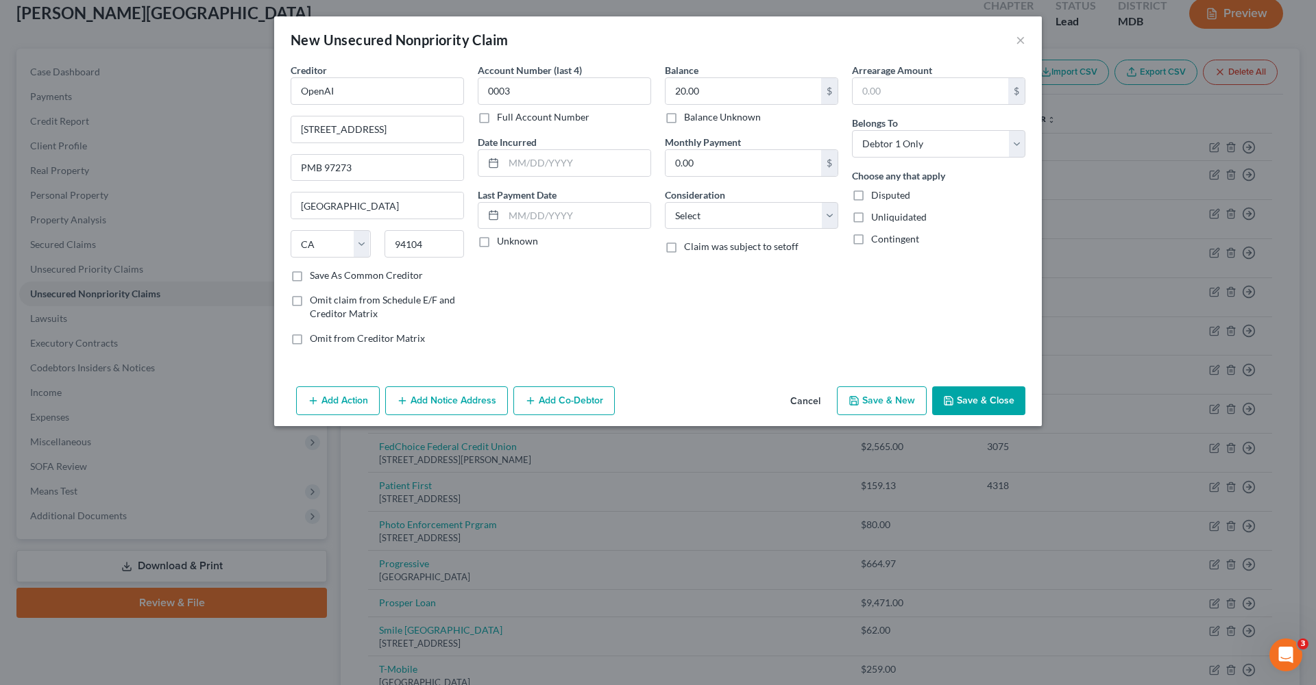
click at [950, 396] on icon "button" at bounding box center [948, 400] width 11 height 11
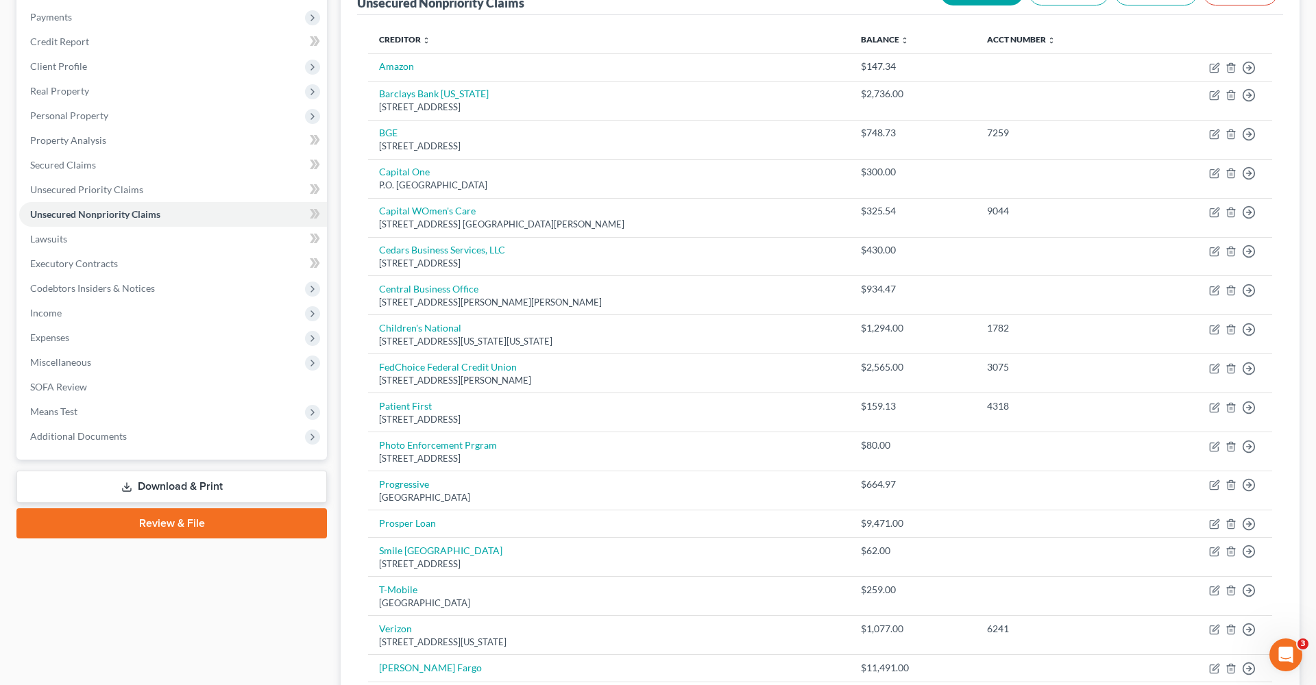
scroll to position [147, 0]
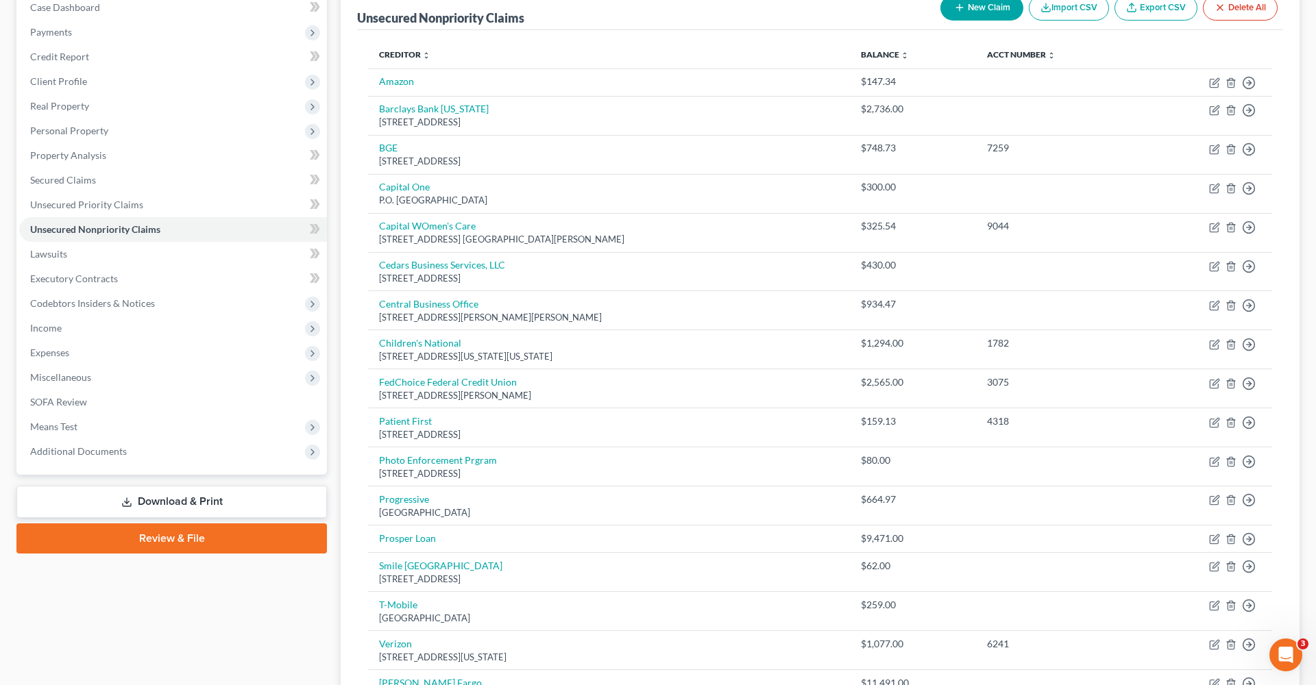
click at [986, 5] on button "New Claim" at bounding box center [981, 7] width 83 height 25
select select "0"
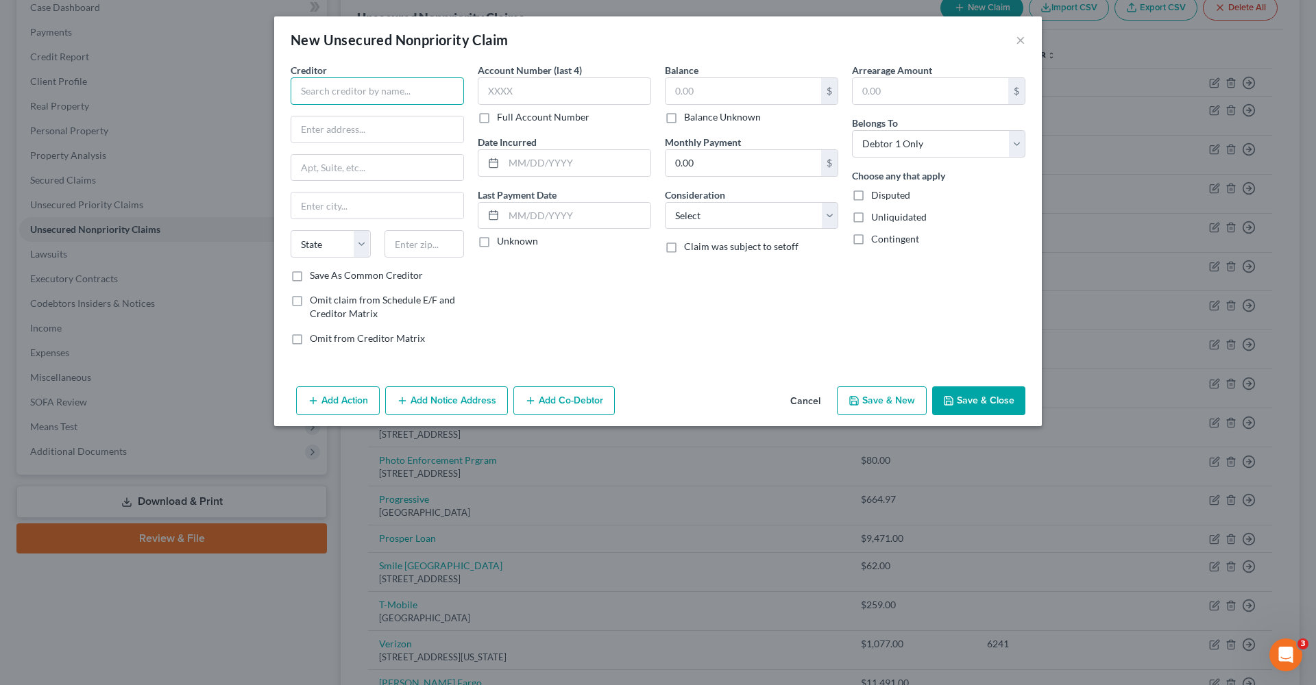
click at [364, 98] on input "text" at bounding box center [377, 90] width 173 height 27
drag, startPoint x: 306, startPoint y: 93, endPoint x: 292, endPoint y: 93, distance: 13.7
click at [292, 93] on input "hulu" at bounding box center [377, 90] width 173 height 27
type input "Hulu"
type input "2500 Broadway Street"
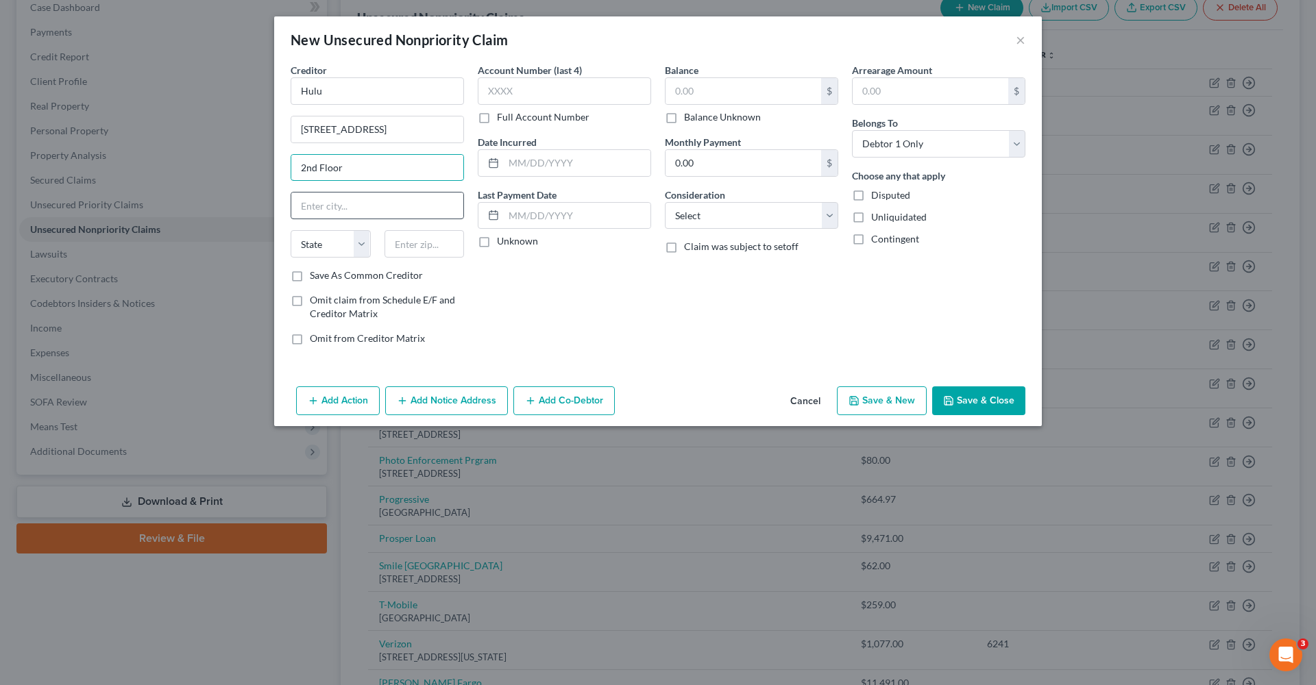
type input "2nd Floor"
type input "Santa Monica"
select select "4"
type input "90404"
click at [763, 100] on input "text" at bounding box center [743, 91] width 156 height 26
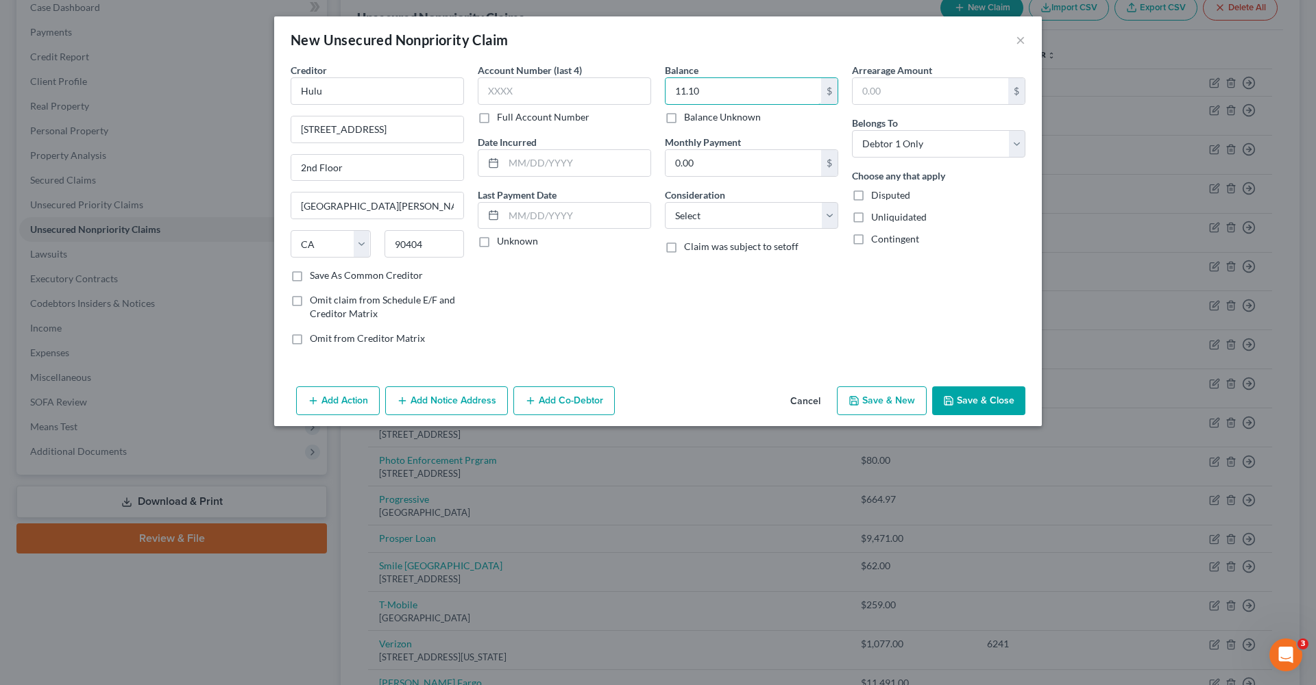
type input "11.10"
click at [983, 410] on button "Save & Close" at bounding box center [978, 400] width 93 height 29
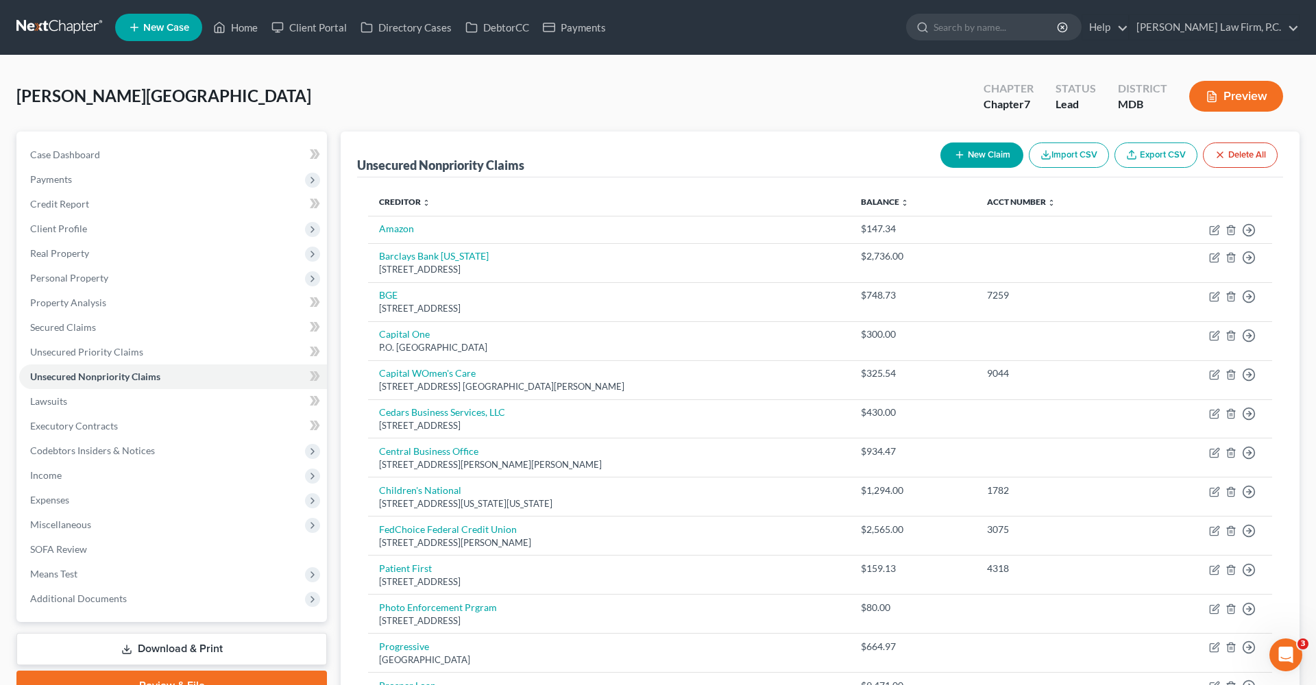
scroll to position [0, 0]
click at [970, 158] on button "New Claim" at bounding box center [981, 155] width 83 height 25
select select "0"
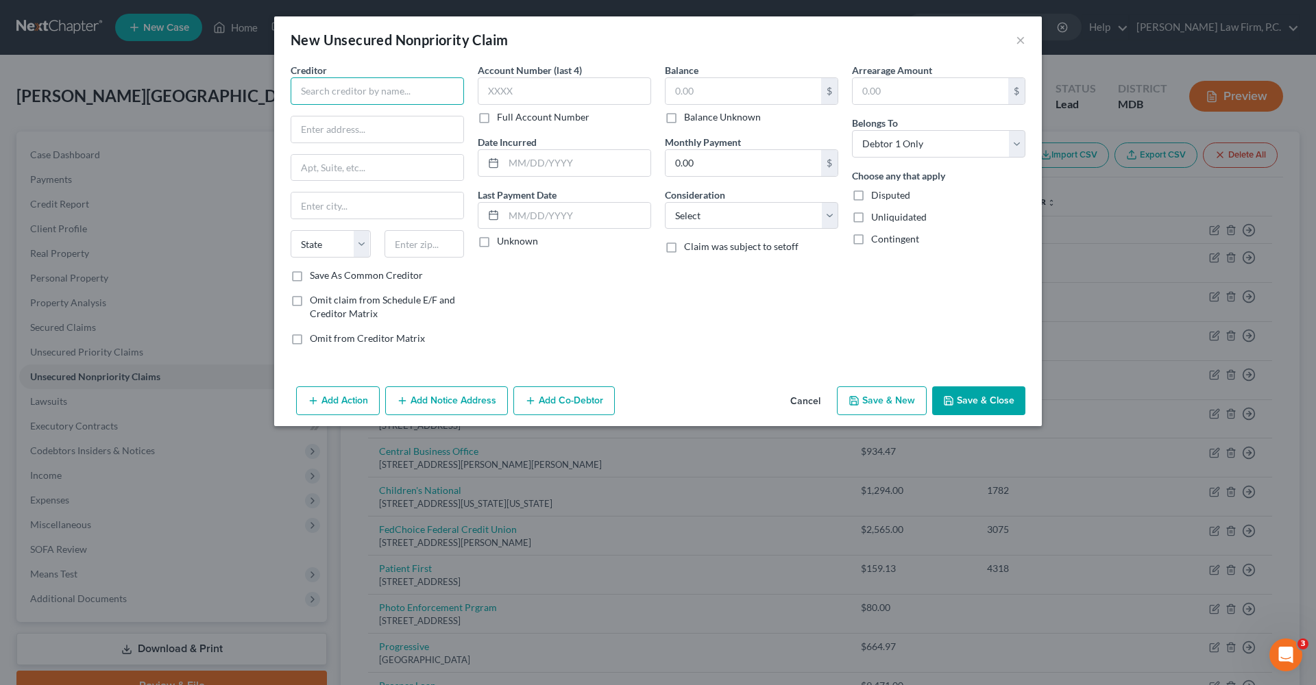
click at [420, 82] on input "text" at bounding box center [377, 90] width 173 height 27
click at [327, 94] on input "Instacart" at bounding box center [377, 90] width 173 height 27
type input "InstaCart"
click at [369, 110] on div "Creditor * InstaCart State AL AK AR AZ CA CO CT DE DC FL GA GU HI ID IL IN IA K…" at bounding box center [377, 166] width 173 height 206
click at [700, 93] on input "text" at bounding box center [743, 91] width 156 height 26
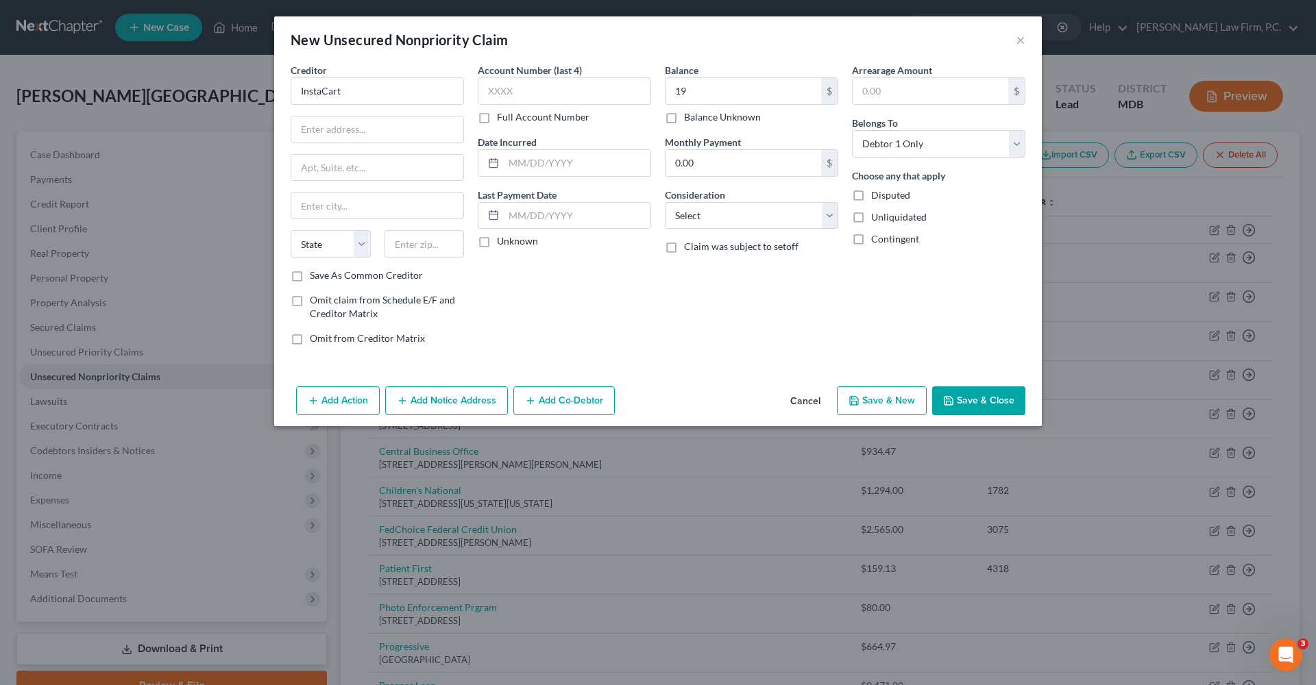
click at [969, 393] on button "Save & Close" at bounding box center [978, 400] width 93 height 29
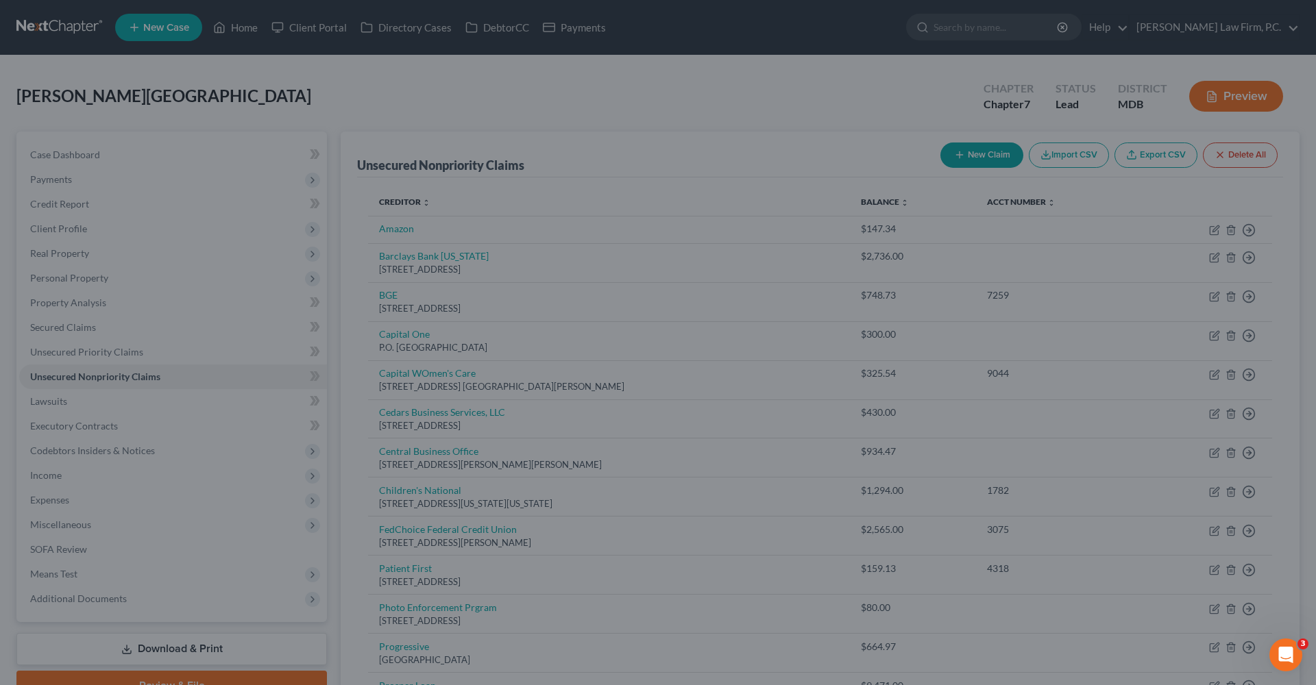
type input "19.00"
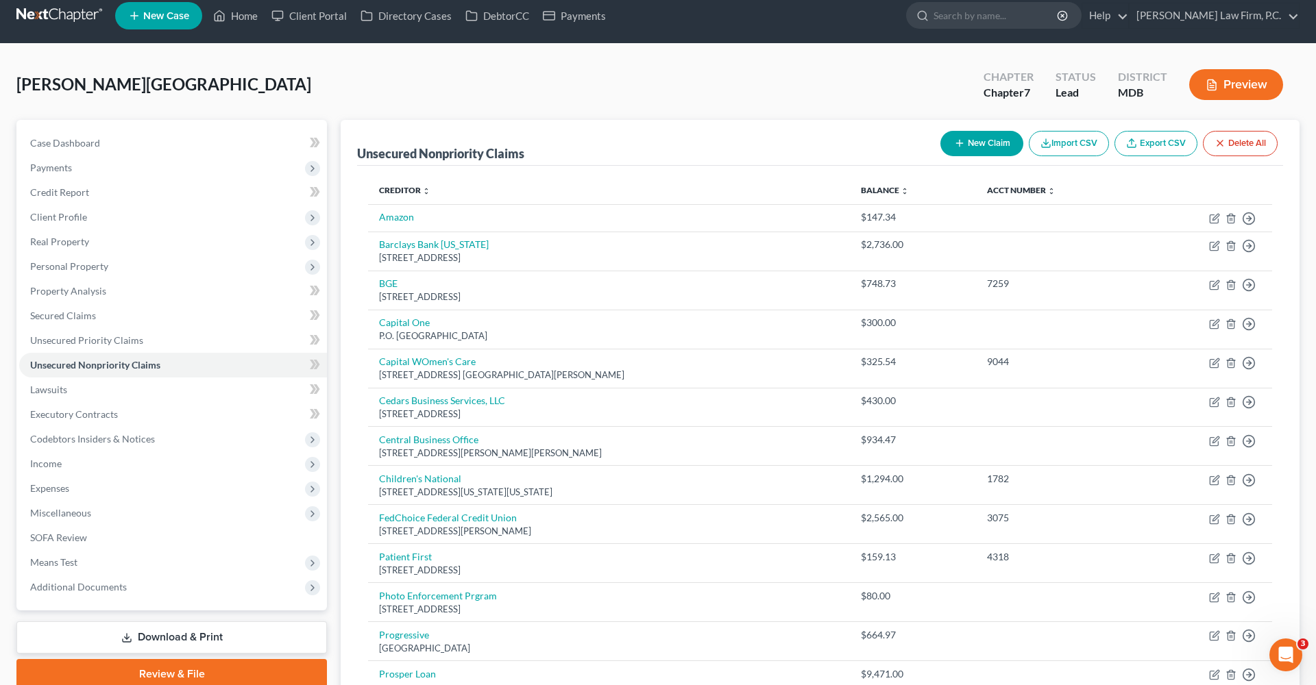
scroll to position [6, 0]
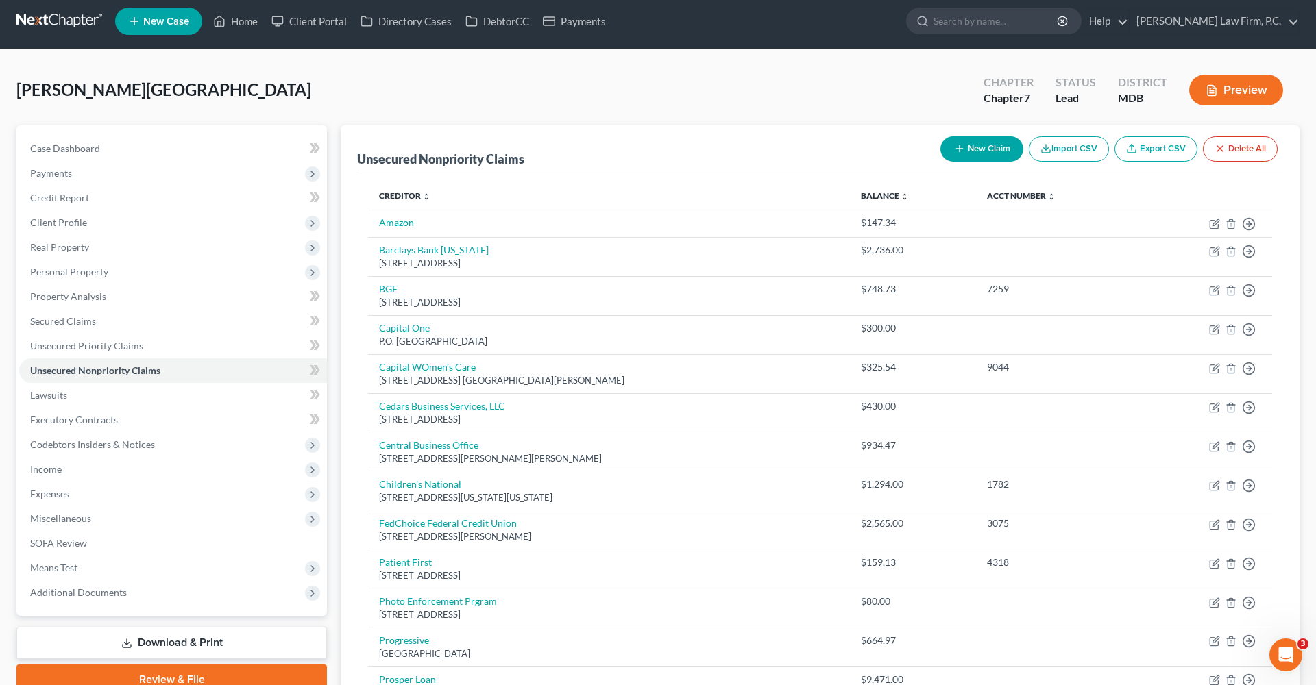
click at [985, 150] on button "New Claim" at bounding box center [981, 148] width 83 height 25
select select "0"
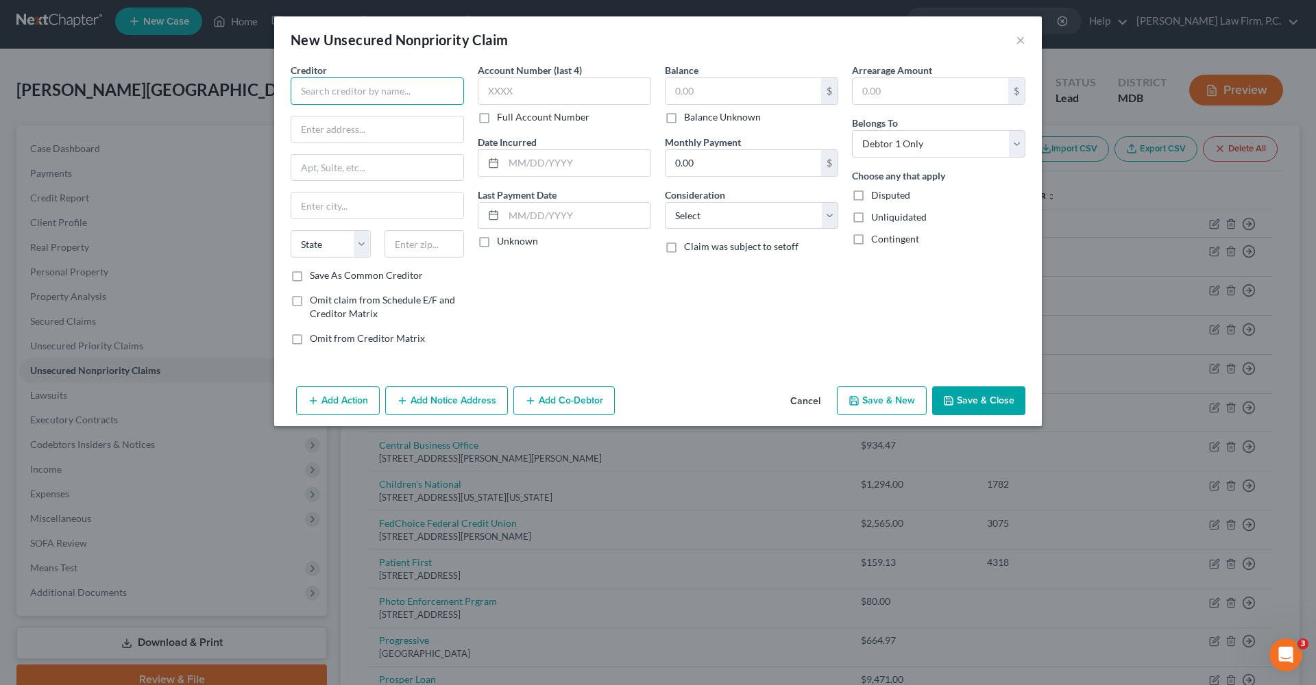
click at [400, 84] on input "text" at bounding box center [377, 90] width 173 height 27
click at [336, 100] on input "text" at bounding box center [377, 90] width 173 height 27
type input "Virant Diagnostics"
type input "11002 veirs Mill Road"
type input "Suite 404"
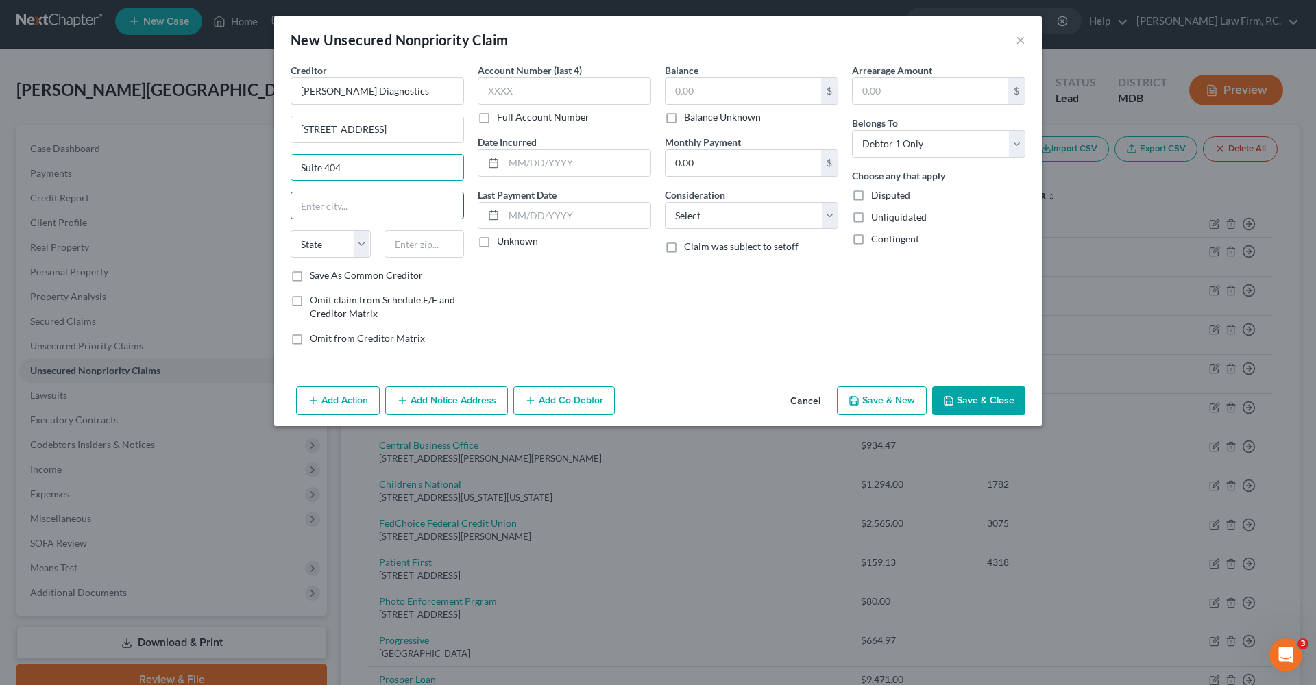
click at [343, 212] on input "text" at bounding box center [377, 206] width 172 height 26
type input "Silver Spring"
select select "21"
type input "20902"
type input "5151"
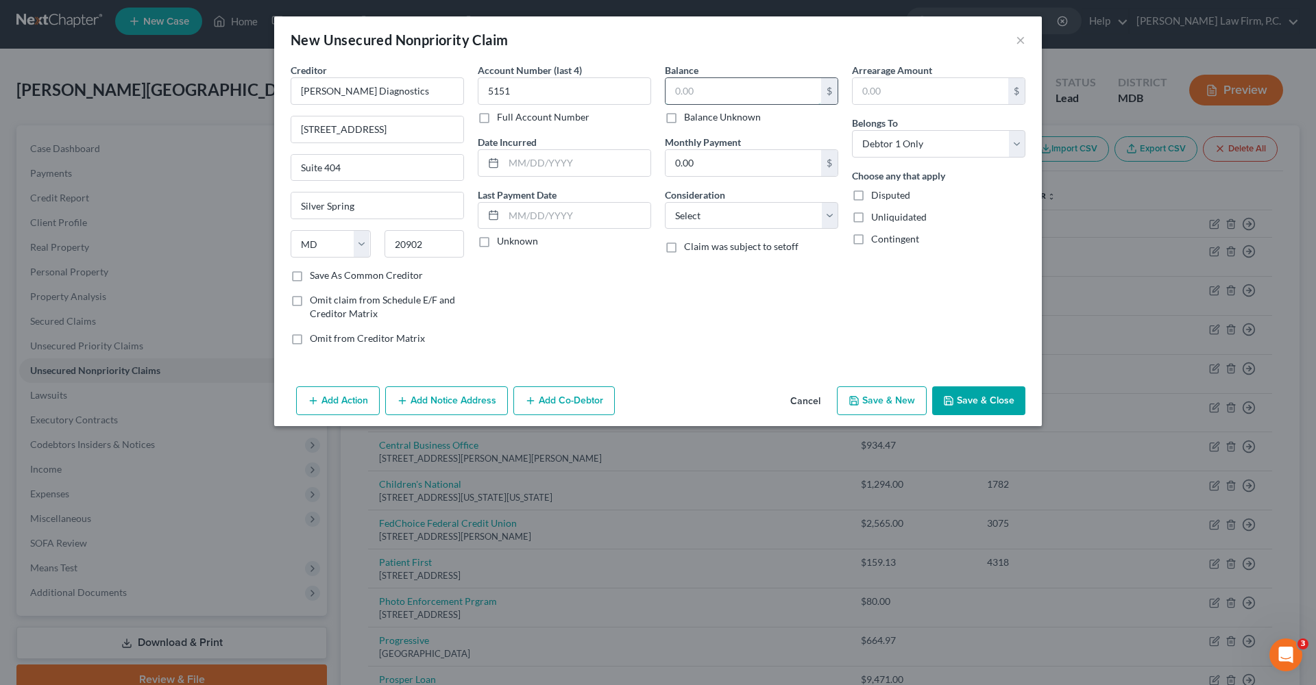
click at [706, 89] on input "text" at bounding box center [743, 91] width 156 height 26
type input "114.10"
click at [703, 315] on div "Balance 114.10 $ Balance Unknown Balance Undetermined 114.10 $ Balance Unknown …" at bounding box center [751, 209] width 187 height 293
select select "3"
click at [985, 384] on div "Add Action Add Notice Address Add Co-Debtor Cancel Save & New Save & Close" at bounding box center [657, 403] width 767 height 45
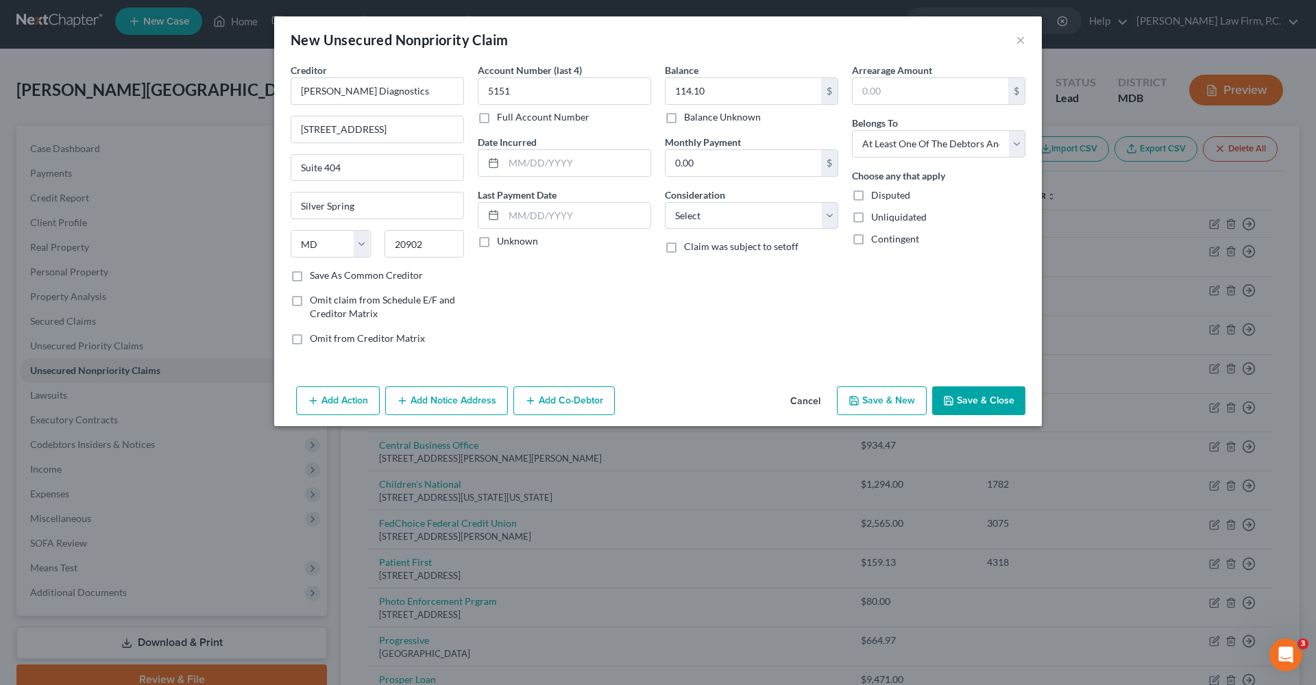
click at [985, 401] on button "Save & Close" at bounding box center [978, 400] width 93 height 29
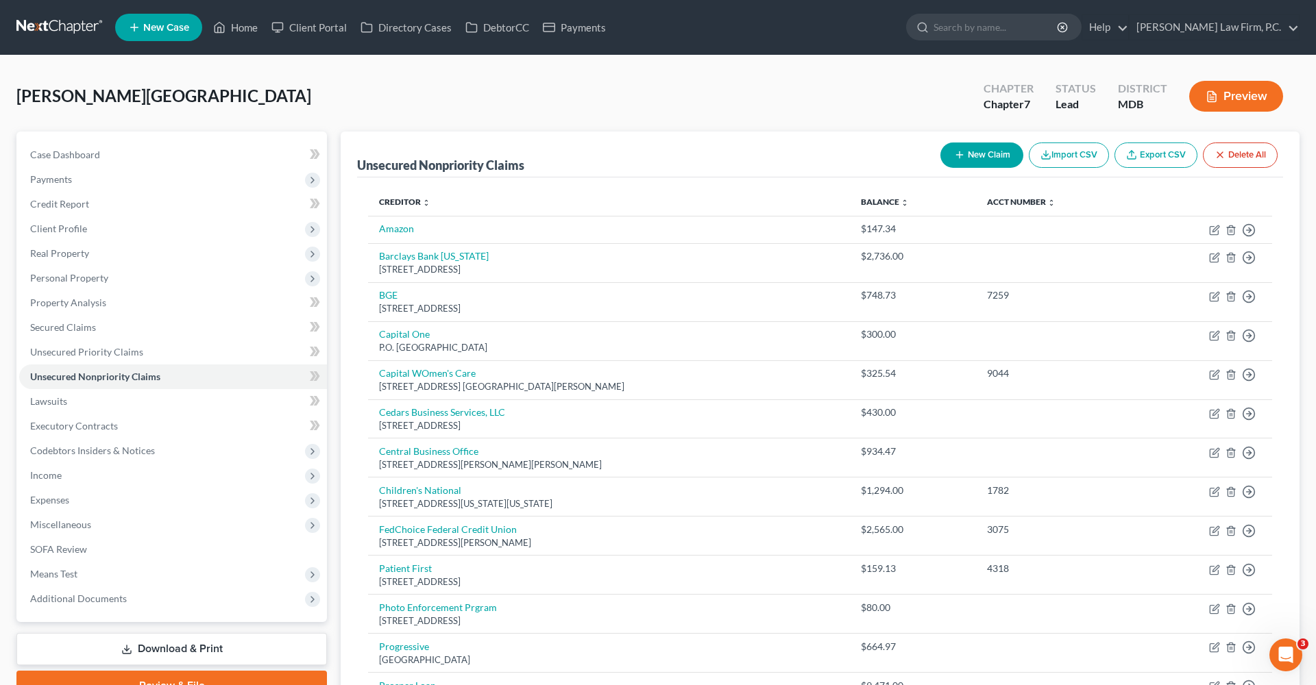
scroll to position [0, 0]
click at [984, 149] on button "New Claim" at bounding box center [981, 155] width 83 height 25
select select "0"
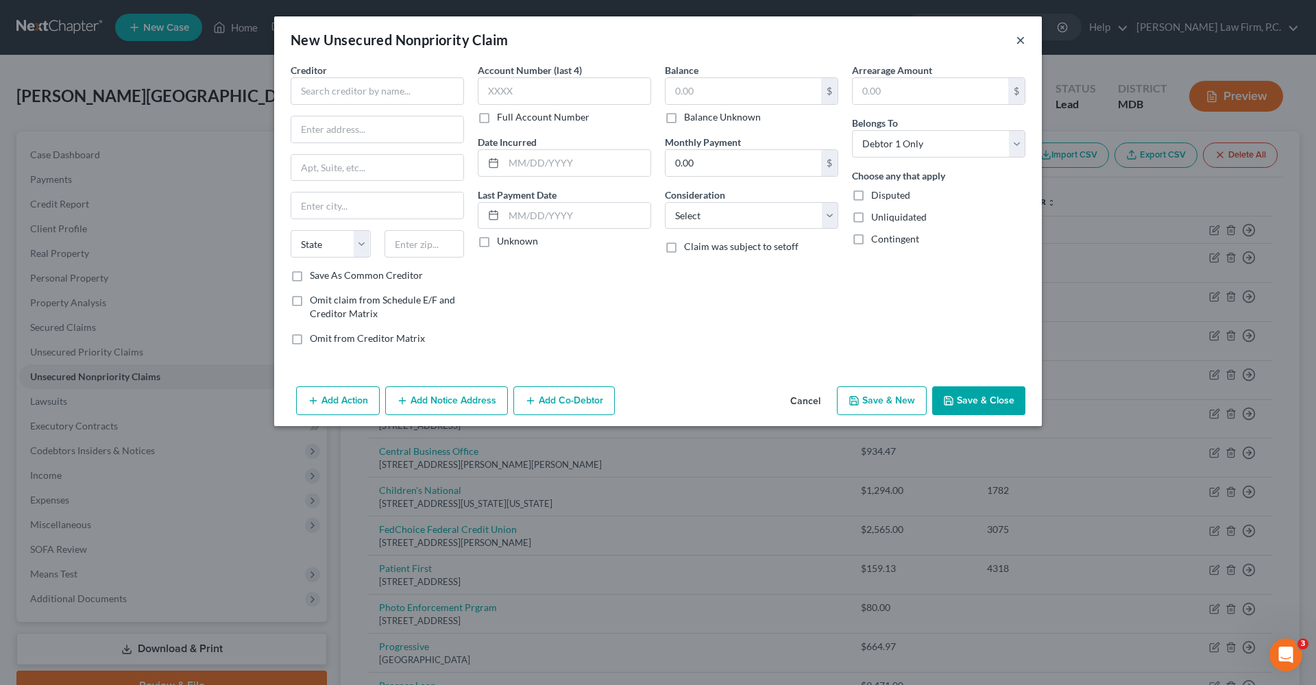
click at [986, 42] on button "×" at bounding box center [1020, 40] width 10 height 16
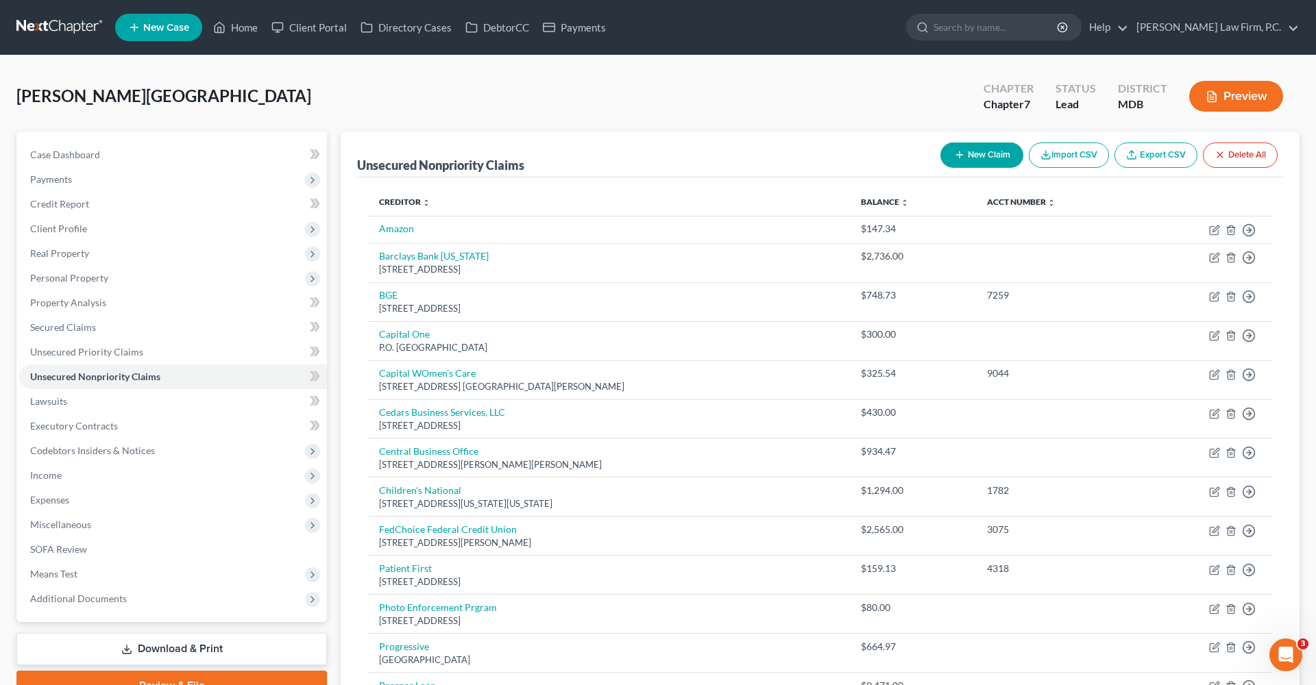
click at [986, 158] on button "New Claim" at bounding box center [981, 155] width 83 height 25
select select "0"
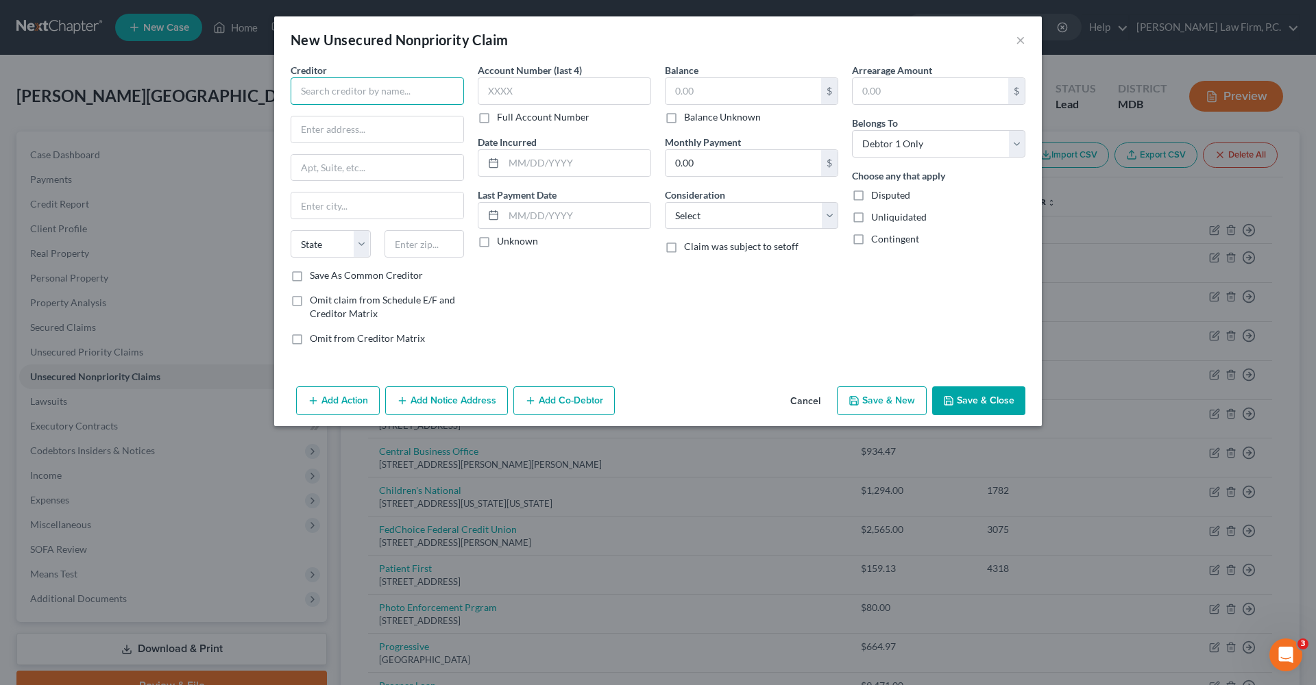
click at [414, 85] on input "text" at bounding box center [377, 90] width 173 height 27
type input "PM Pediatric Urgent Care"
click at [341, 132] on input "text" at bounding box center [377, 129] width 172 height 26
type input "P.O. Box 21043"
click at [371, 203] on input "New Nory" at bounding box center [377, 206] width 172 height 26
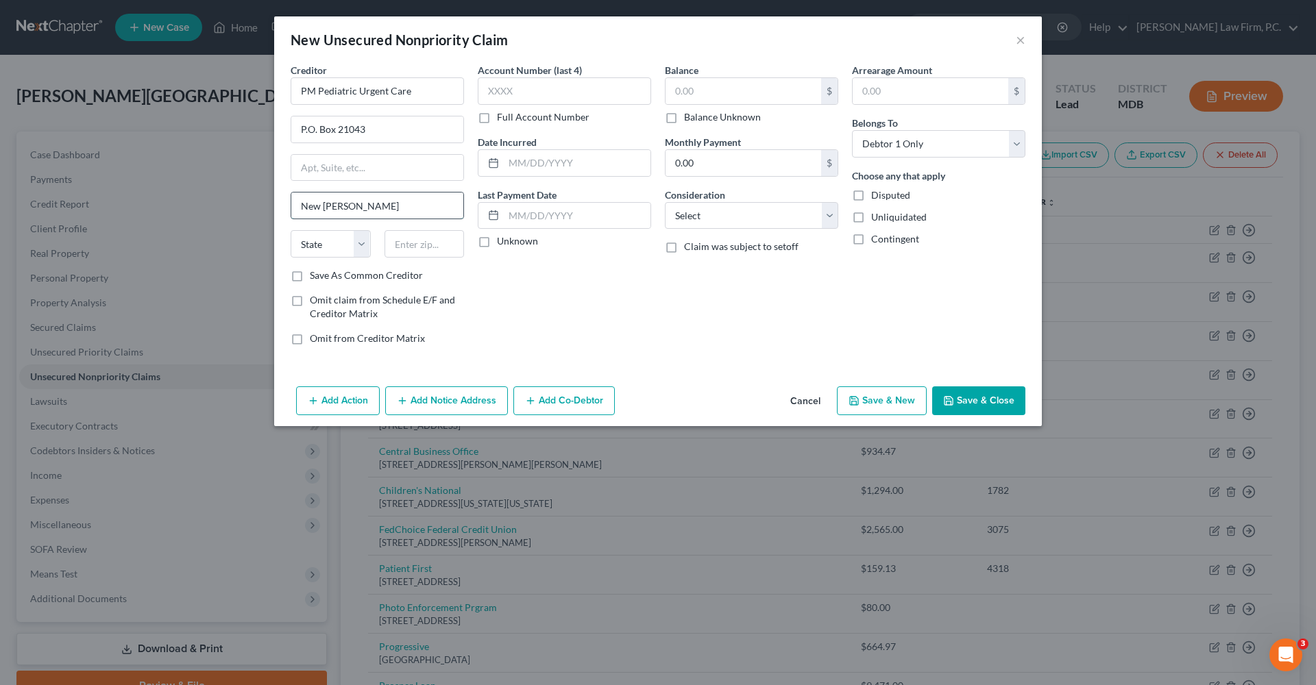
click at [330, 208] on input "New Nork" at bounding box center [377, 206] width 172 height 26
type input "New York"
select select "35"
type input "10087"
type input "6983"
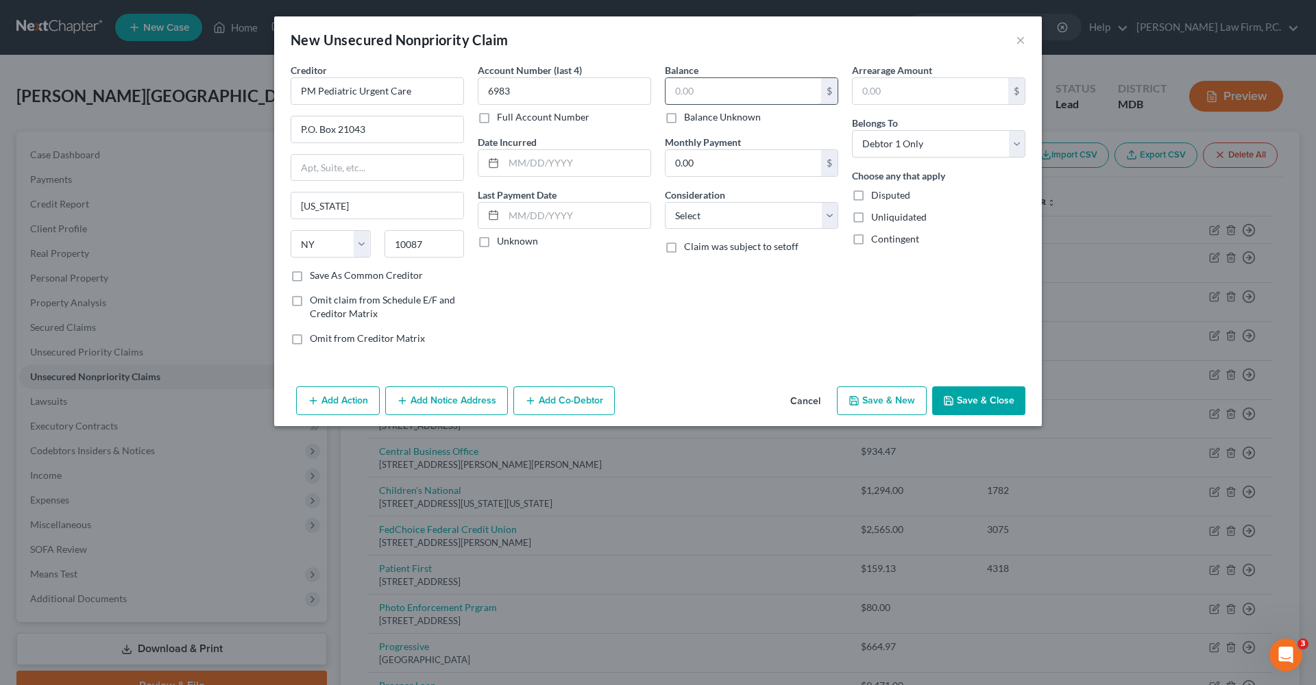
click at [767, 96] on input "text" at bounding box center [743, 91] width 156 height 26
click at [978, 406] on button "Save & Close" at bounding box center [978, 400] width 93 height 29
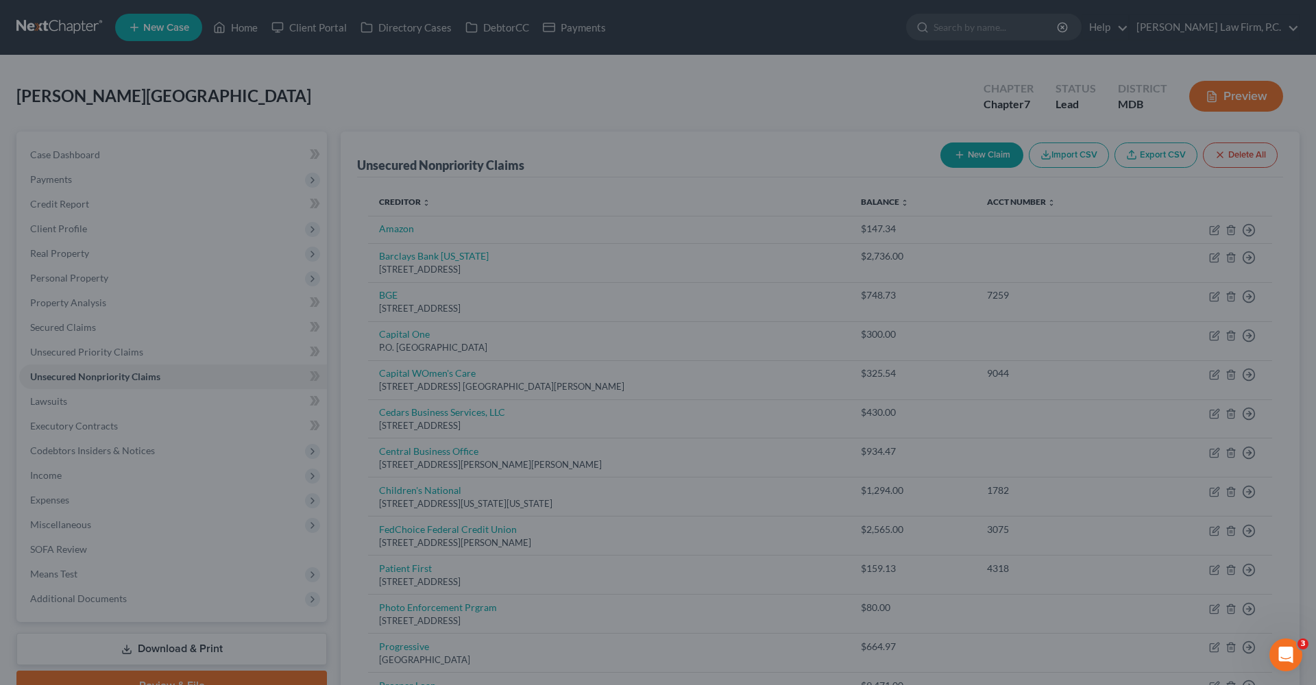
type input "120.00"
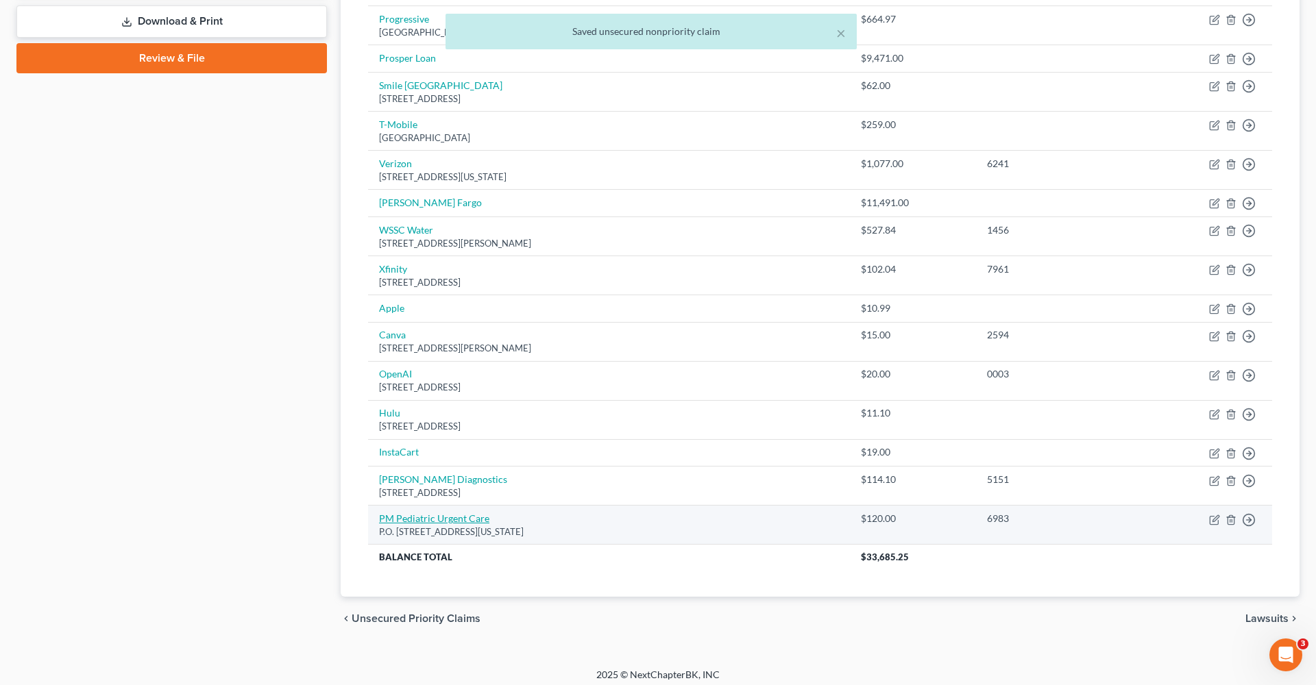
scroll to position [627, 0]
click at [460, 517] on link "PM Pediatric Urgent Care" at bounding box center [434, 519] width 110 height 12
select select "35"
select select "0"
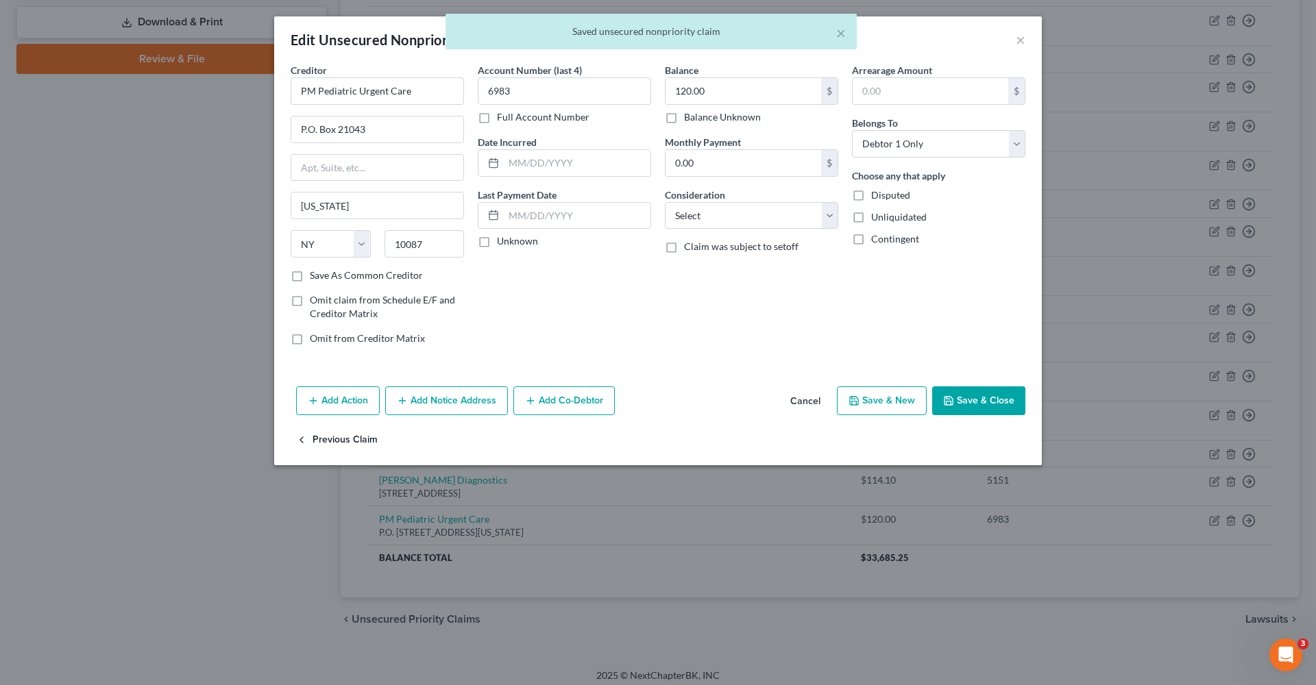
click at [353, 438] on button "Previous Claim" at bounding box center [337, 440] width 82 height 29
select select "21"
select select "0"
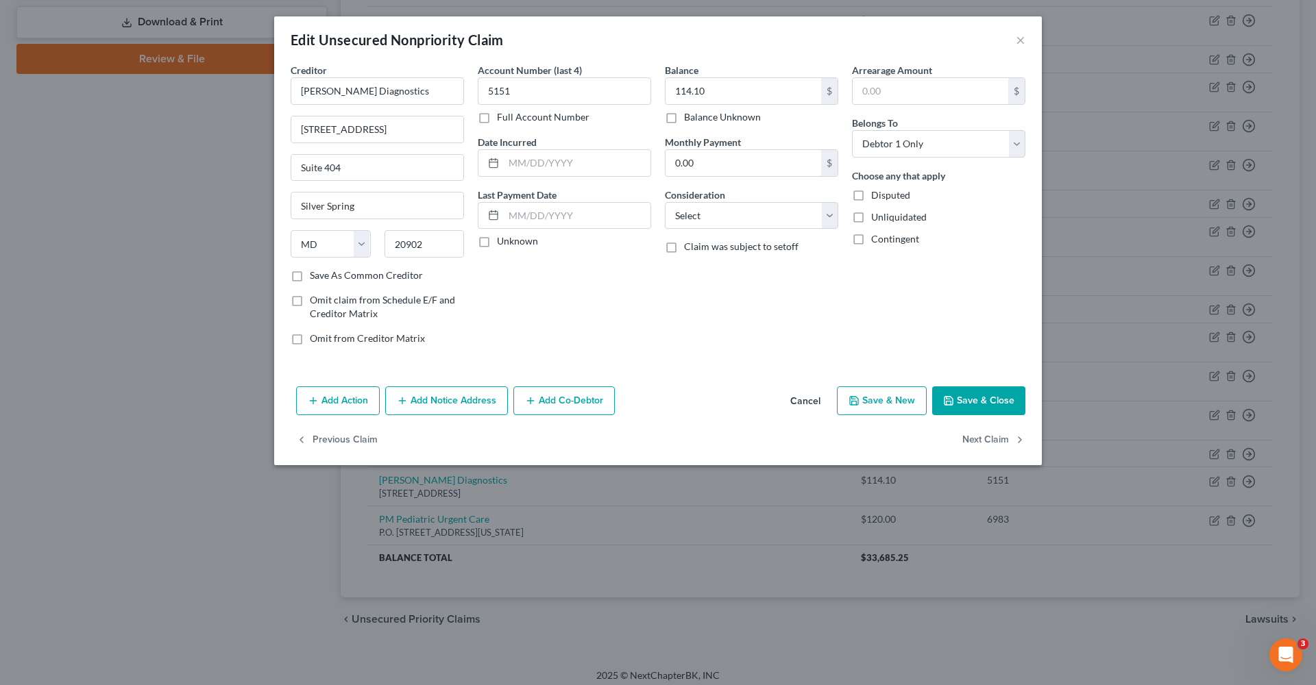
click at [965, 402] on button "Save & Close" at bounding box center [978, 400] width 93 height 29
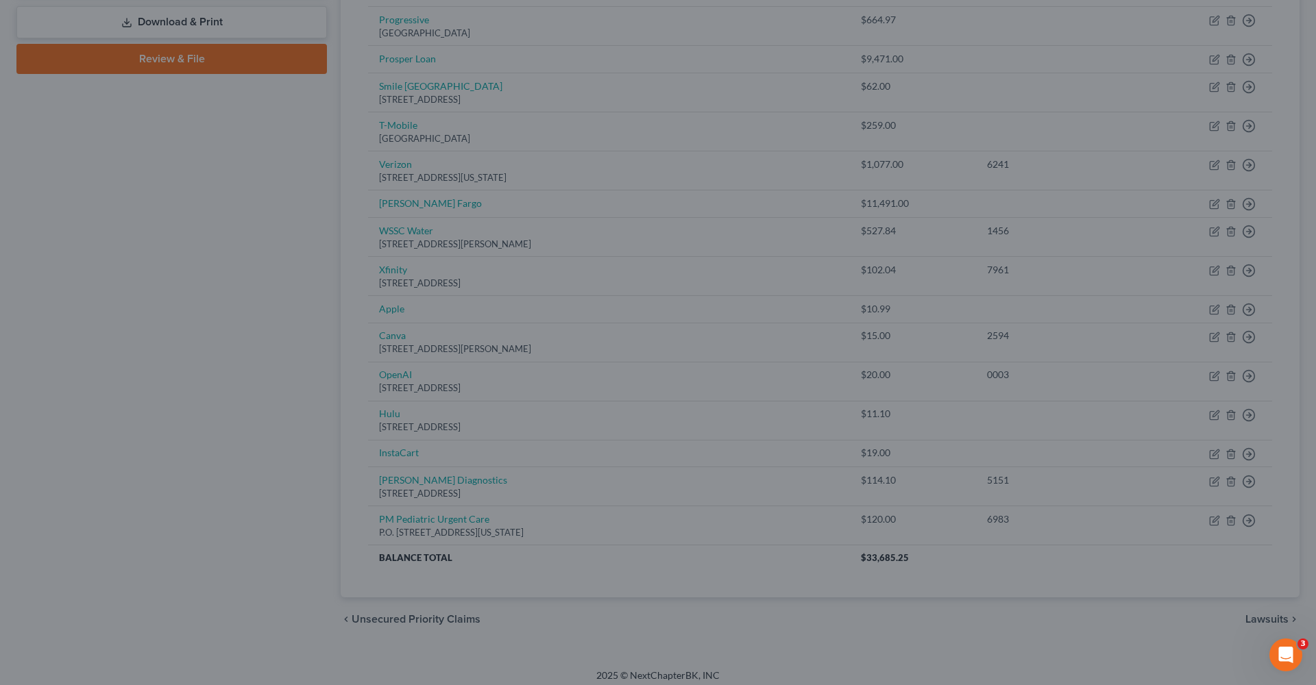
type input "0"
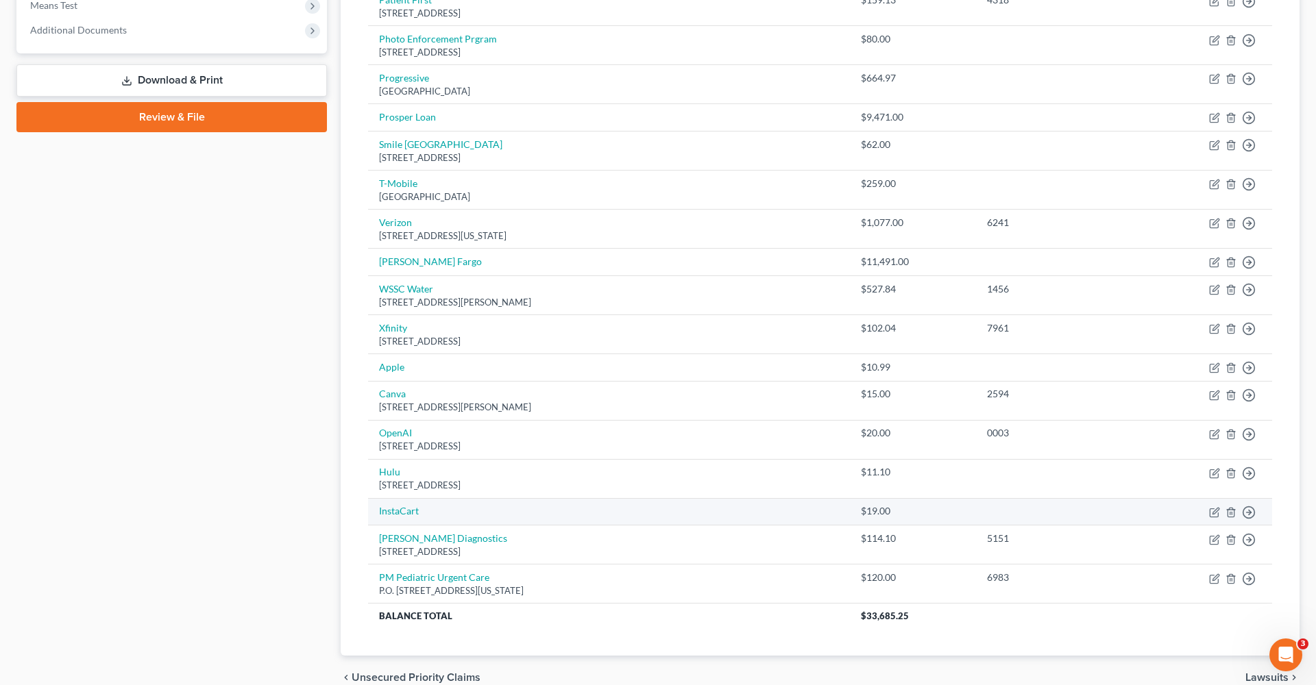
scroll to position [567, 0]
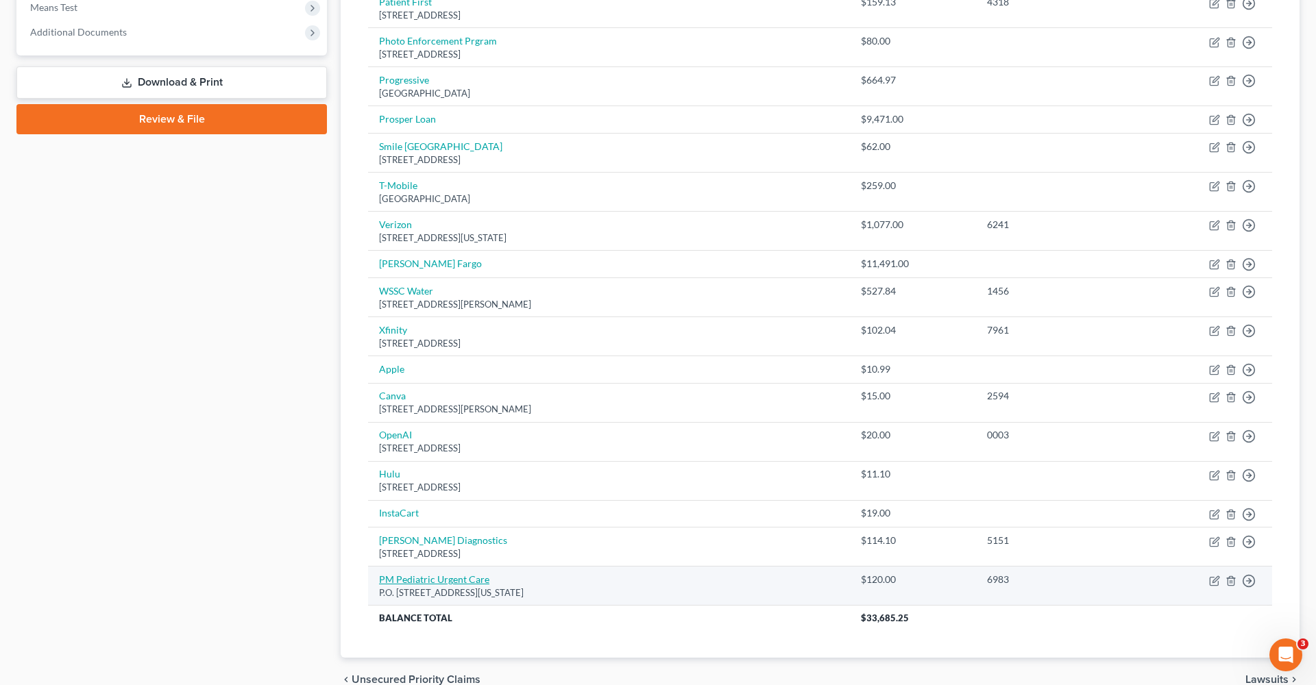
click at [455, 561] on link "PM Pediatric Urgent Care" at bounding box center [434, 580] width 110 height 12
select select "35"
select select "0"
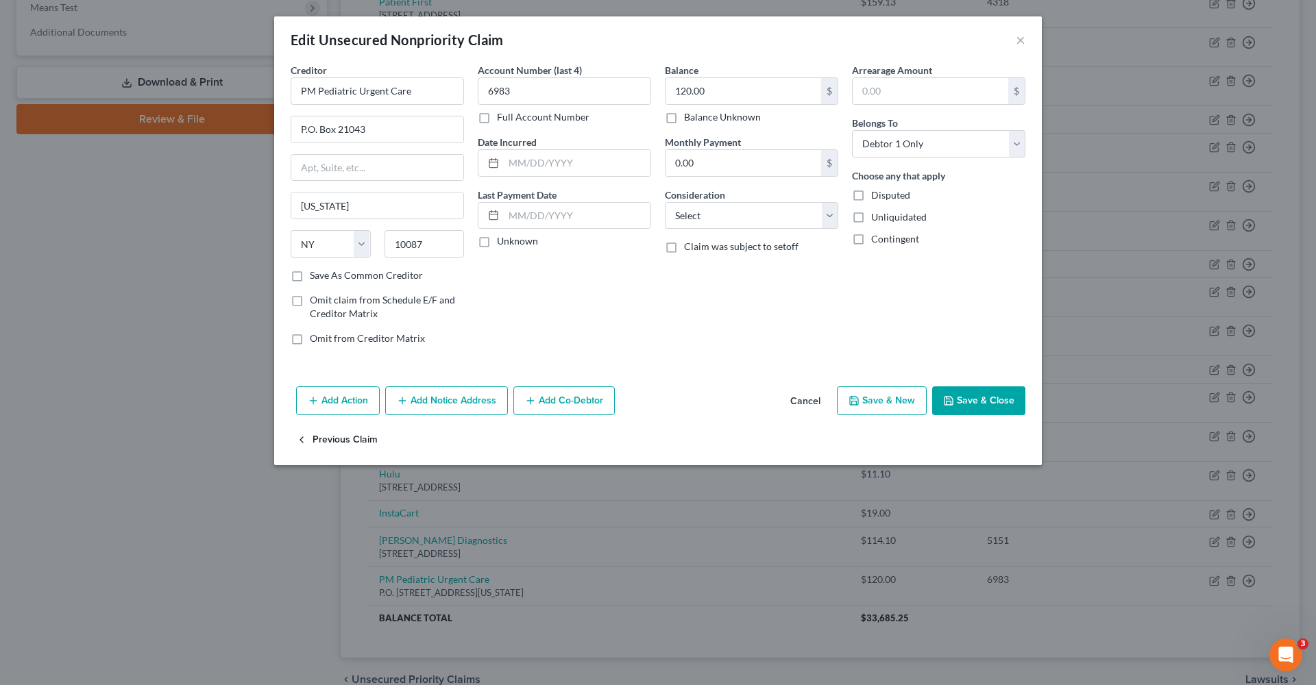
click at [358, 437] on button "Previous Claim" at bounding box center [337, 440] width 82 height 29
select select "21"
select select "0"
click at [358, 437] on button "Previous Claim" at bounding box center [337, 440] width 82 height 29
select select "0"
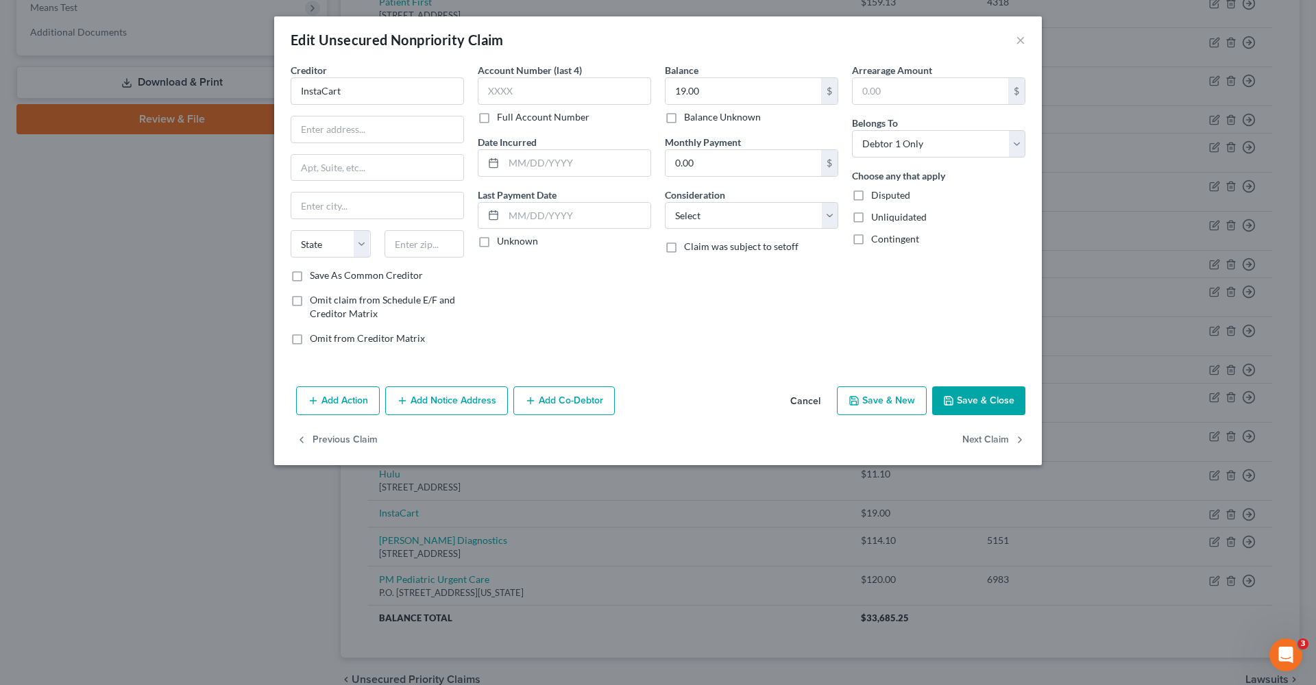
click at [358, 437] on button "Previous Claim" at bounding box center [337, 440] width 82 height 29
select select "4"
select select "0"
click at [358, 437] on button "Previous Claim" at bounding box center [337, 440] width 82 height 29
select select "4"
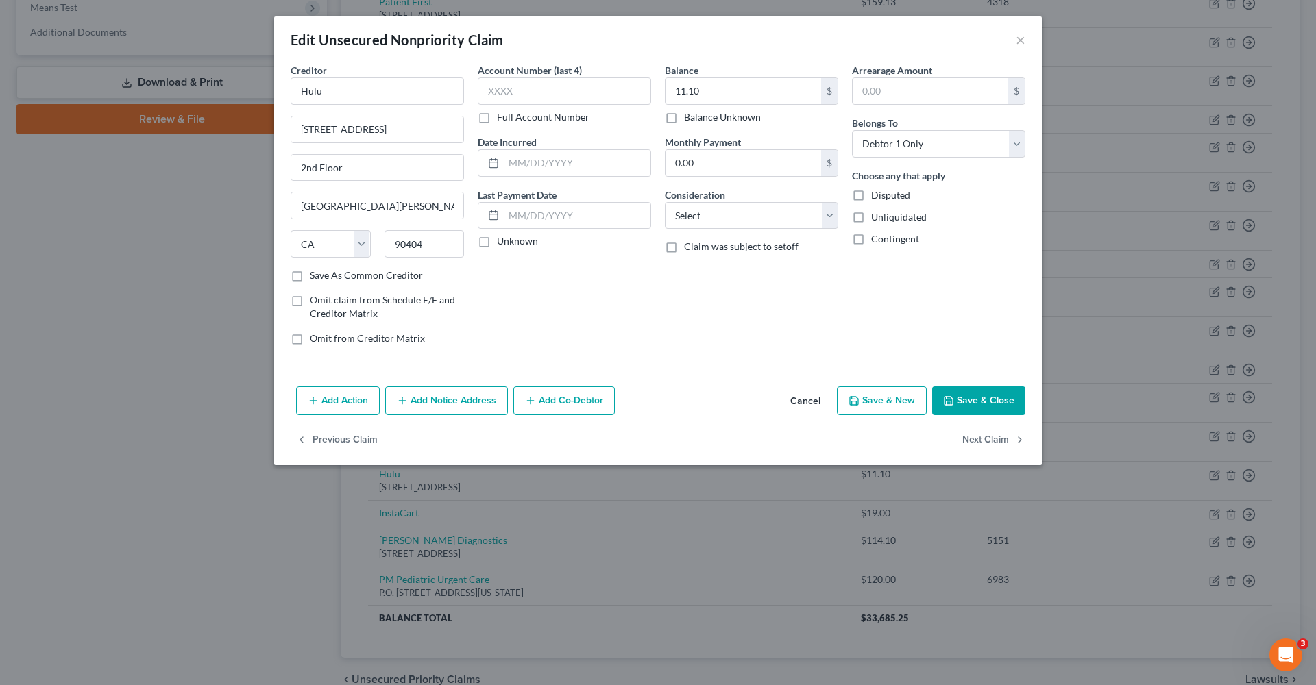
select select "0"
click at [358, 437] on button "Previous Claim" at bounding box center [337, 440] width 82 height 29
select select "45"
select select "0"
click at [358, 437] on button "Previous Claim" at bounding box center [337, 440] width 82 height 29
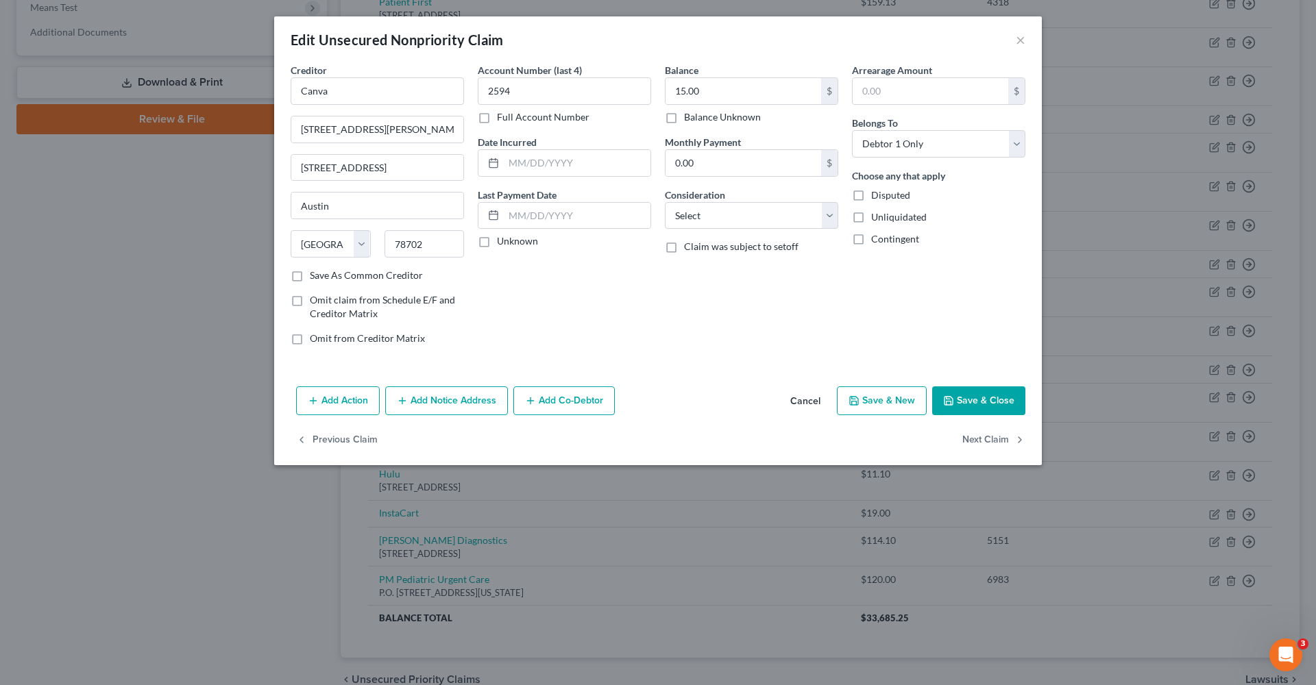
select select "0"
click at [358, 437] on div "Previous Claim Next Claim" at bounding box center [657, 446] width 767 height 40
click at [358, 437] on button "Previous Claim" at bounding box center [337, 440] width 82 height 29
select select "32"
select select "0"
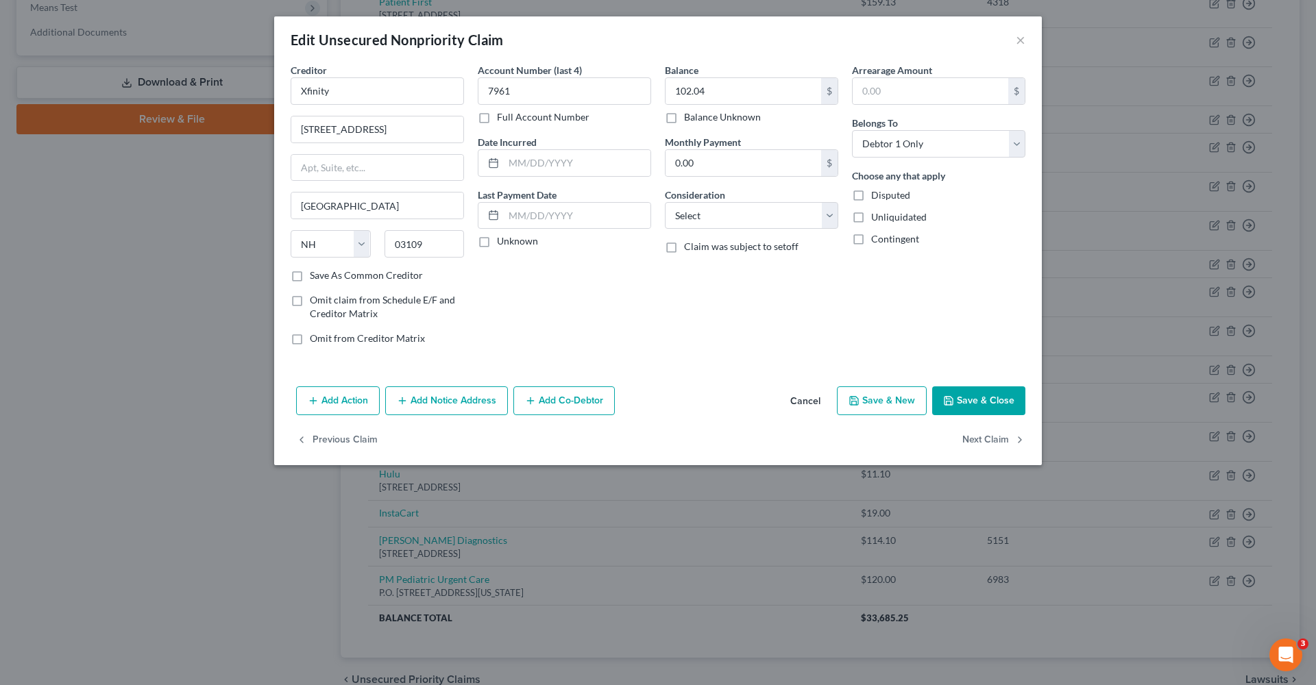
click at [358, 437] on button "Previous Claim" at bounding box center [337, 440] width 82 height 29
select select "21"
select select "0"
click at [986, 443] on button "Next Claim" at bounding box center [993, 440] width 63 height 29
select select "32"
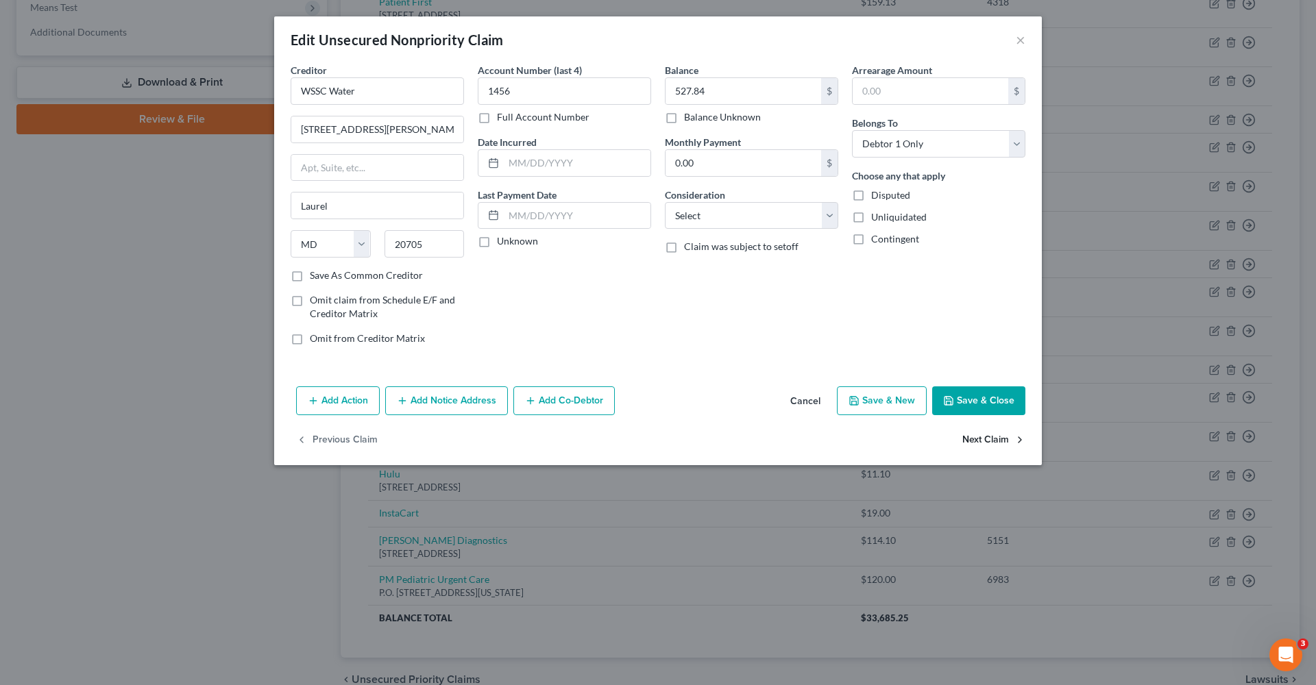
select select "0"
click at [986, 443] on button "Next Claim" at bounding box center [993, 440] width 63 height 29
select select "0"
click at [986, 443] on button "Next Claim" at bounding box center [993, 440] width 63 height 29
select select "45"
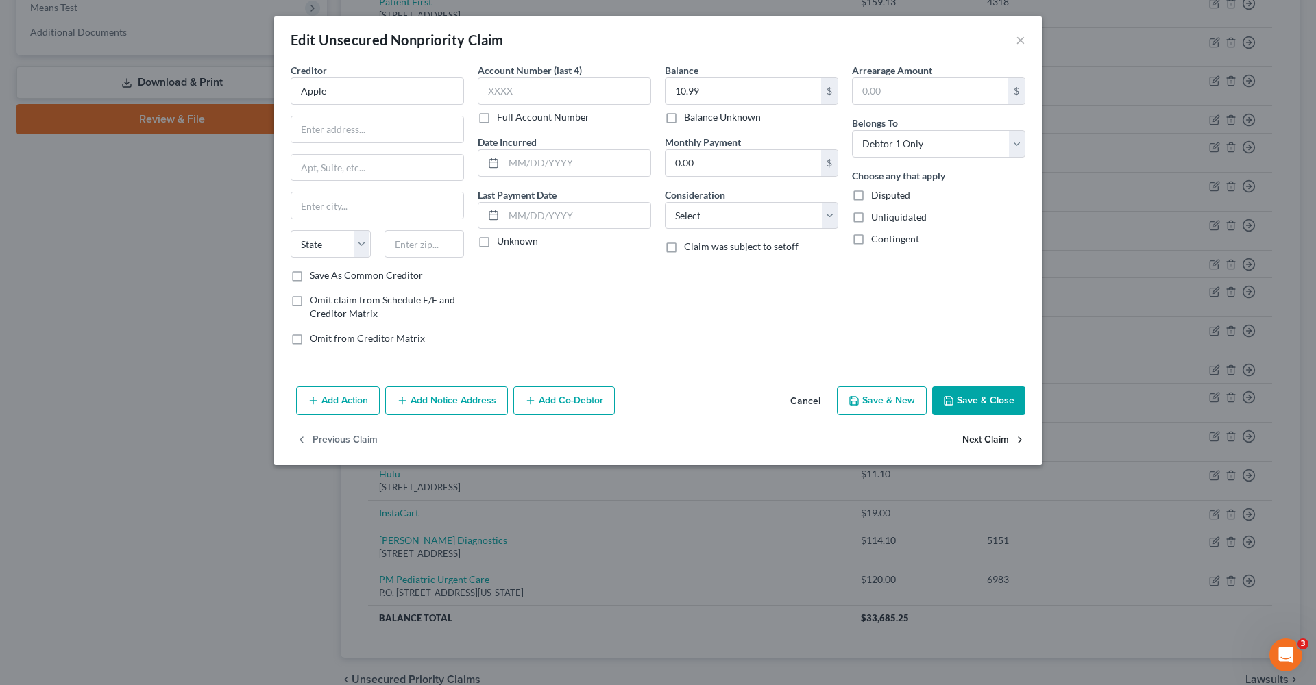
select select "0"
click at [986, 37] on button "×" at bounding box center [1020, 40] width 10 height 16
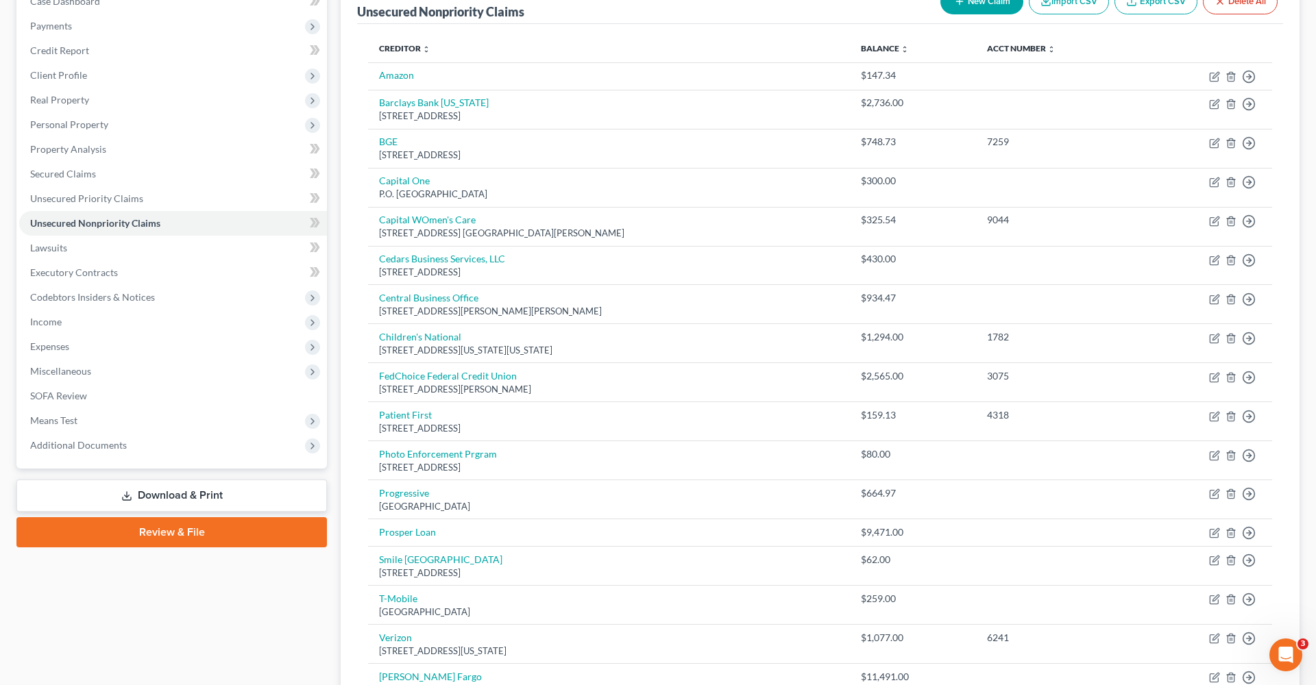
scroll to position [151, 0]
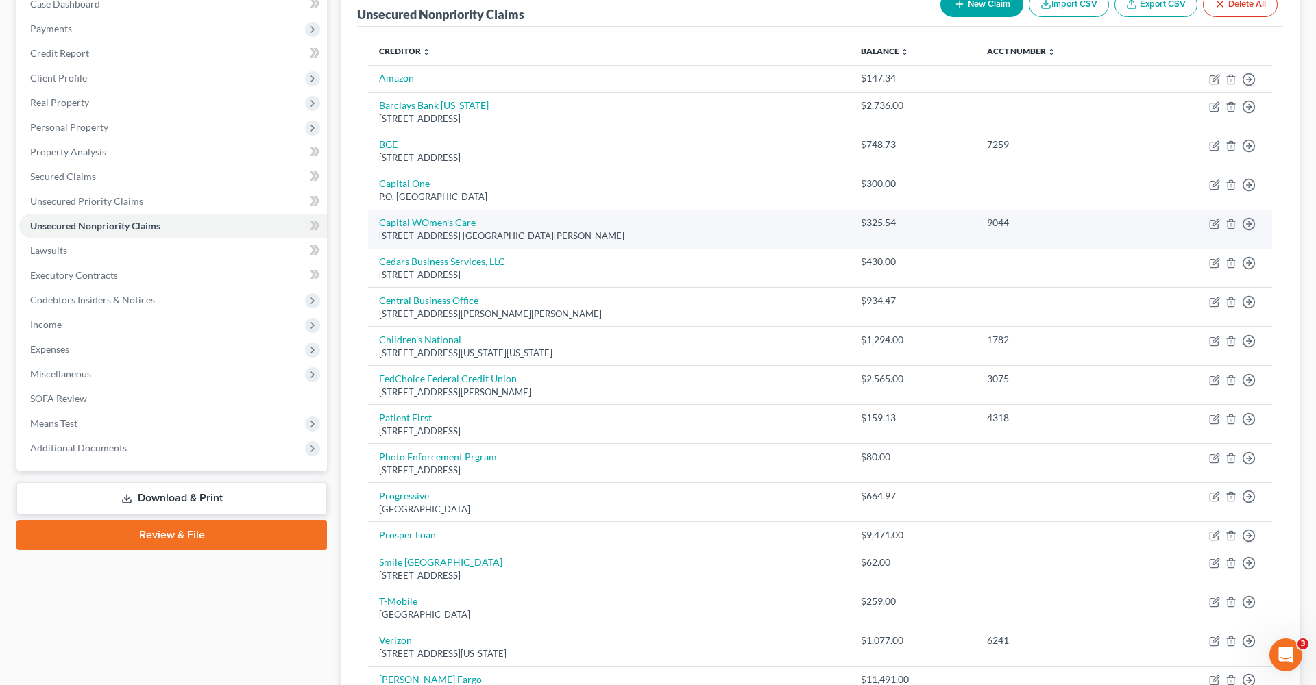
click at [443, 221] on link "Capital WOmen's Care" at bounding box center [427, 223] width 97 height 12
select select "21"
select select "0"
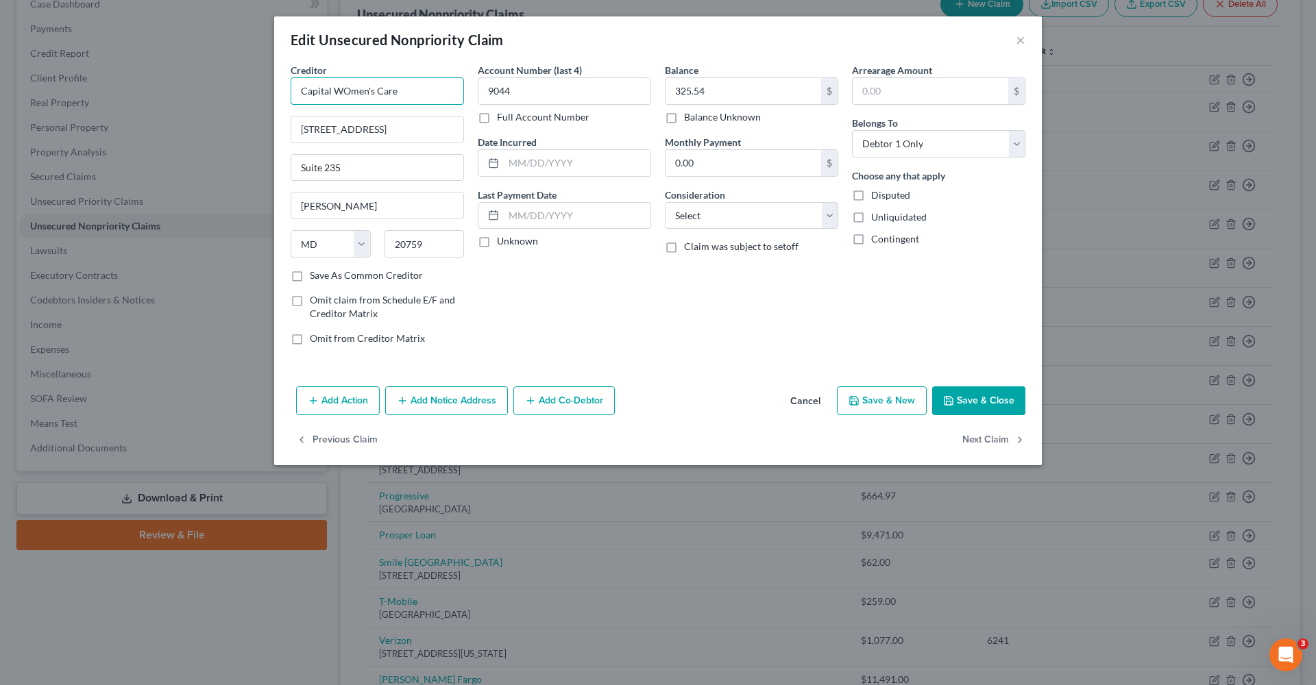
click at [349, 93] on input "Capital WOmen's Care" at bounding box center [377, 90] width 173 height 27
type input "Capital Women's Care"
click at [986, 402] on button "Save & Close" at bounding box center [978, 400] width 93 height 29
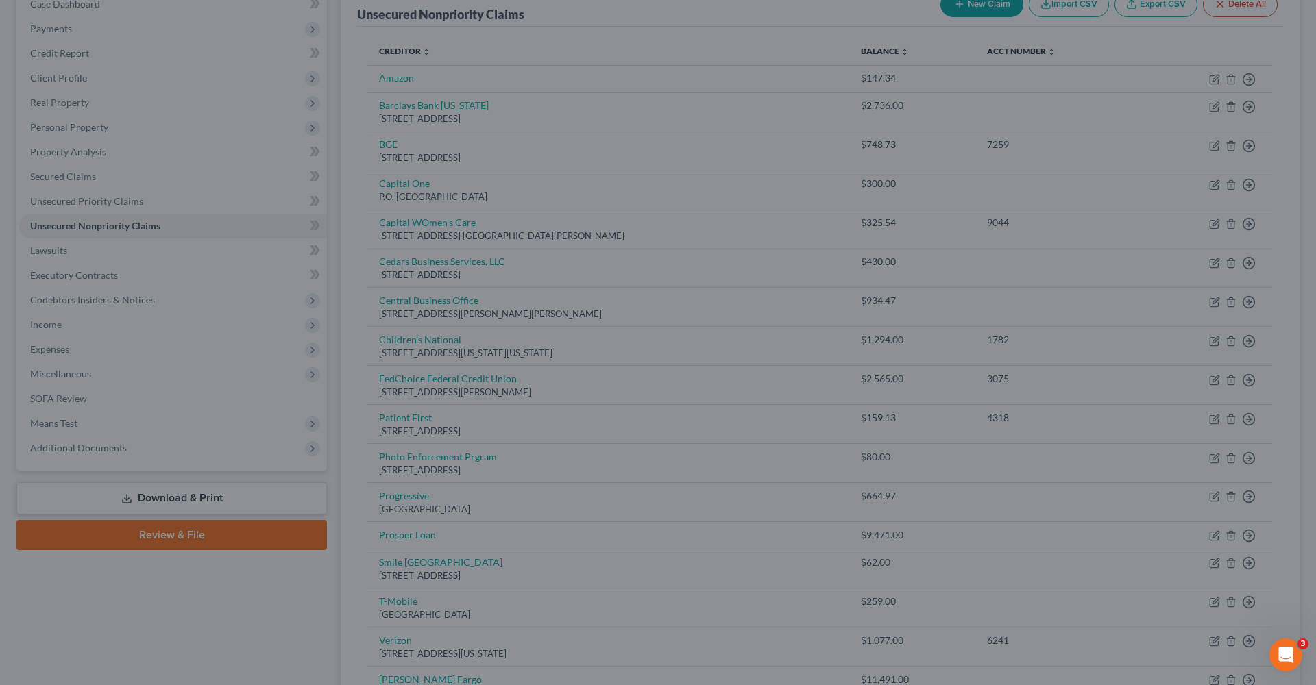
type input "0"
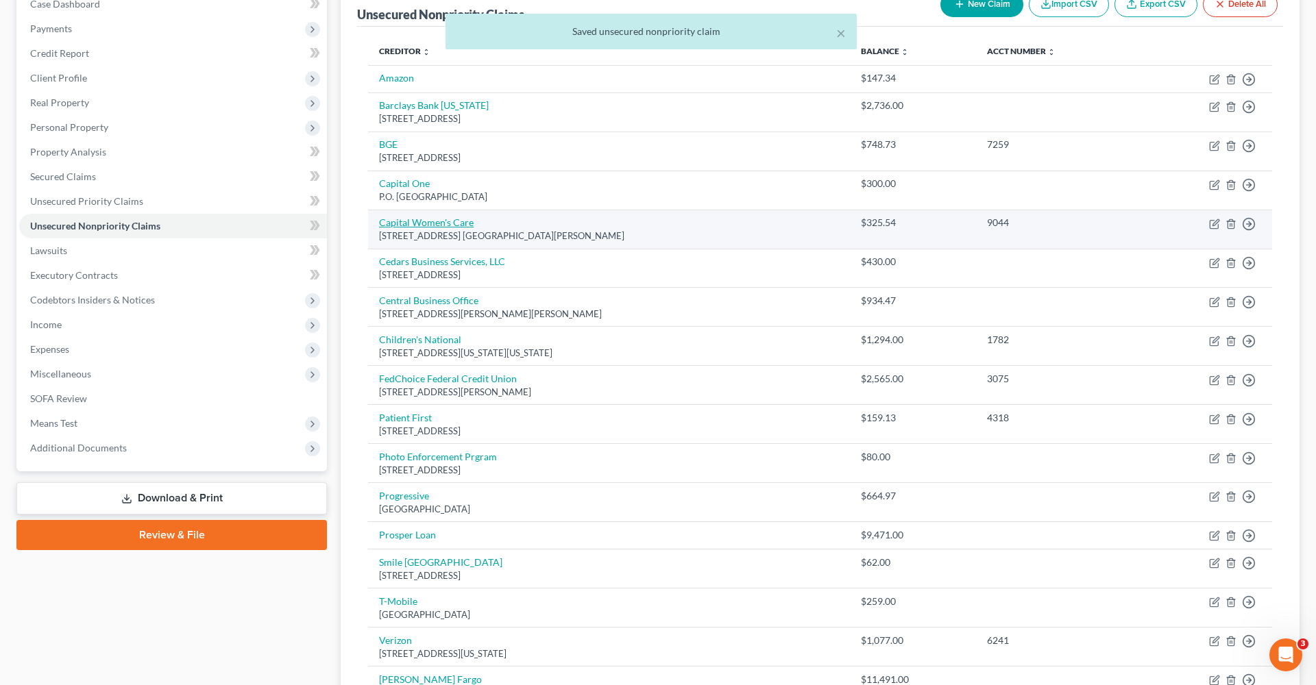
click at [456, 223] on link "Capital Women's Care" at bounding box center [426, 223] width 95 height 12
select select "21"
select select "0"
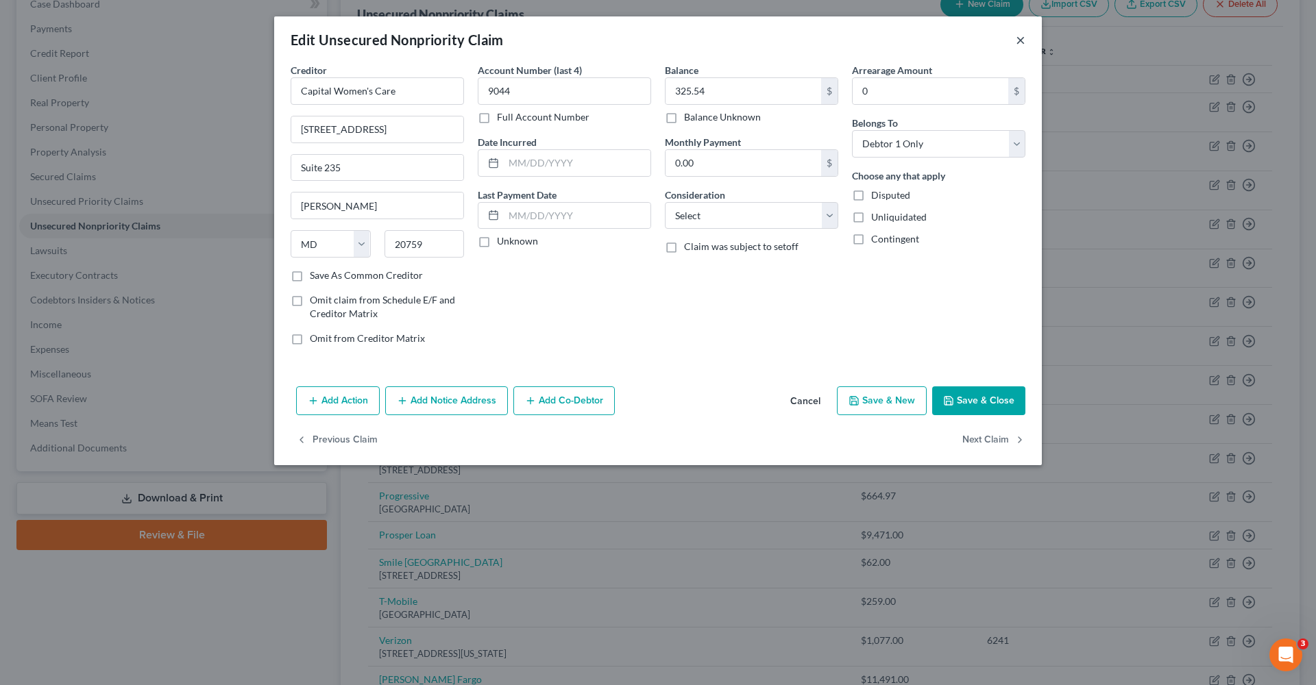
click at [986, 42] on button "×" at bounding box center [1020, 40] width 10 height 16
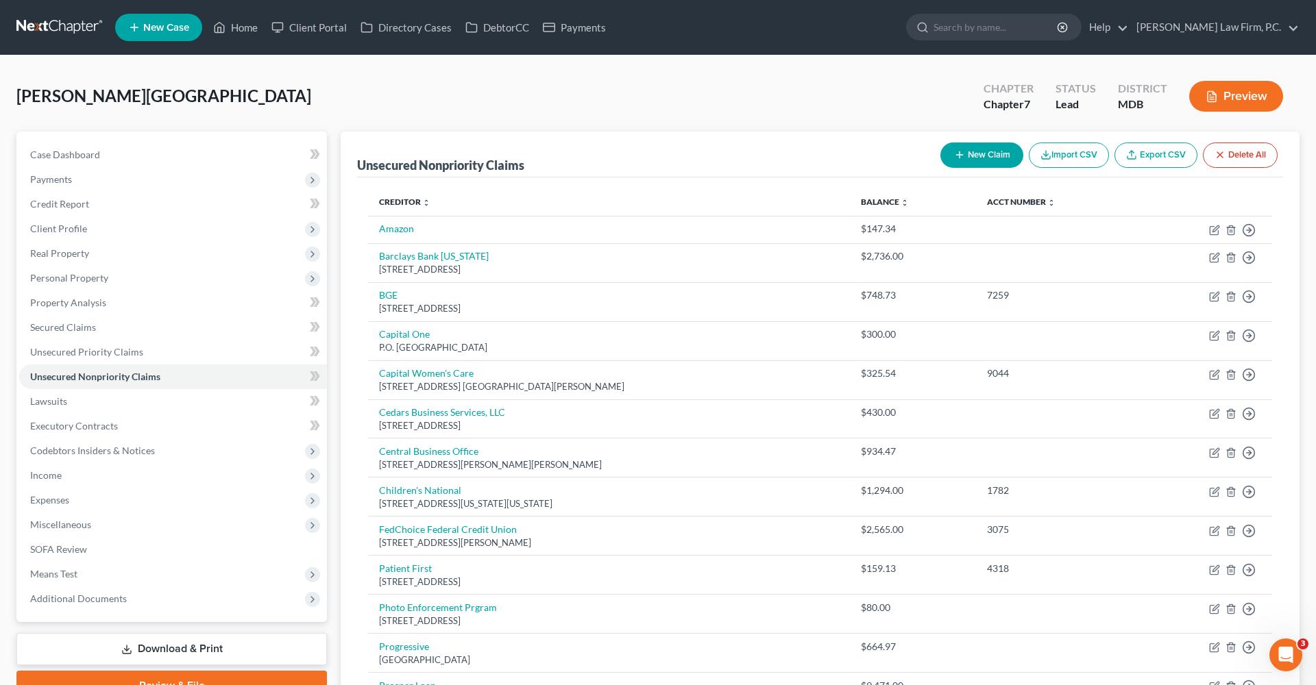
scroll to position [0, 0]
click at [971, 160] on button "New Claim" at bounding box center [981, 155] width 83 height 25
select select "0"
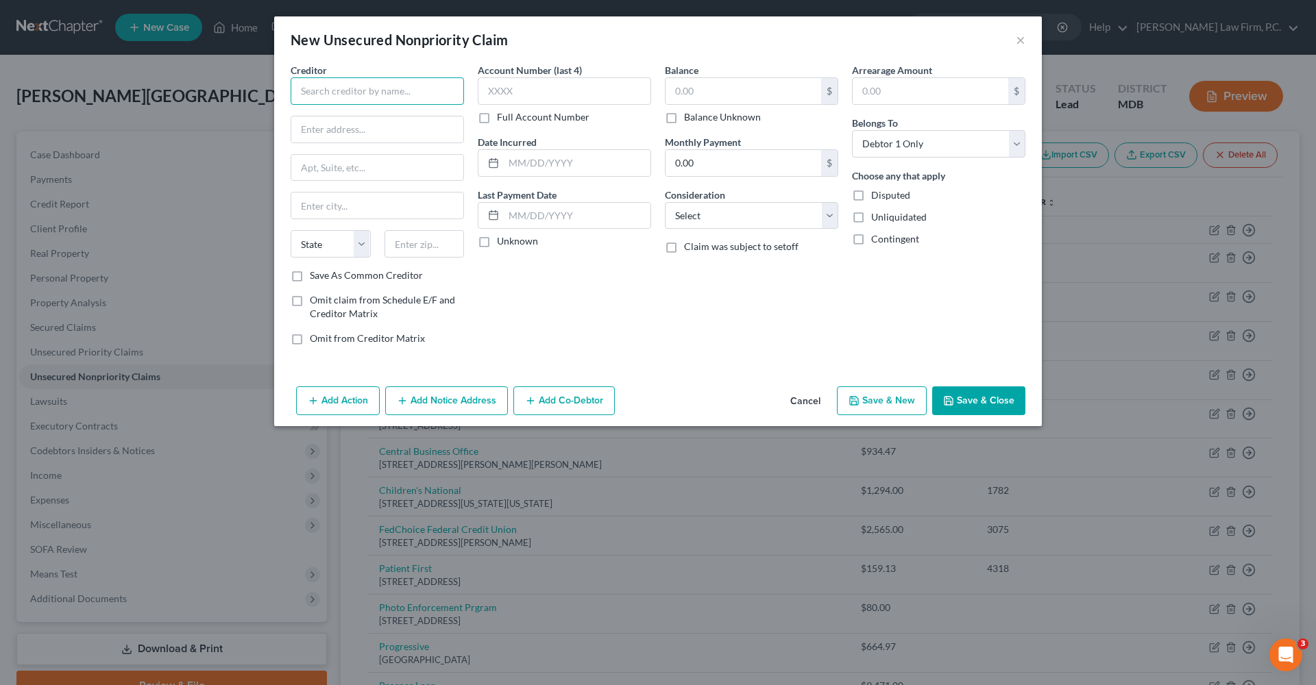
click at [383, 97] on input "text" at bounding box center [377, 90] width 173 height 27
type input "John Hopkins"
click at [744, 92] on input "text" at bounding box center [743, 91] width 156 height 26
type input "615.41"
type input "P.O. Box 417714"
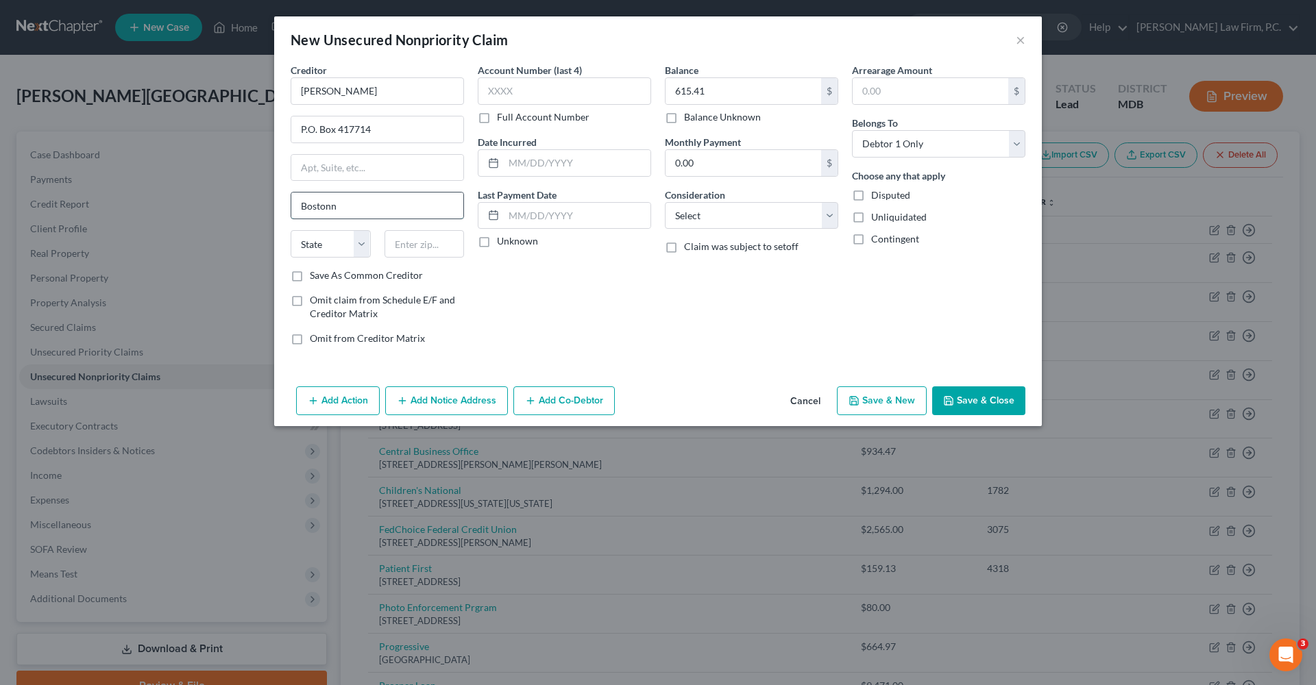
click at [366, 208] on input "Bostonn" at bounding box center [377, 206] width 172 height 26
type input "Boston"
select select "22"
type input "02241"
click at [986, 408] on button "Save & Close" at bounding box center [978, 400] width 93 height 29
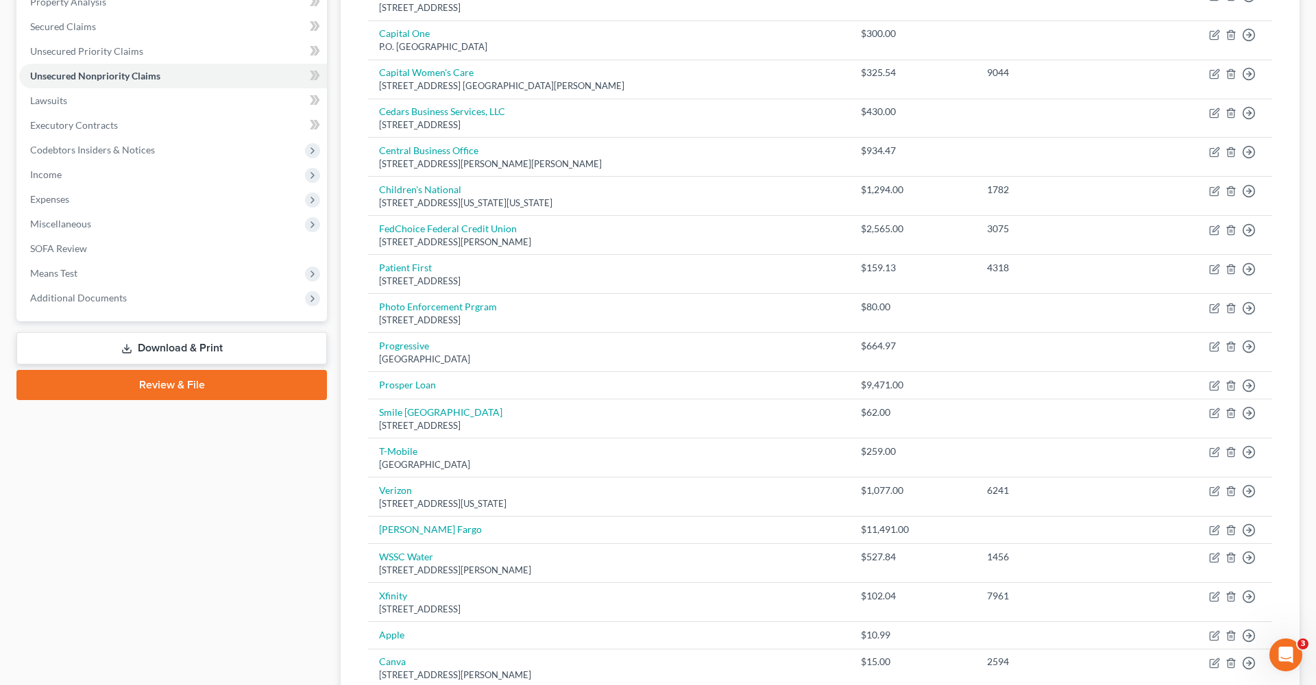
scroll to position [292, 0]
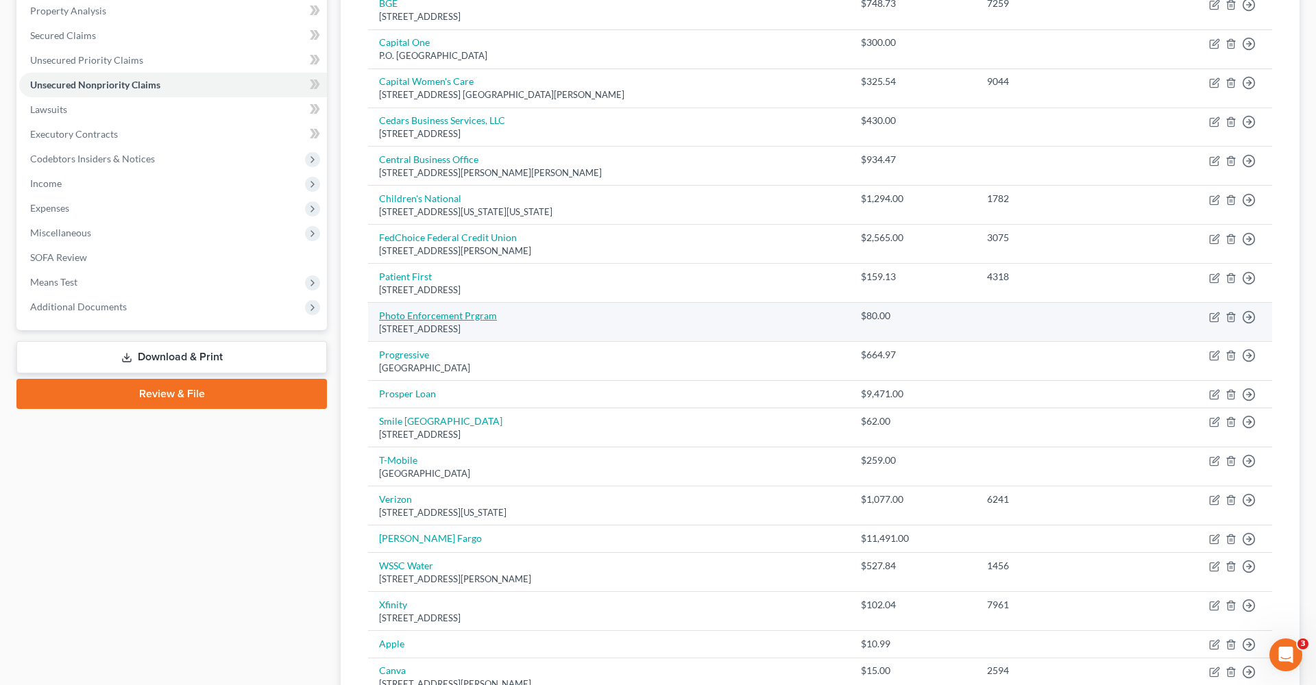
click at [482, 313] on link "Photo Enforcement Prgram" at bounding box center [438, 316] width 118 height 12
select select "14"
select select "0"
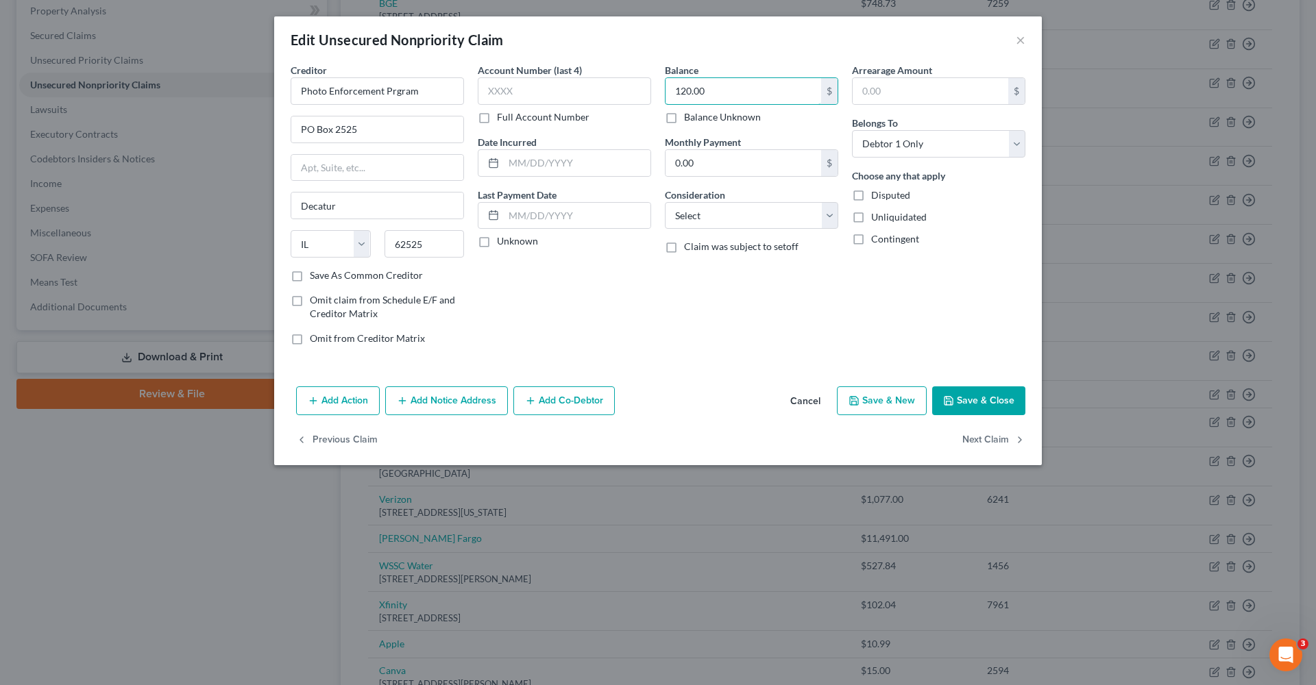
type input "120.00"
click at [986, 406] on button "Save & Close" at bounding box center [978, 400] width 93 height 29
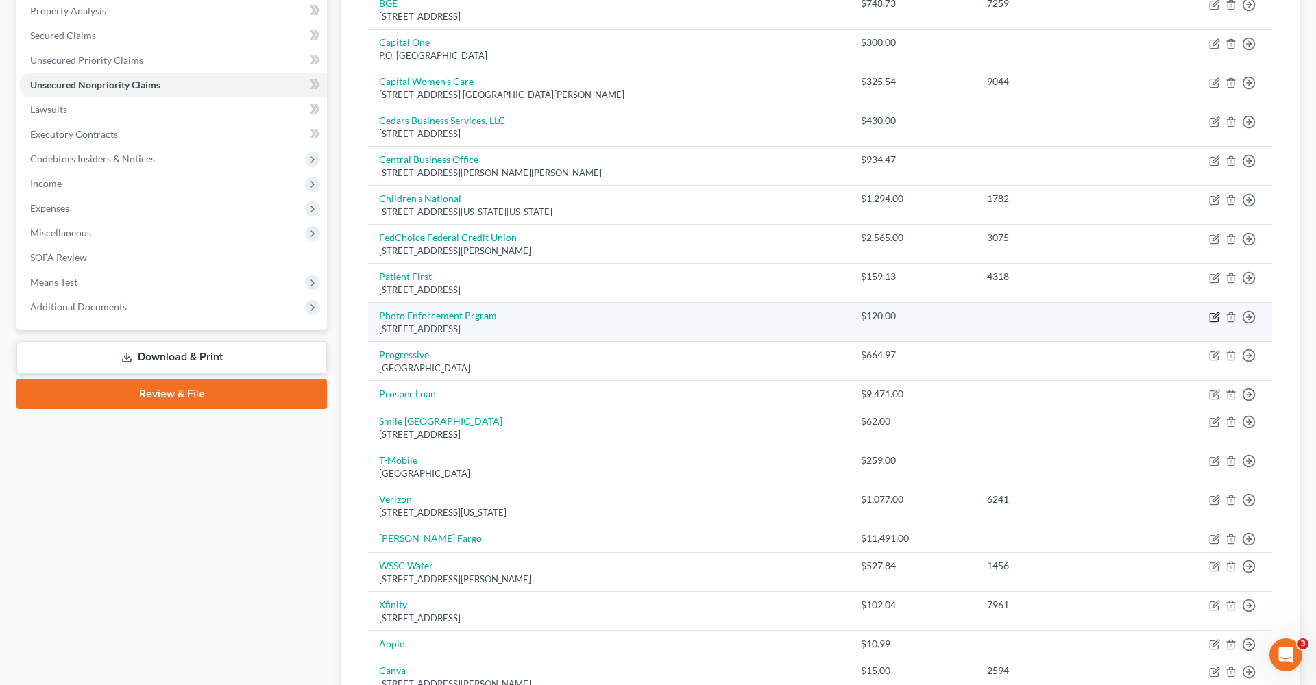
click at [986, 314] on icon "button" at bounding box center [1214, 317] width 11 height 11
select select "14"
select select "0"
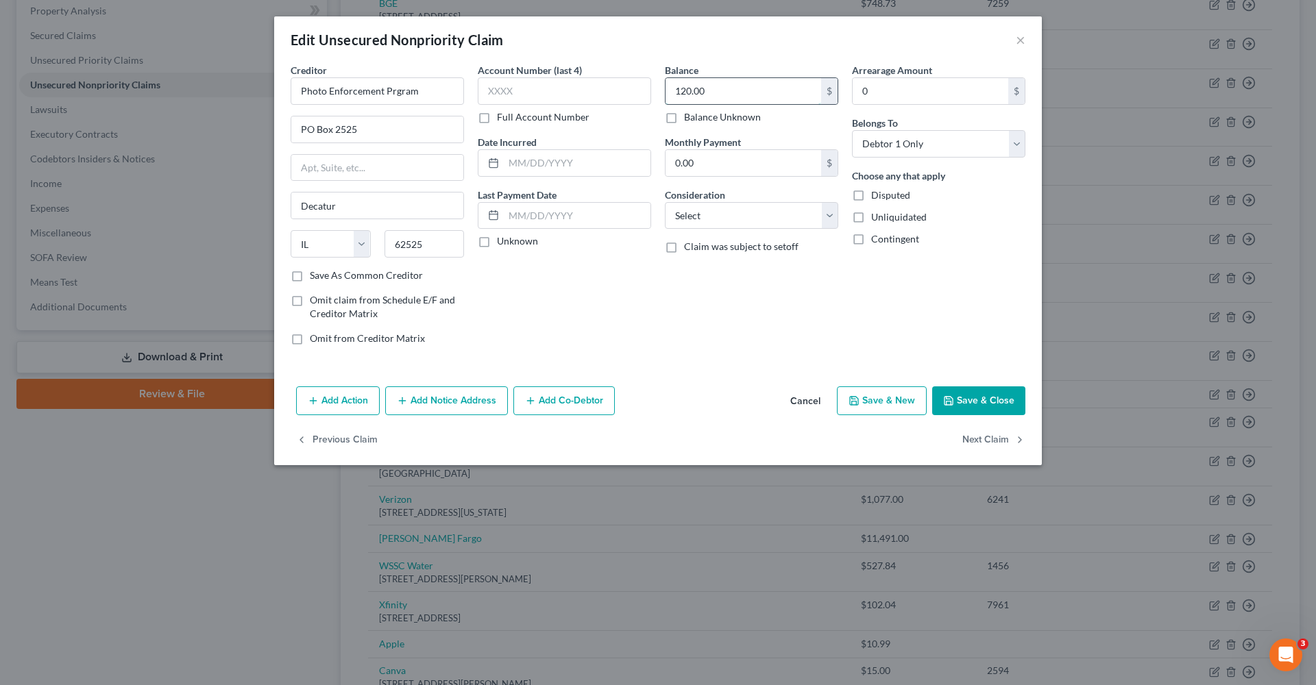
drag, startPoint x: 724, startPoint y: 93, endPoint x: 671, endPoint y: 92, distance: 52.8
click at [669, 92] on input "120.00" at bounding box center [743, 91] width 156 height 26
click at [700, 95] on input "120.00" at bounding box center [743, 91] width 156 height 26
click at [685, 90] on input "120.00" at bounding box center [743, 91] width 156 height 26
type input "80.00"
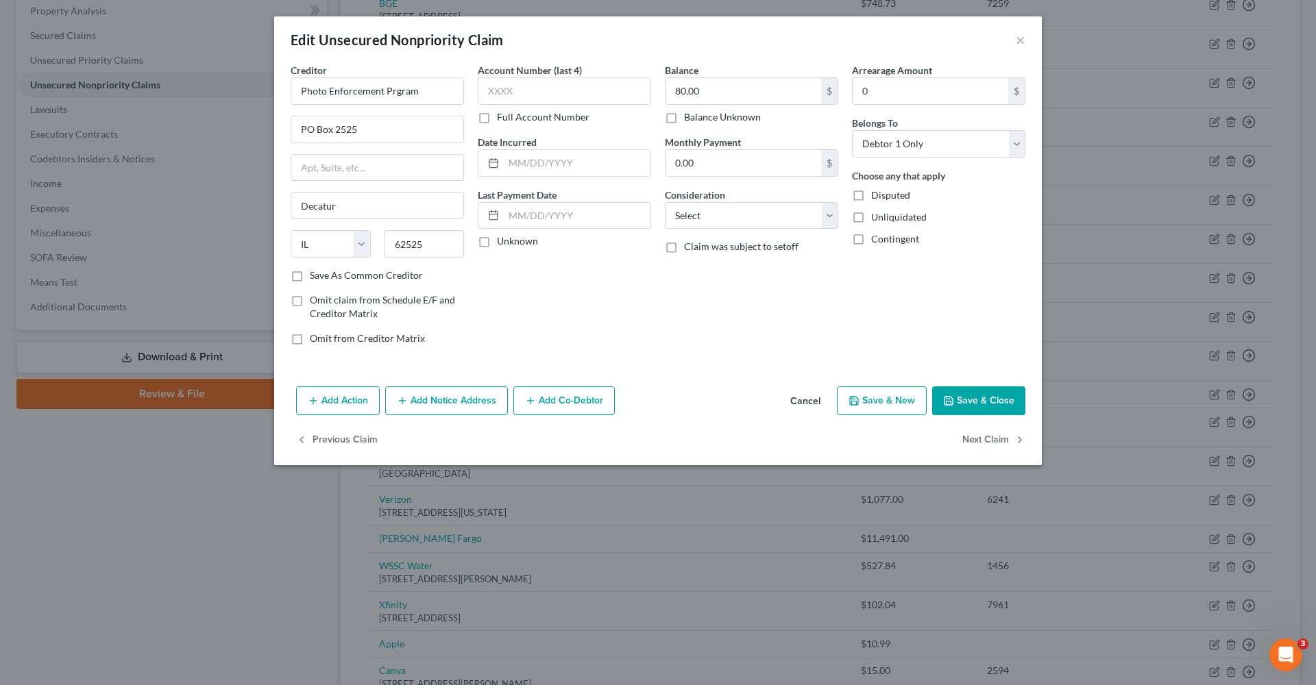
click at [986, 401] on button "Save & Close" at bounding box center [978, 400] width 93 height 29
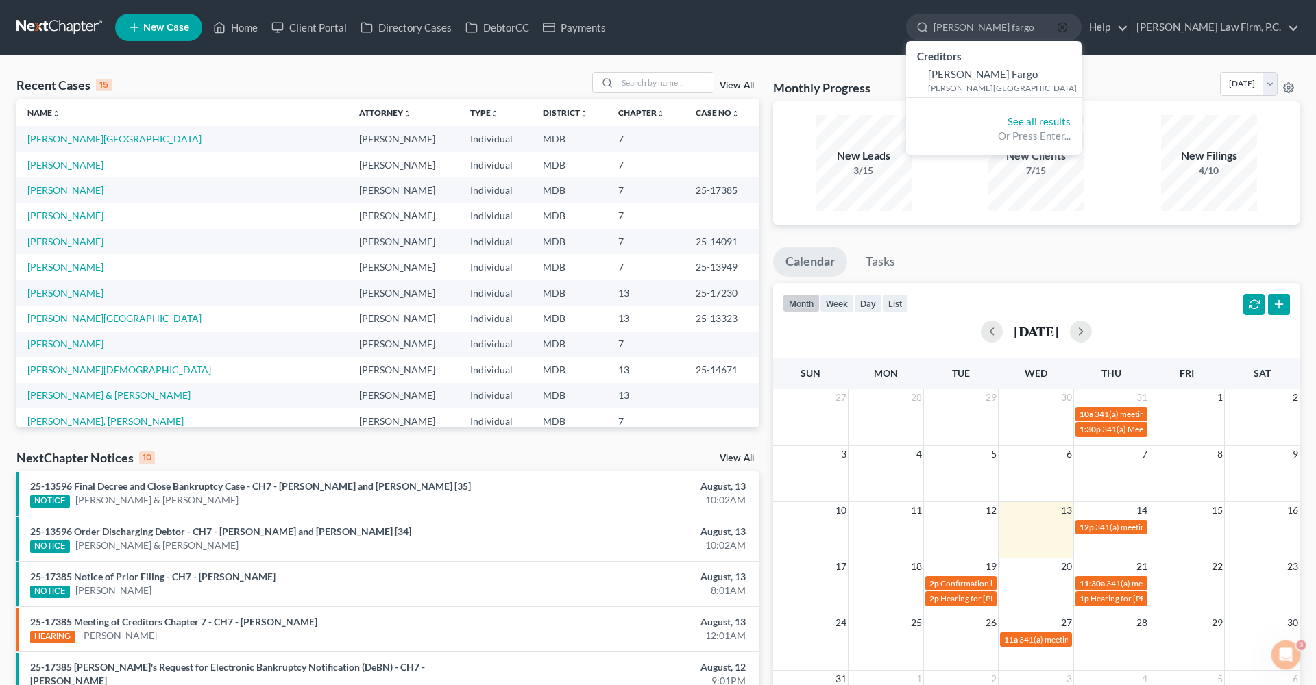
type input "[PERSON_NAME] fargo"
click at [1068, 30] on icon "button" at bounding box center [1062, 27] width 11 height 11
